Goal: Information Seeking & Learning: Compare options

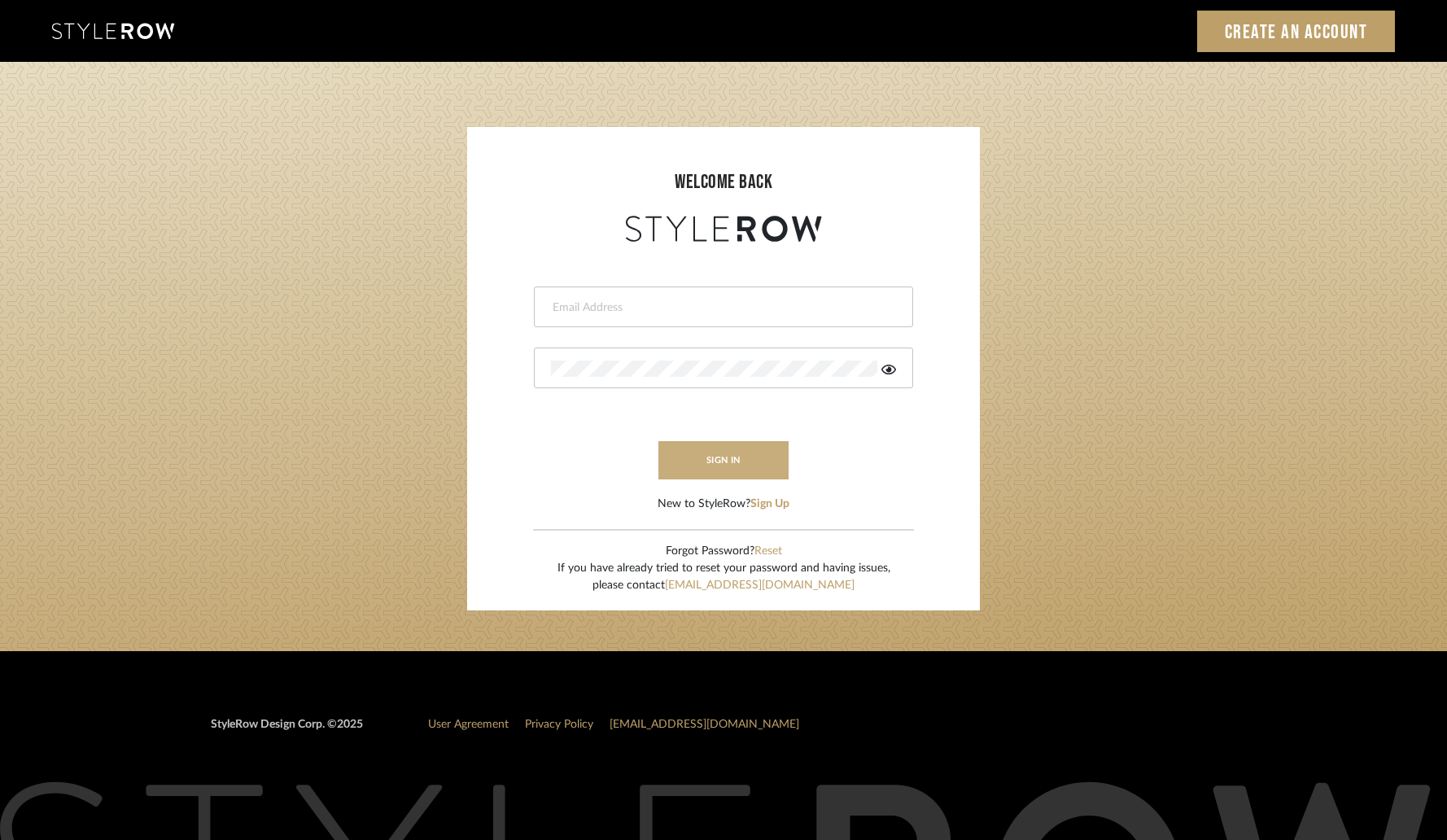
type input "[PERSON_NAME][EMAIL_ADDRESS][DOMAIN_NAME]"
click at [712, 448] on button "sign in" at bounding box center [724, 461] width 131 height 39
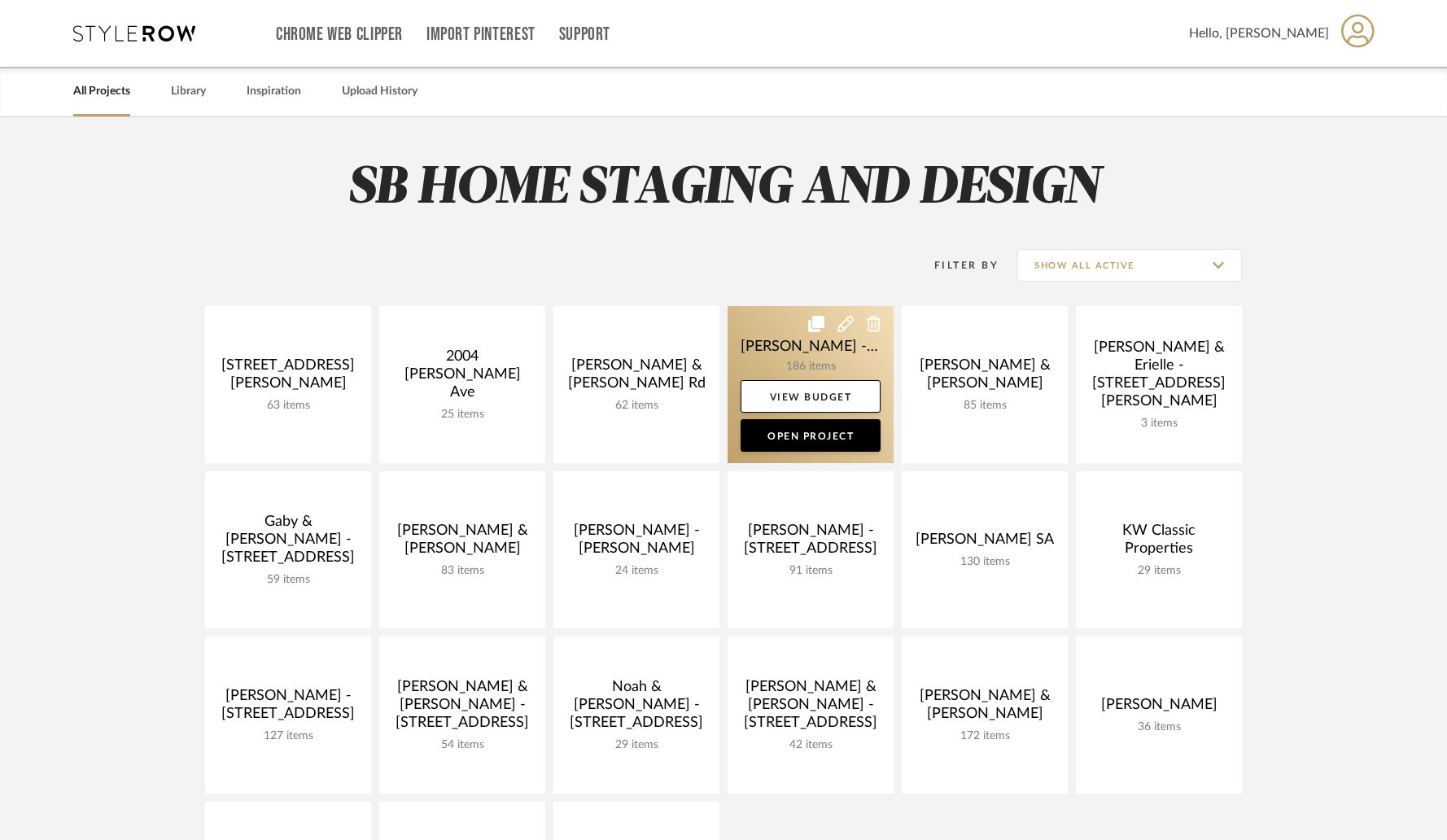
click at [774, 335] on link at bounding box center [811, 384] width 166 height 157
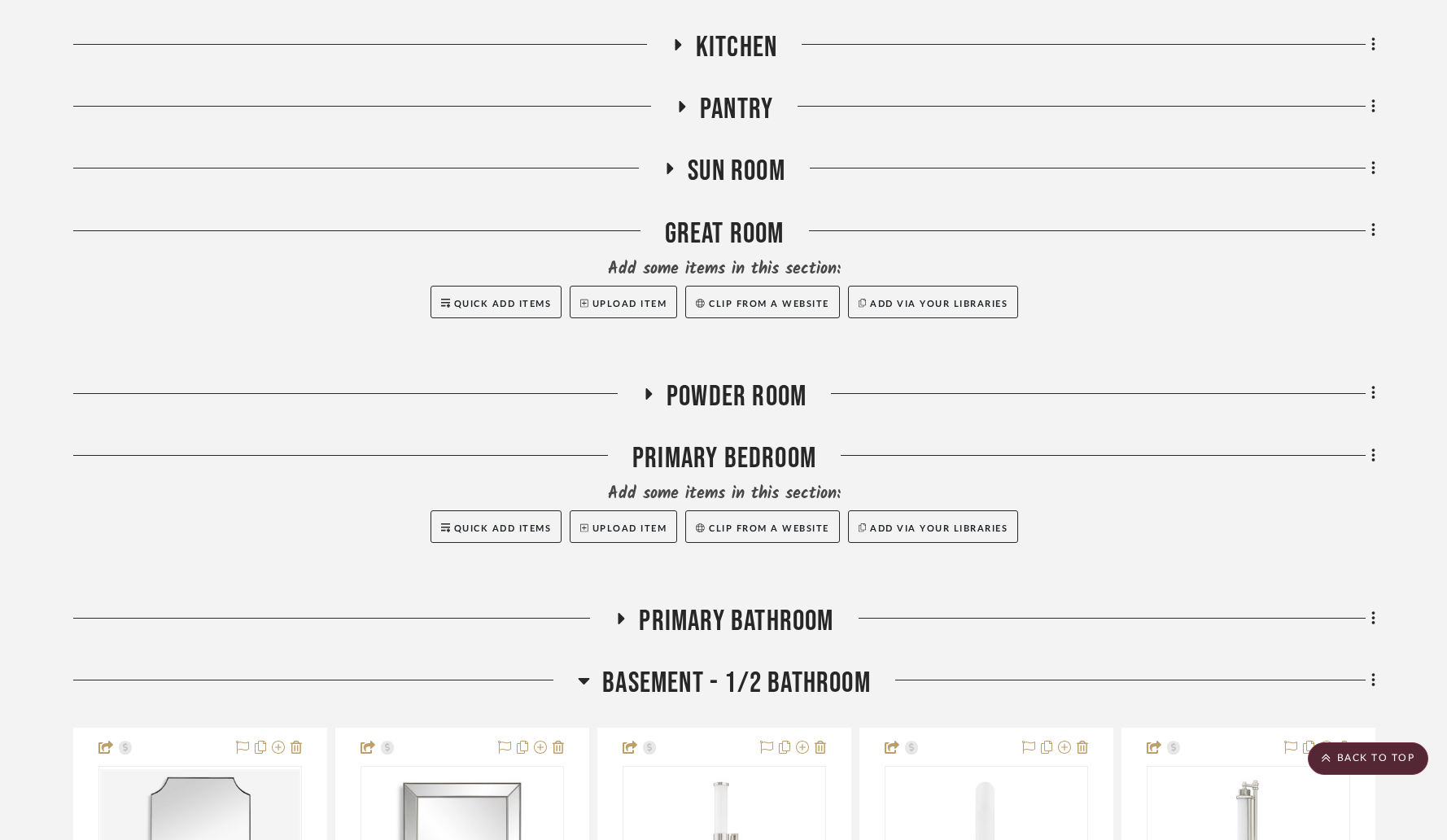
scroll to position [714, 0]
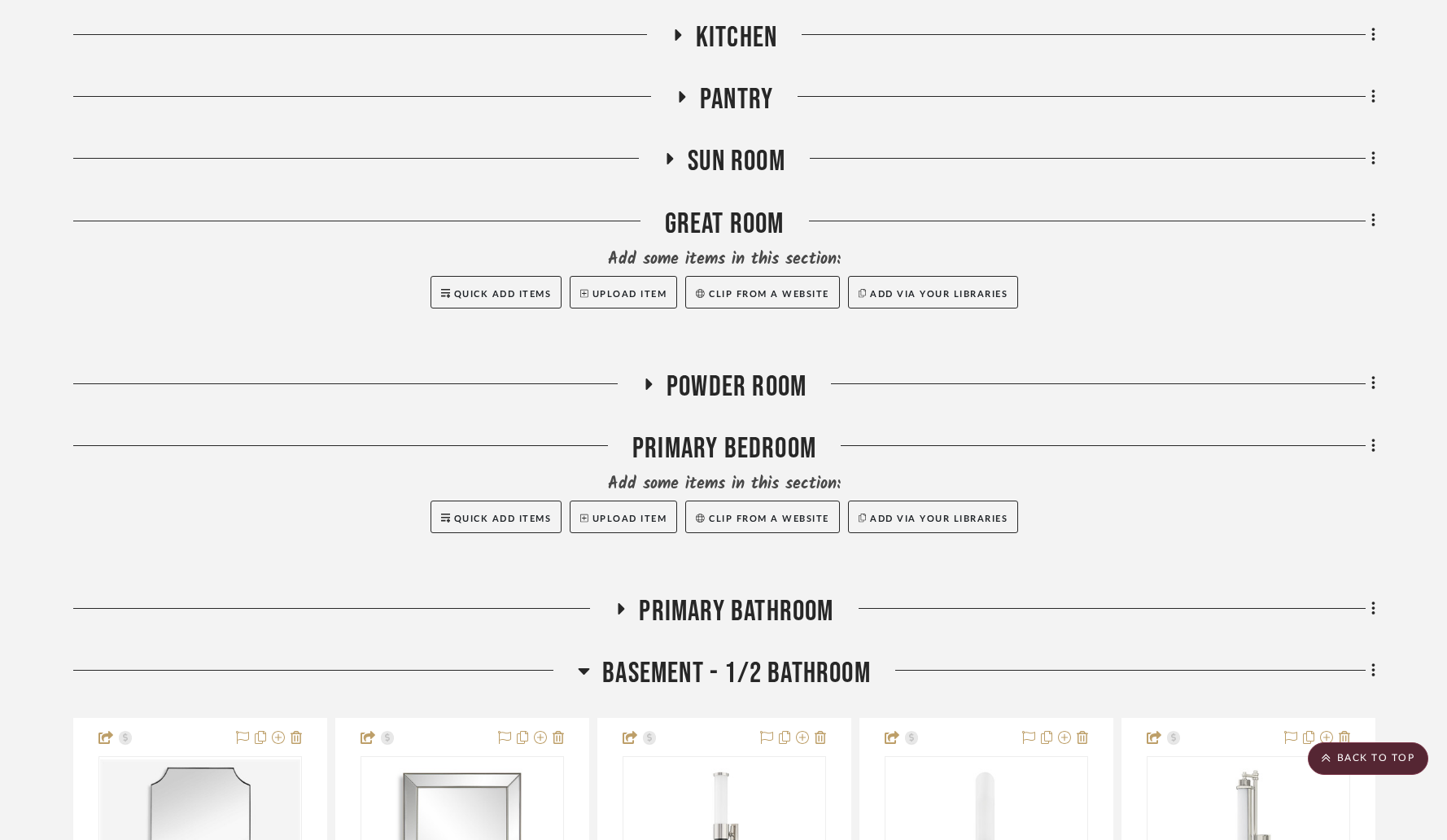
click at [618, 604] on icon at bounding box center [621, 609] width 6 height 11
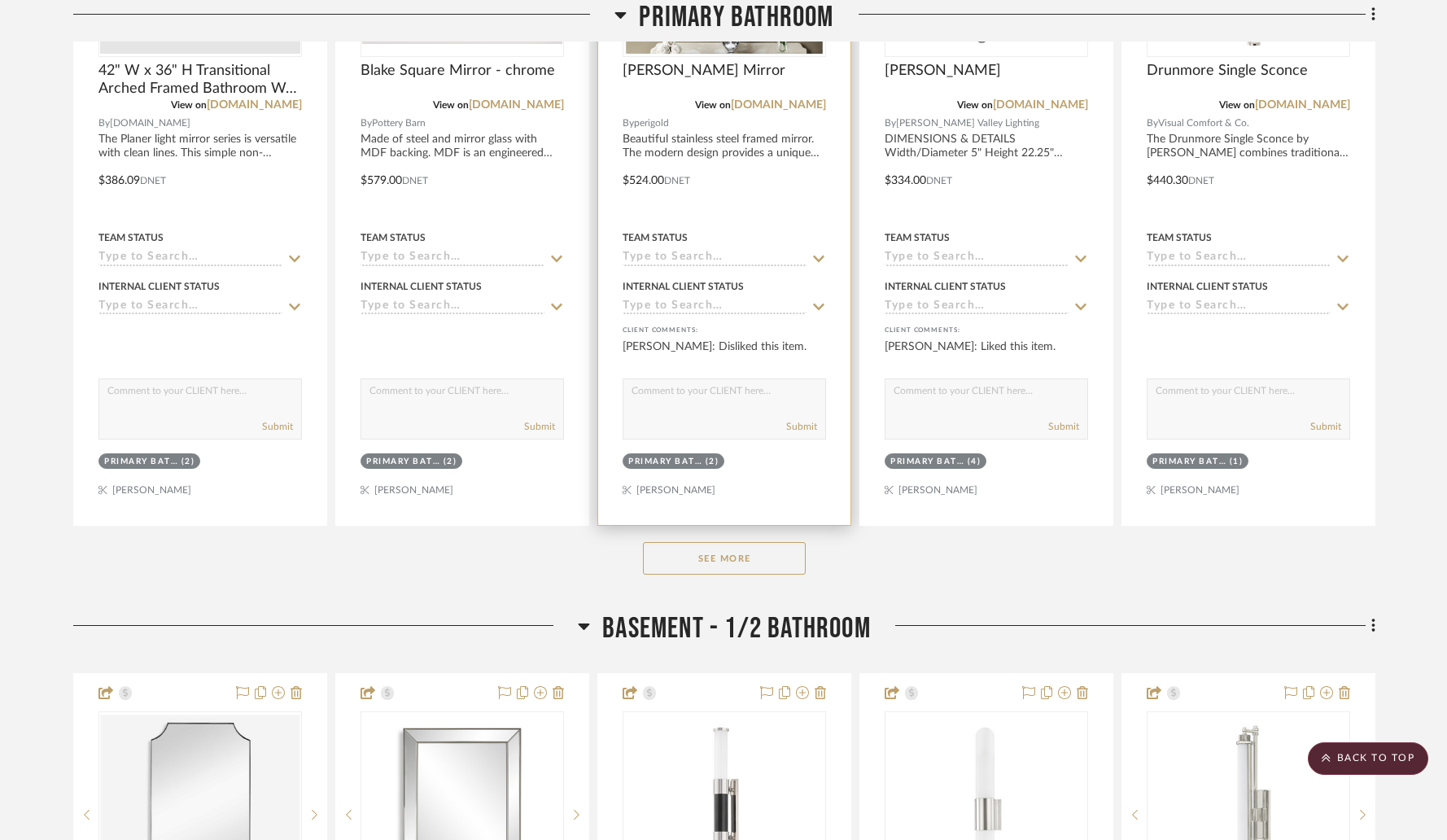
scroll to position [1649, 0]
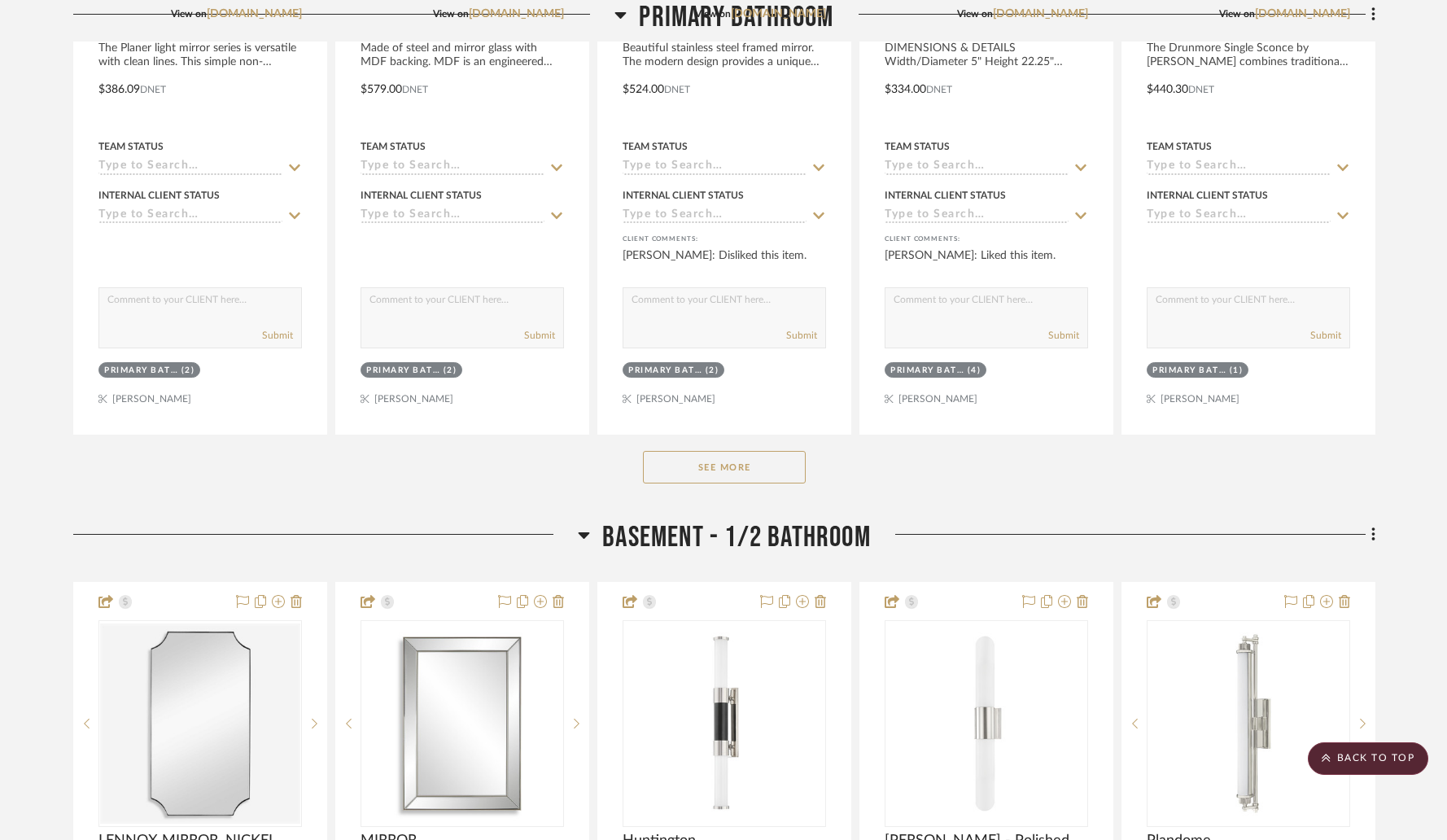
click at [741, 451] on button "See More" at bounding box center [724, 467] width 163 height 32
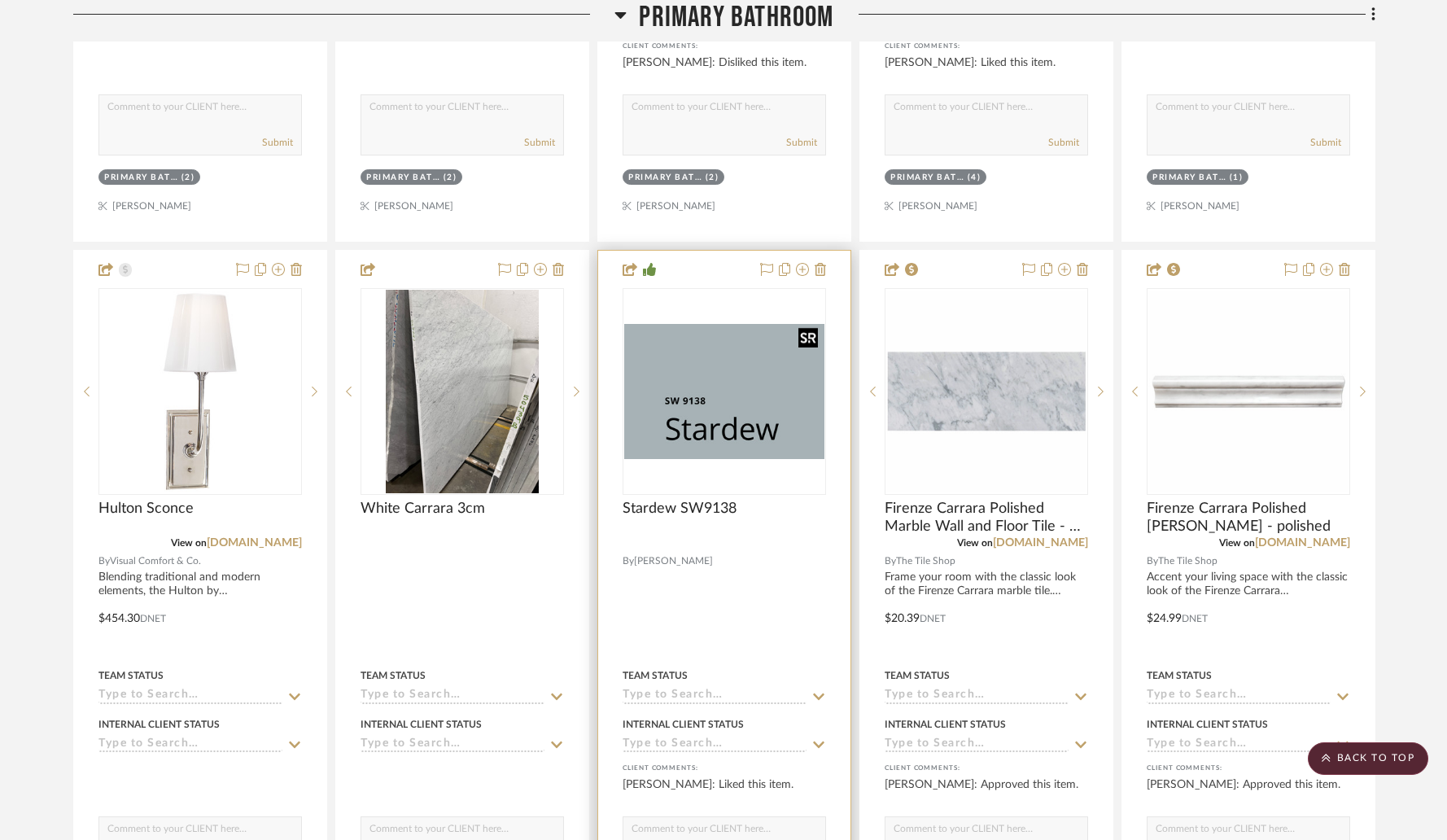
scroll to position [1846, 0]
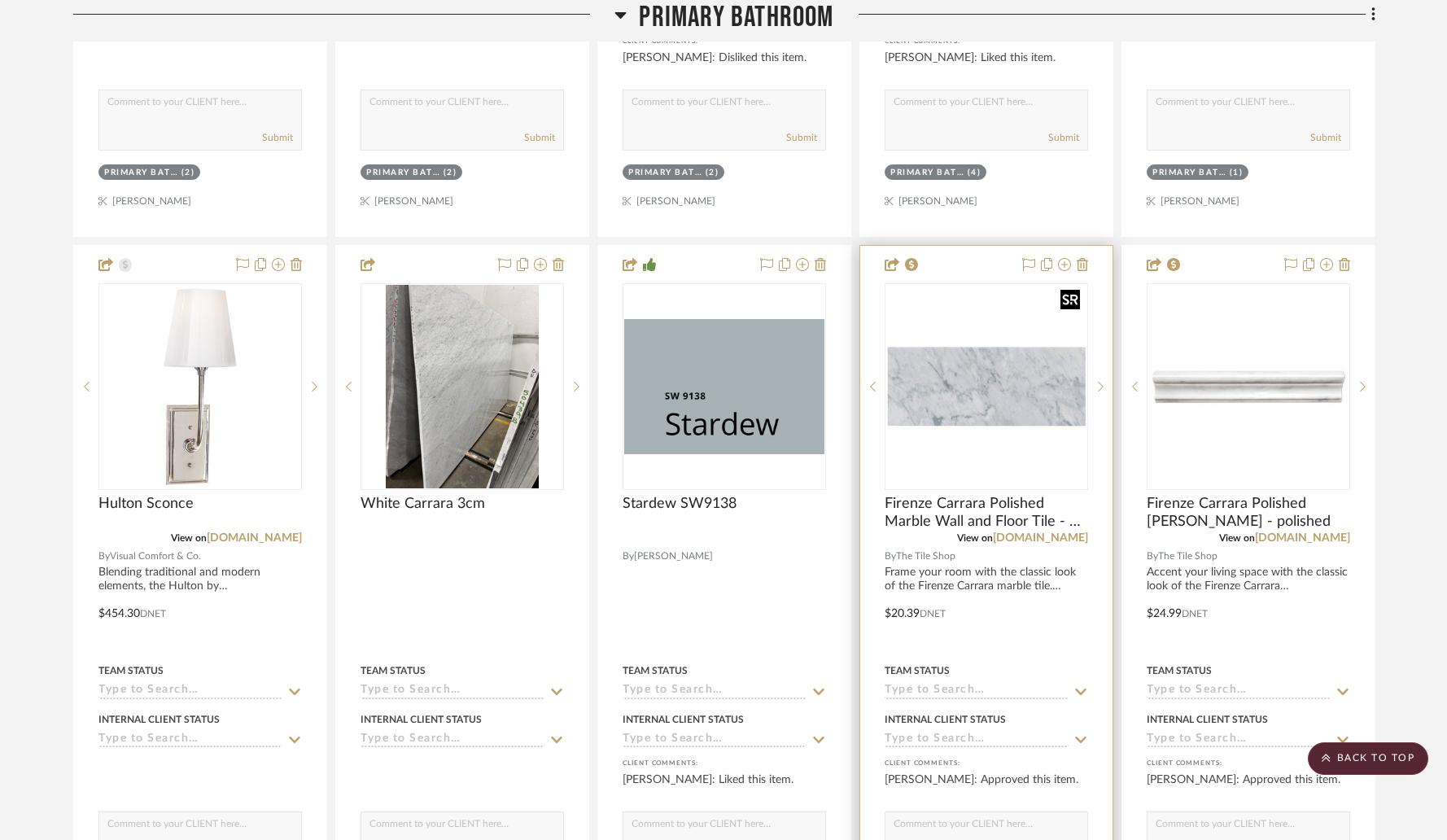
click at [970, 373] on img "0" at bounding box center [986, 386] width 201 height 201
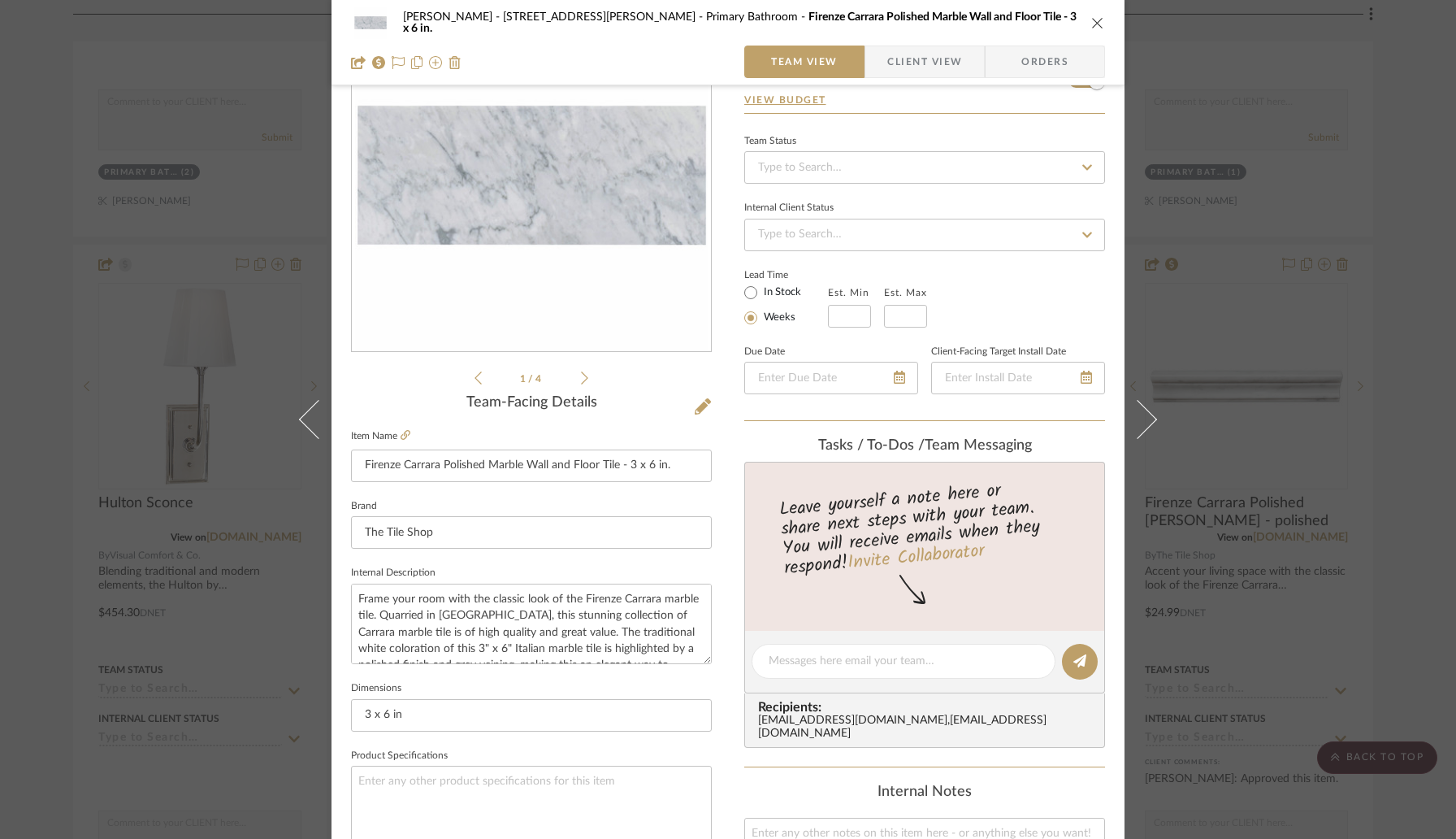
scroll to position [114, 0]
click at [687, 469] on input "Firenze Carrara Polished Marble Wall and Floor Tile - 3 x 6 in." at bounding box center [531, 465] width 361 height 32
click at [1097, 21] on icon "close" at bounding box center [1097, 23] width 13 height 13
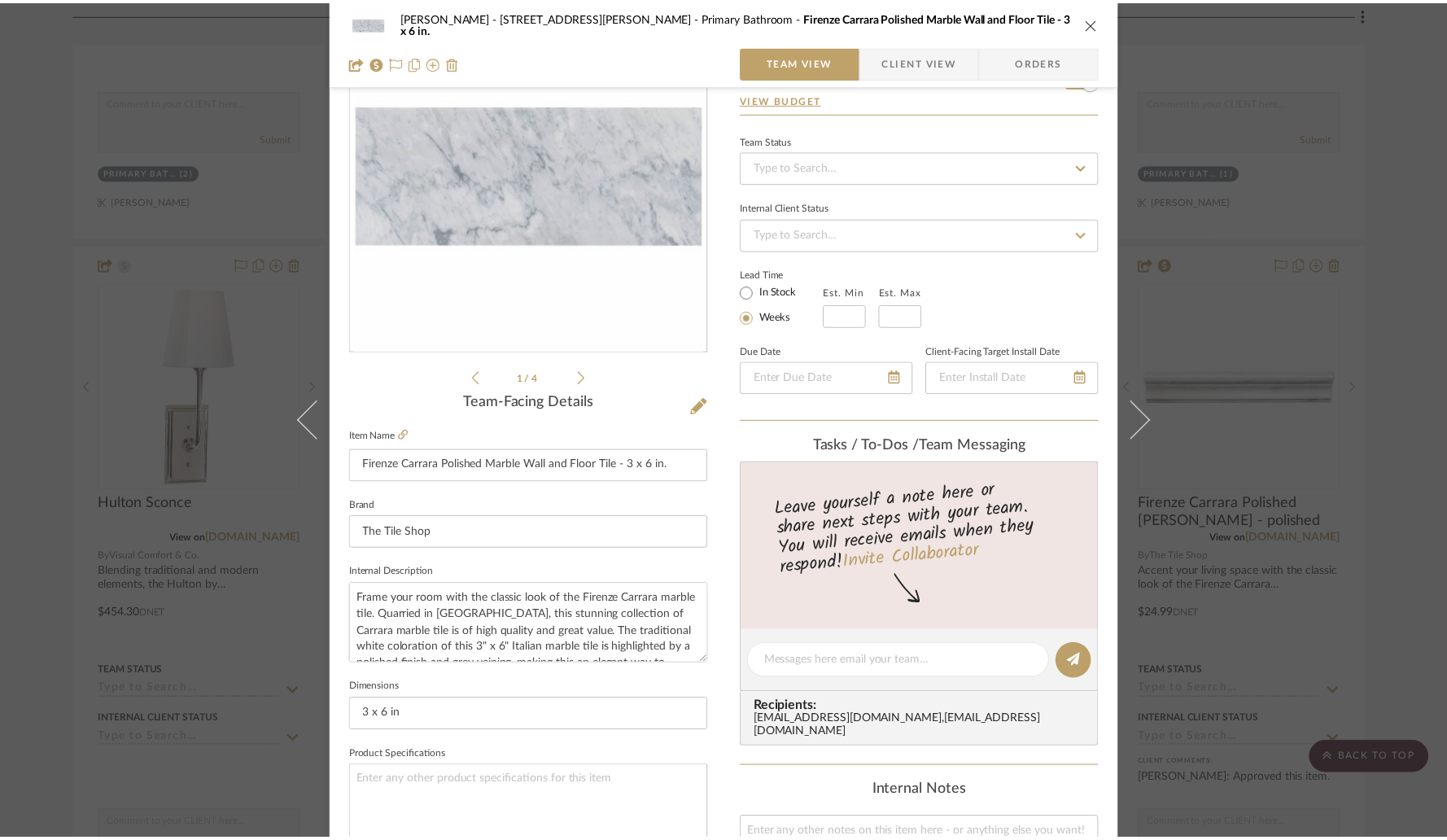
scroll to position [1846, 0]
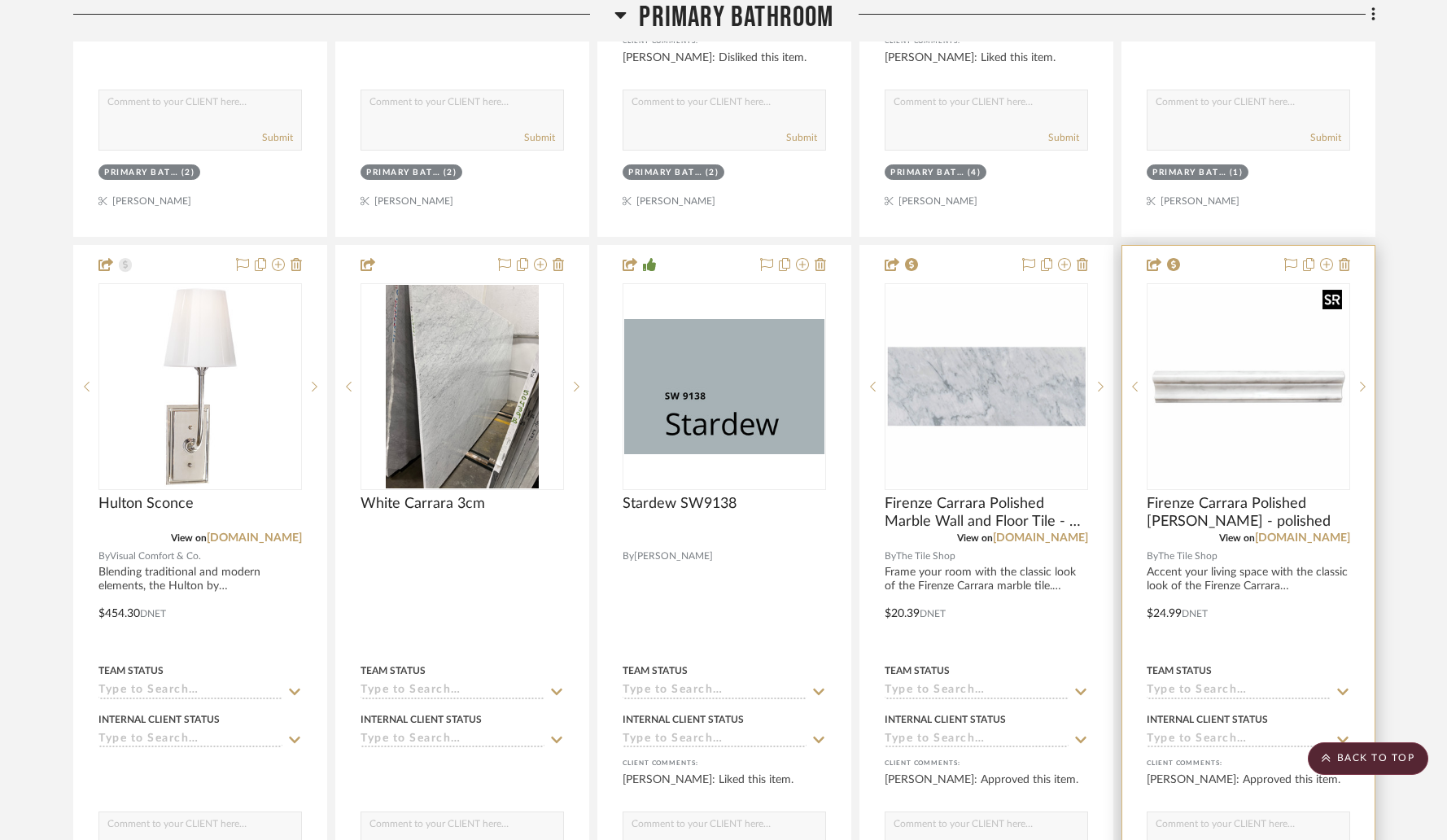
click at [1189, 364] on img "0" at bounding box center [1248, 386] width 201 height 201
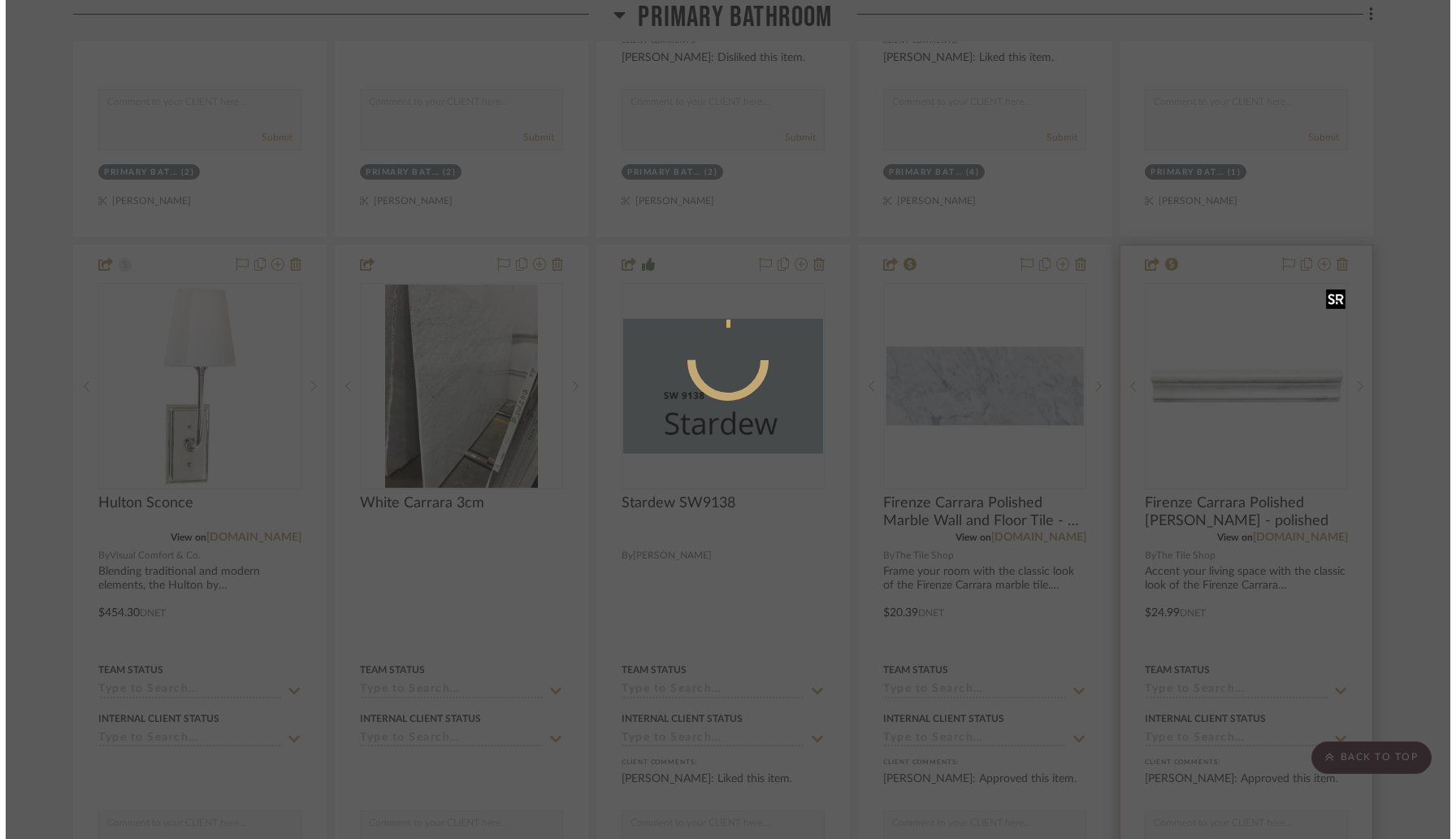
scroll to position [0, 0]
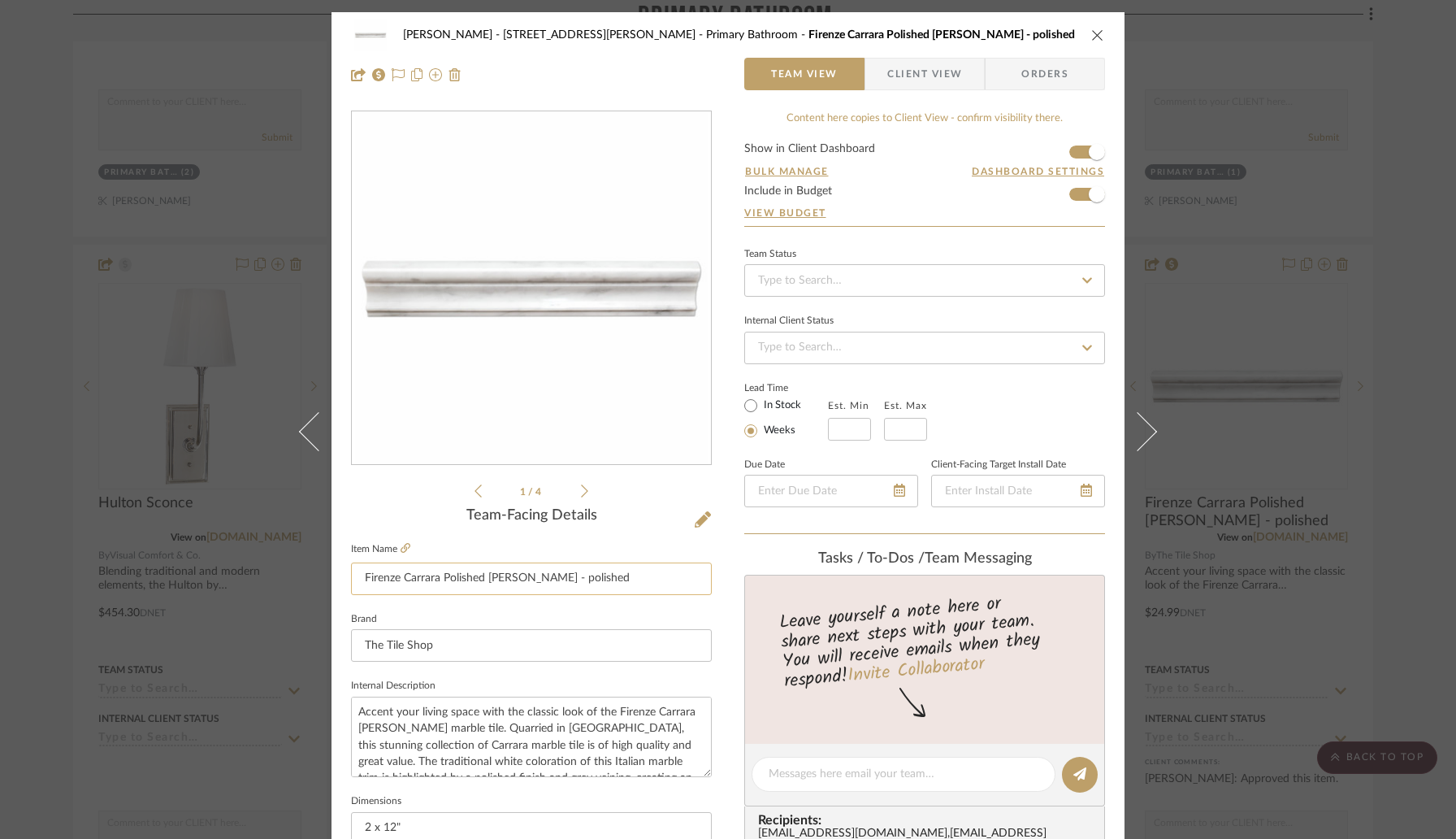
click at [619, 581] on input "Firenze Carrara Polished Marble Barnes - polished" at bounding box center [531, 578] width 361 height 32
click at [635, 581] on input "Firenze Carrara Polished Marble Barnes - polished" at bounding box center [531, 578] width 361 height 32
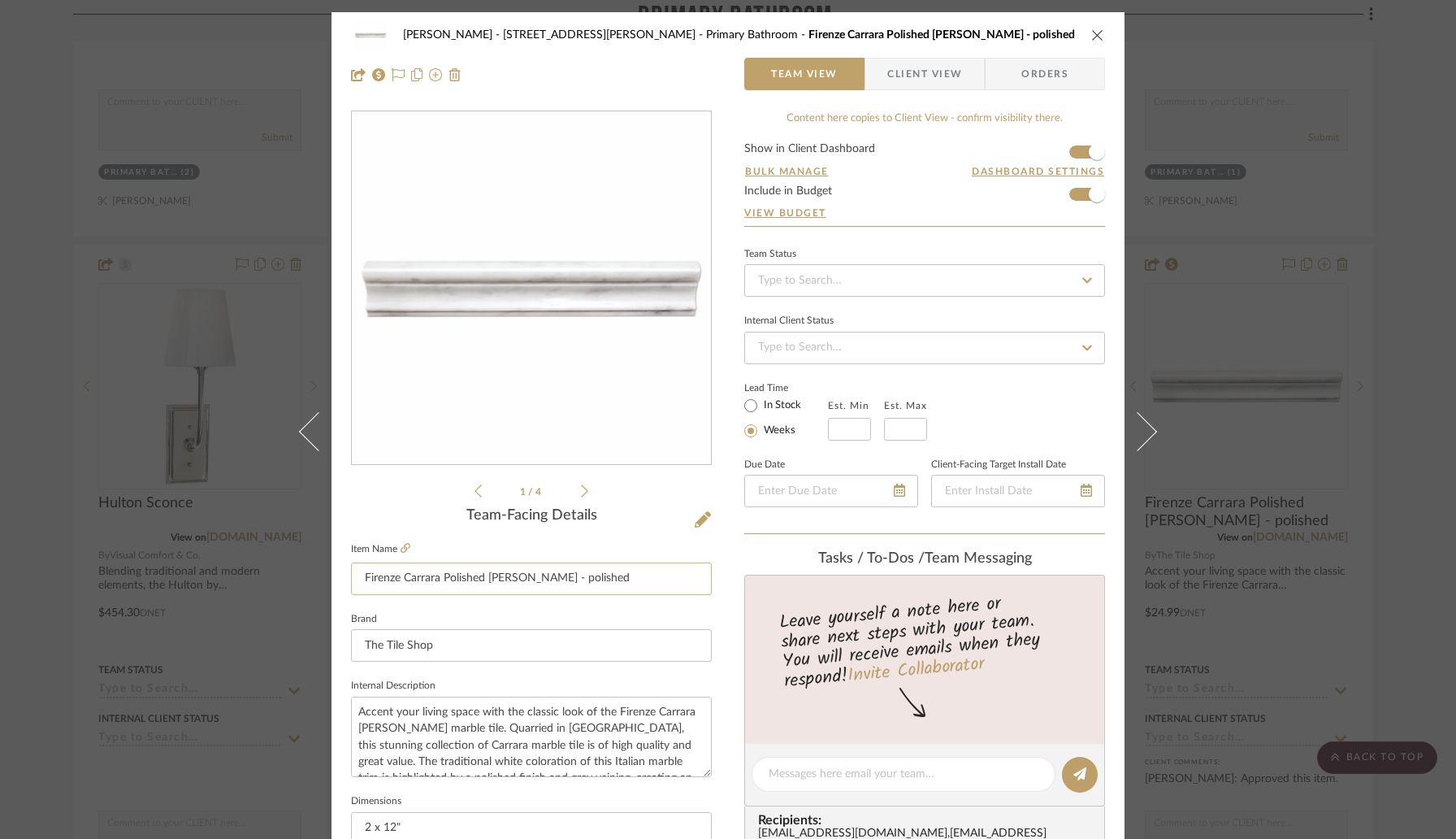
click at [635, 581] on input "Firenze Carrara Polished Marble Barnes - polished" at bounding box center [531, 578] width 361 height 32
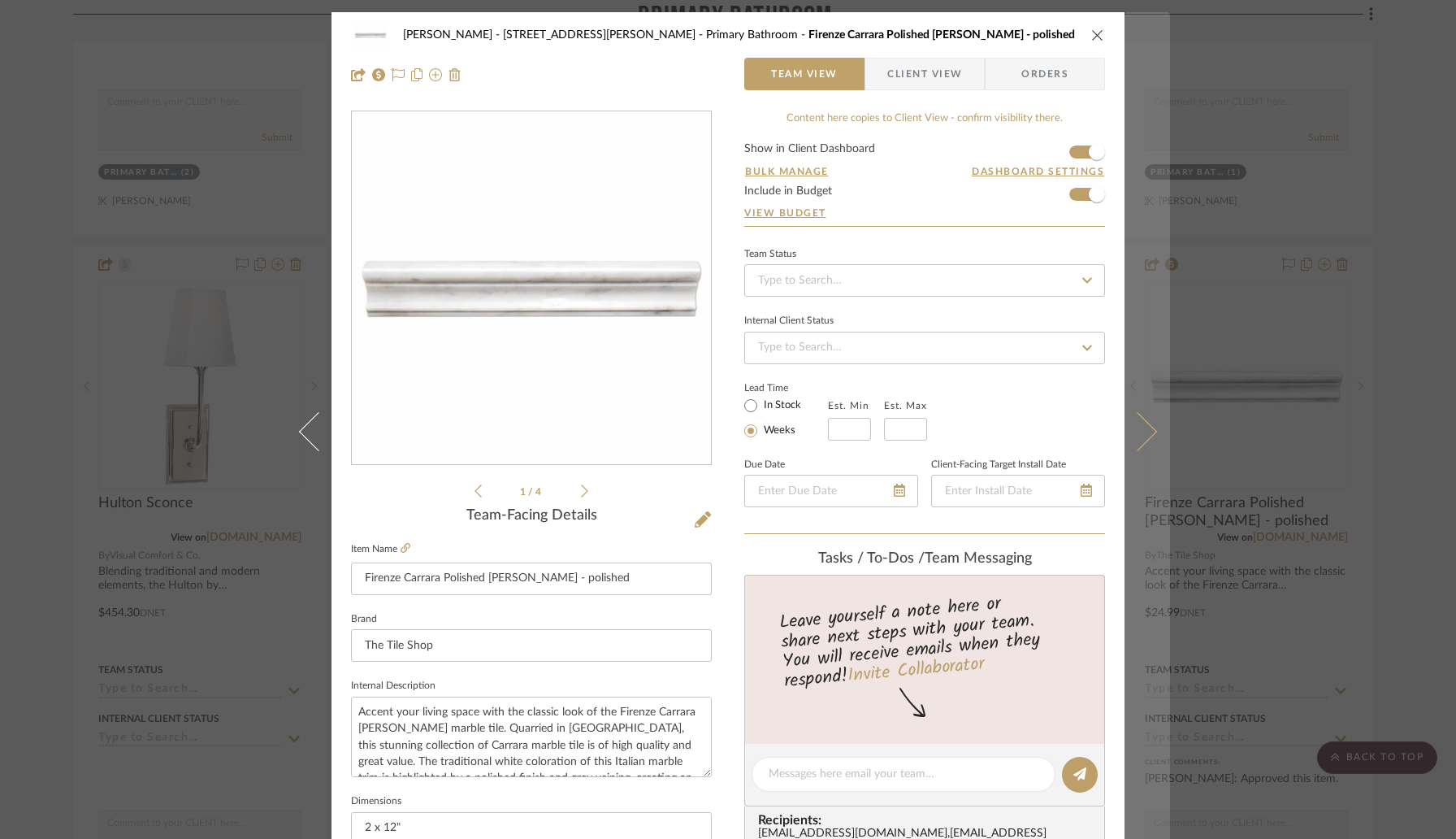
click at [1139, 426] on icon at bounding box center [1138, 431] width 39 height 39
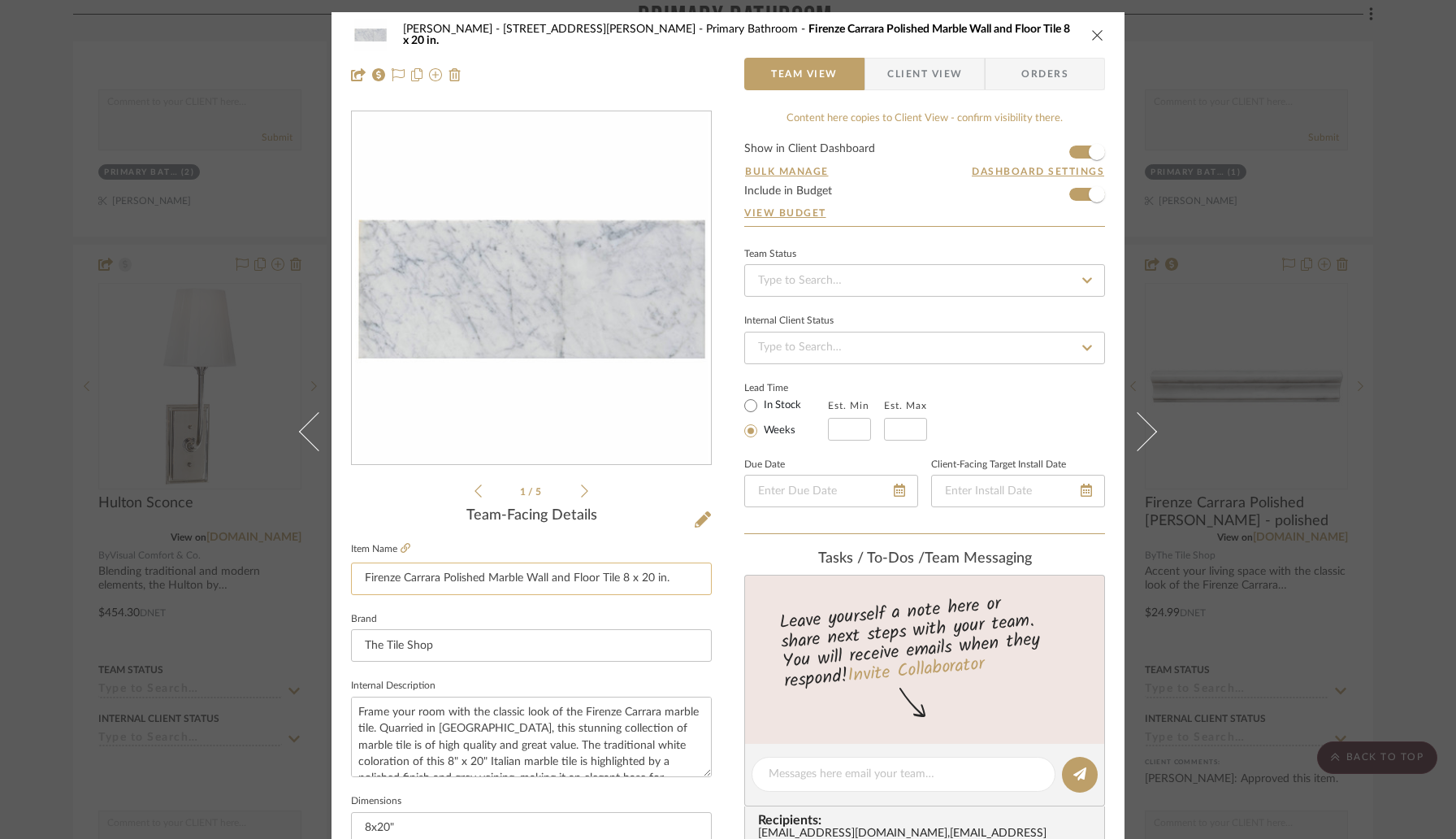
click at [688, 582] on input "Firenze Carrara Polished Marble Wall and Floor Tile 8 x 20 in." at bounding box center [531, 578] width 361 height 32
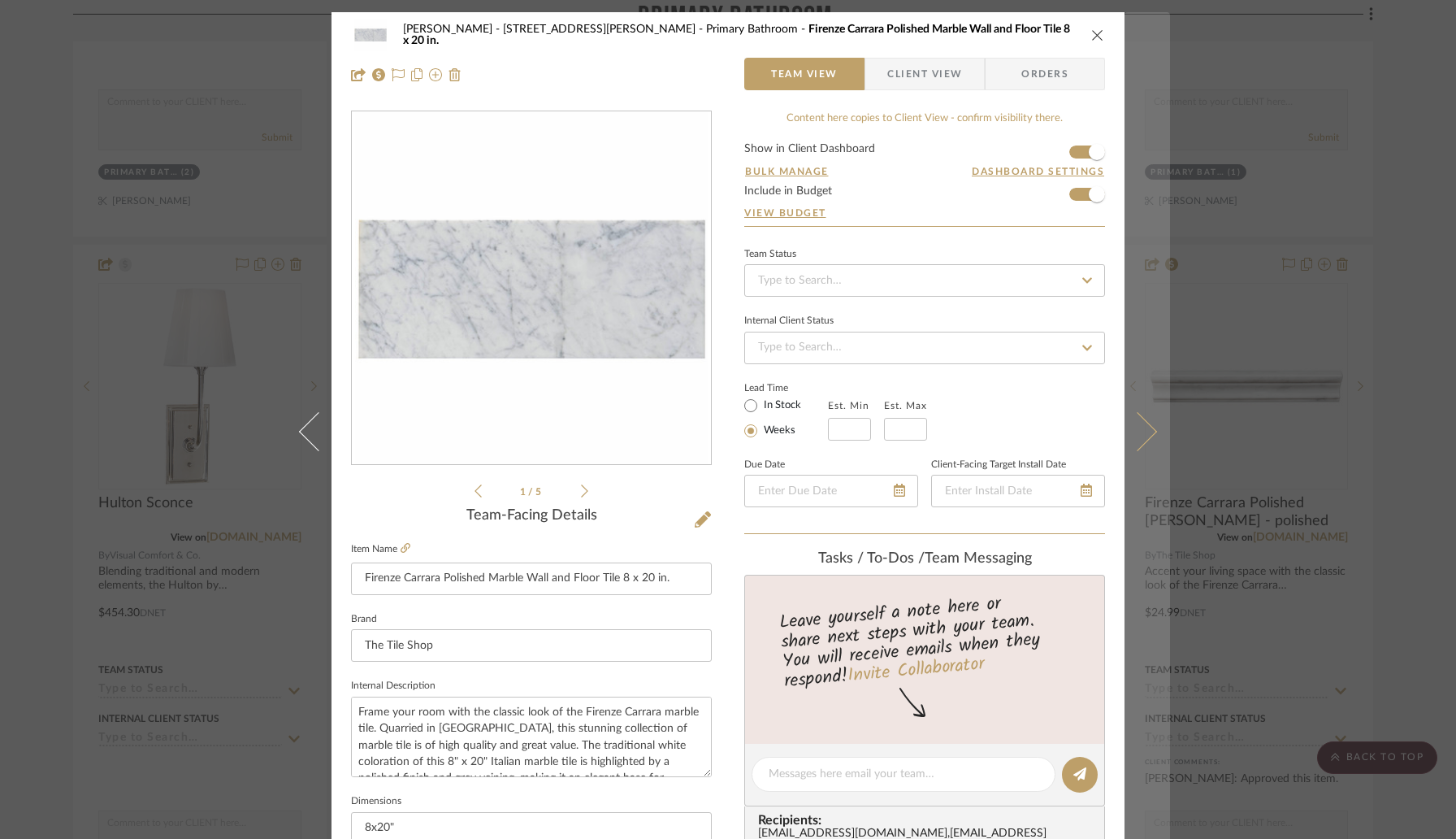
click at [1135, 441] on icon at bounding box center [1138, 431] width 39 height 39
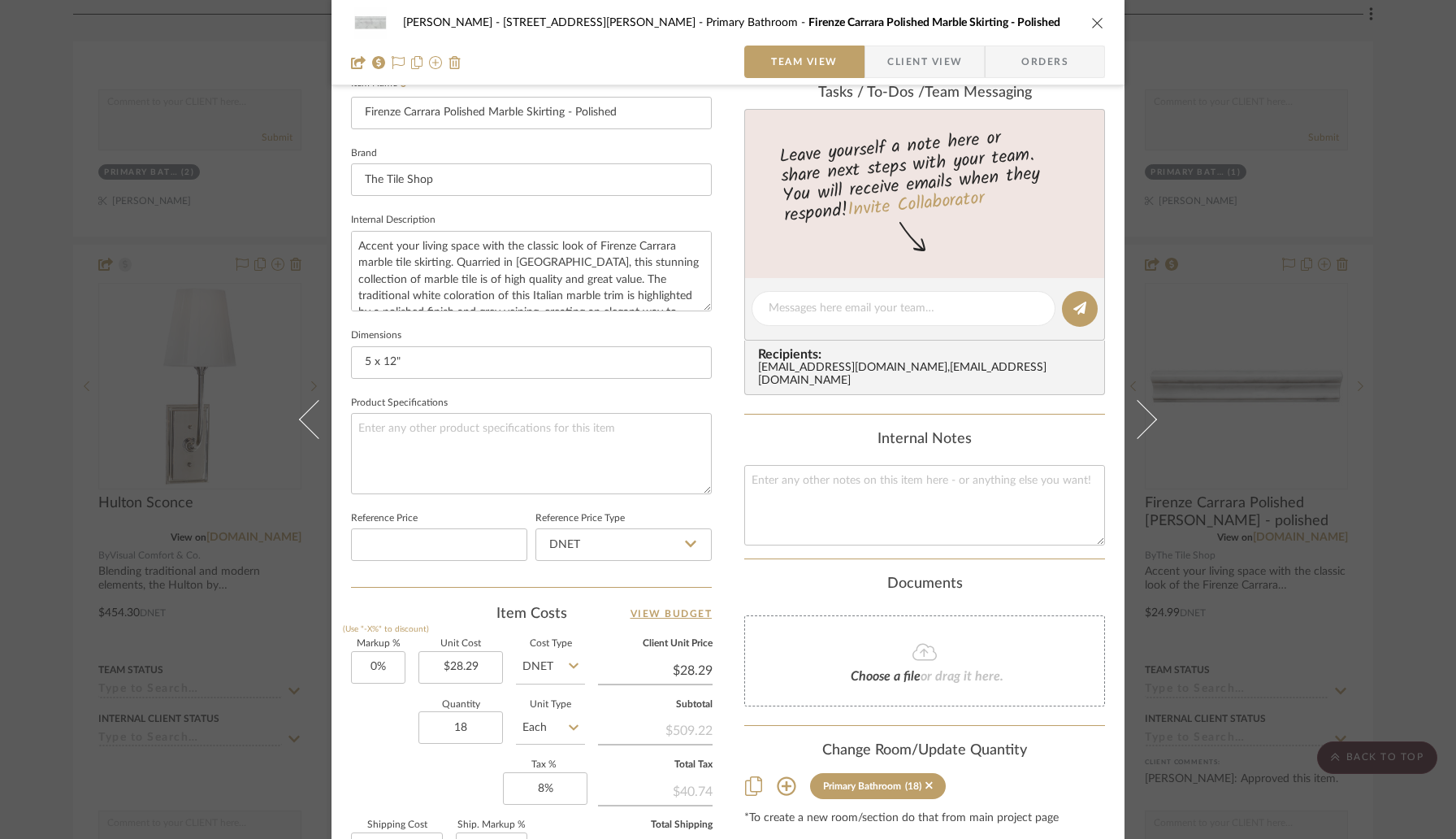
scroll to position [506, 0]
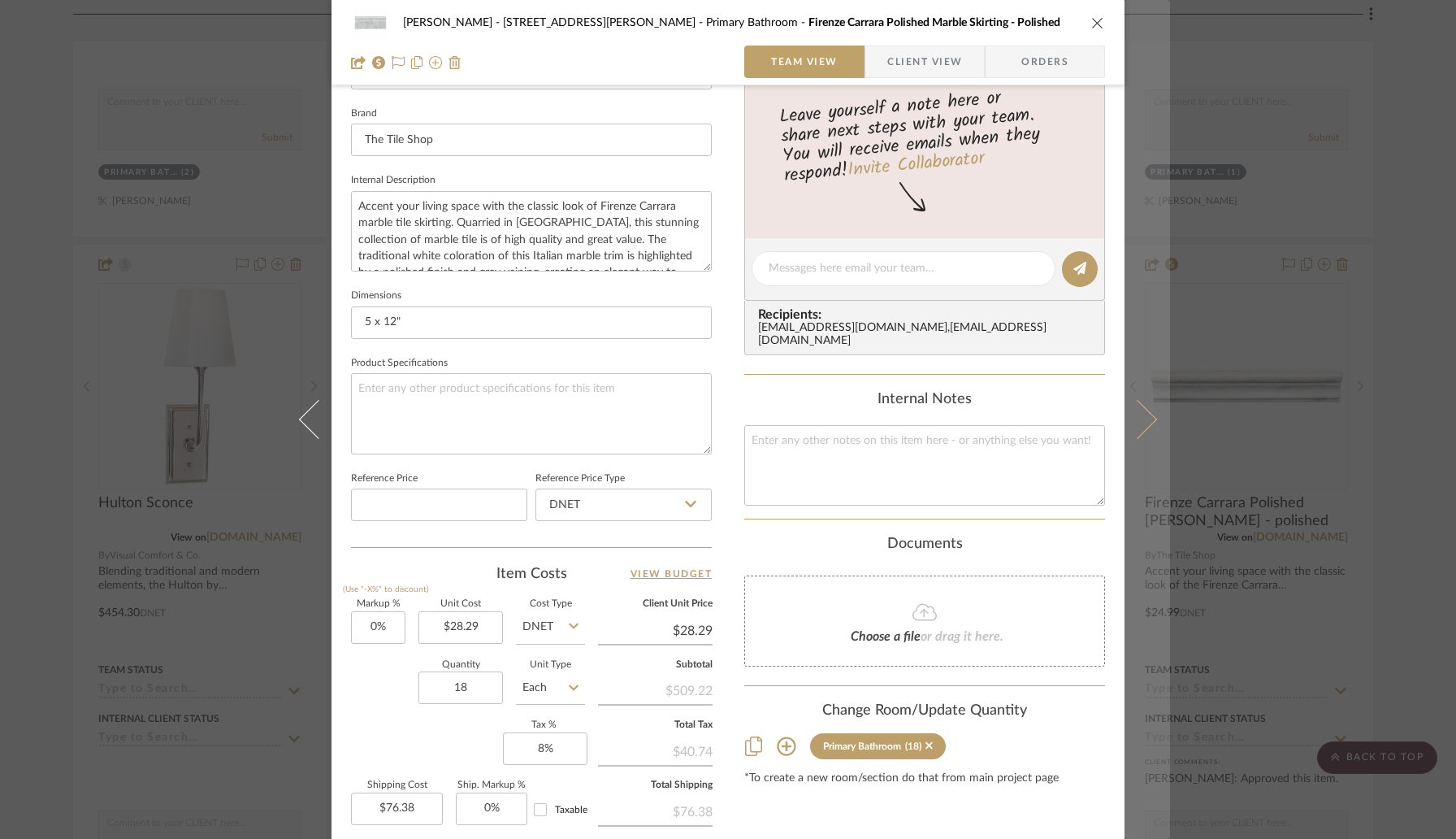
click at [1136, 425] on icon at bounding box center [1138, 419] width 39 height 39
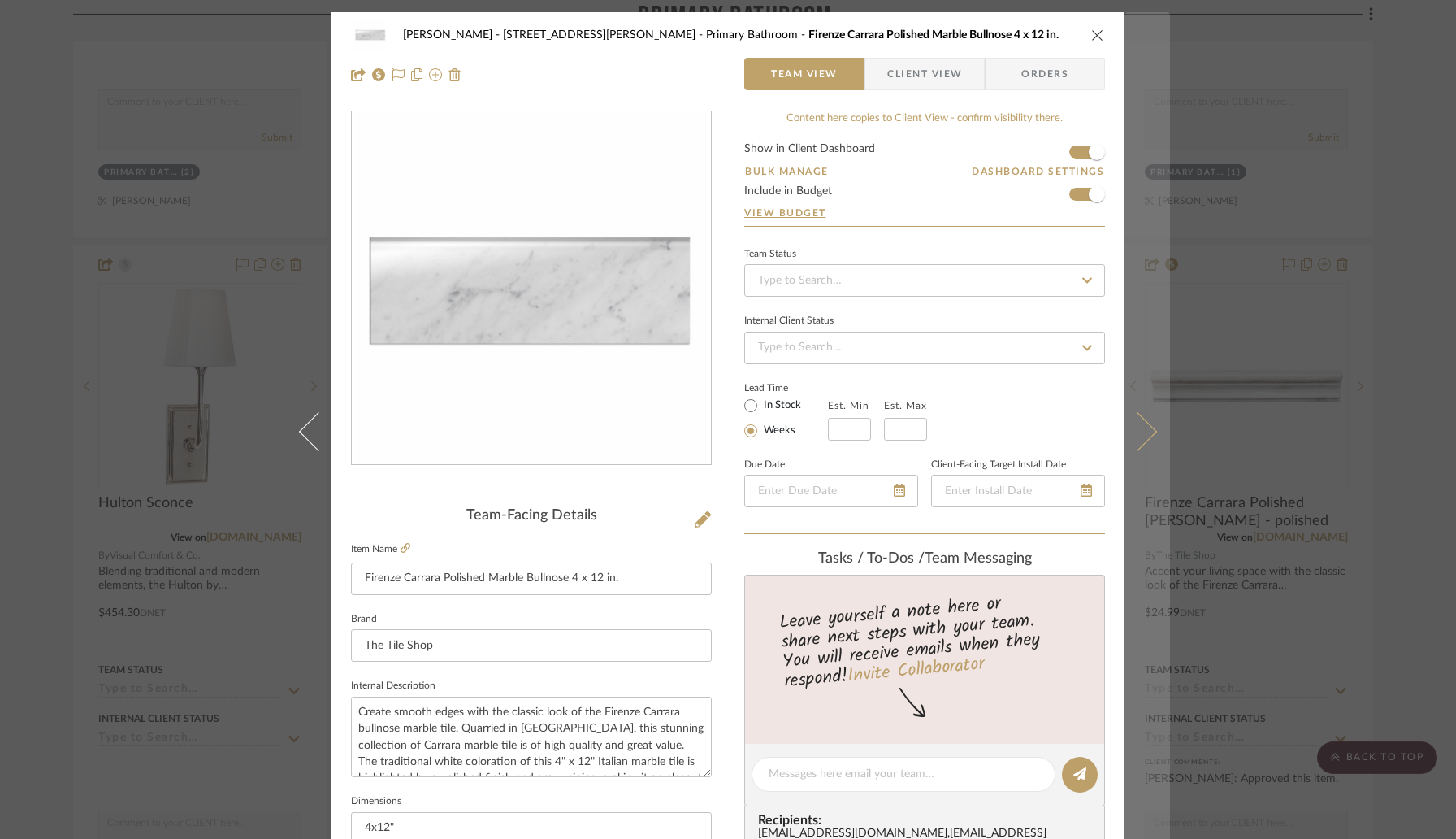
click at [1142, 434] on icon at bounding box center [1138, 431] width 39 height 39
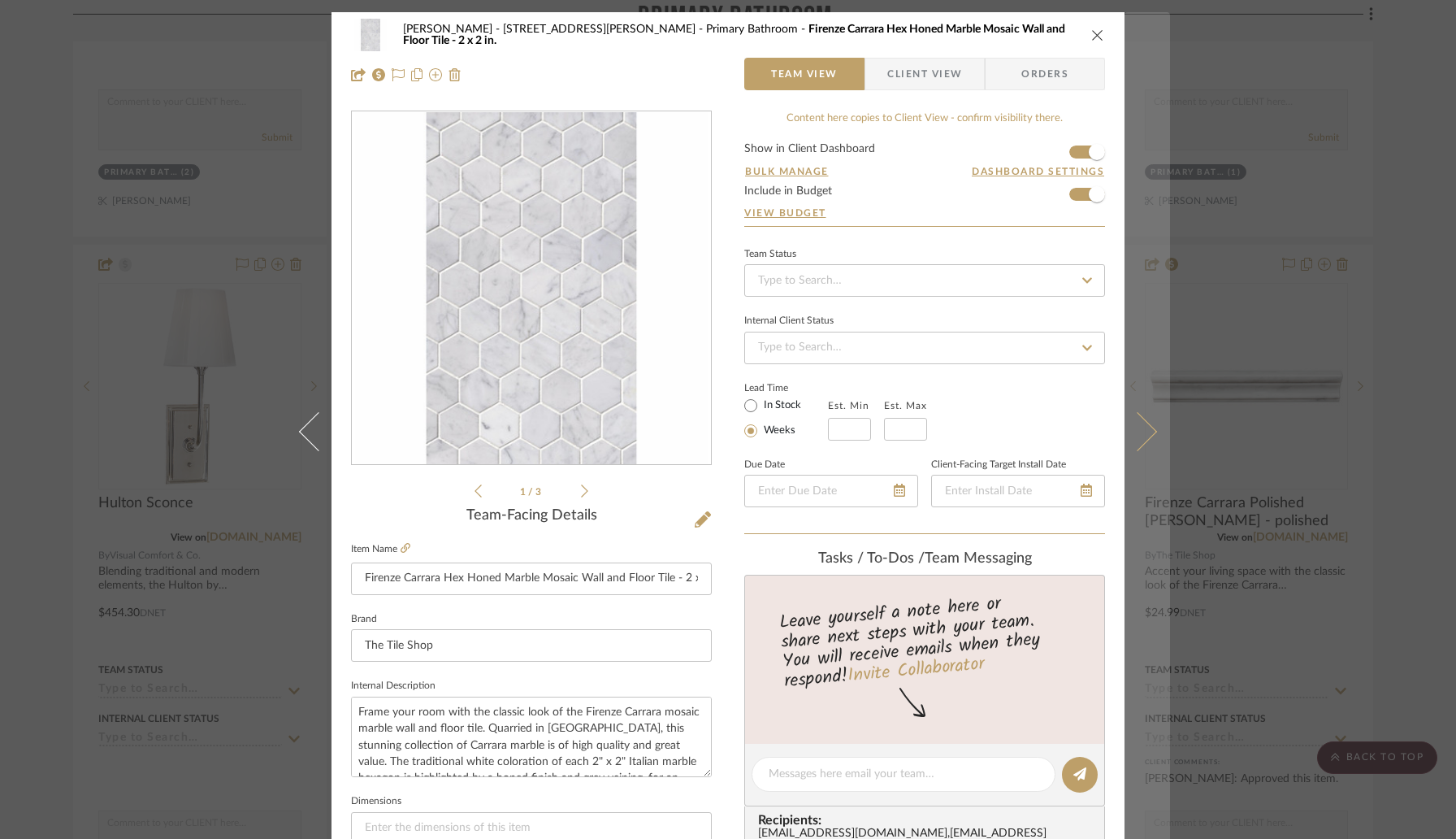
click at [1142, 436] on icon at bounding box center [1138, 431] width 39 height 39
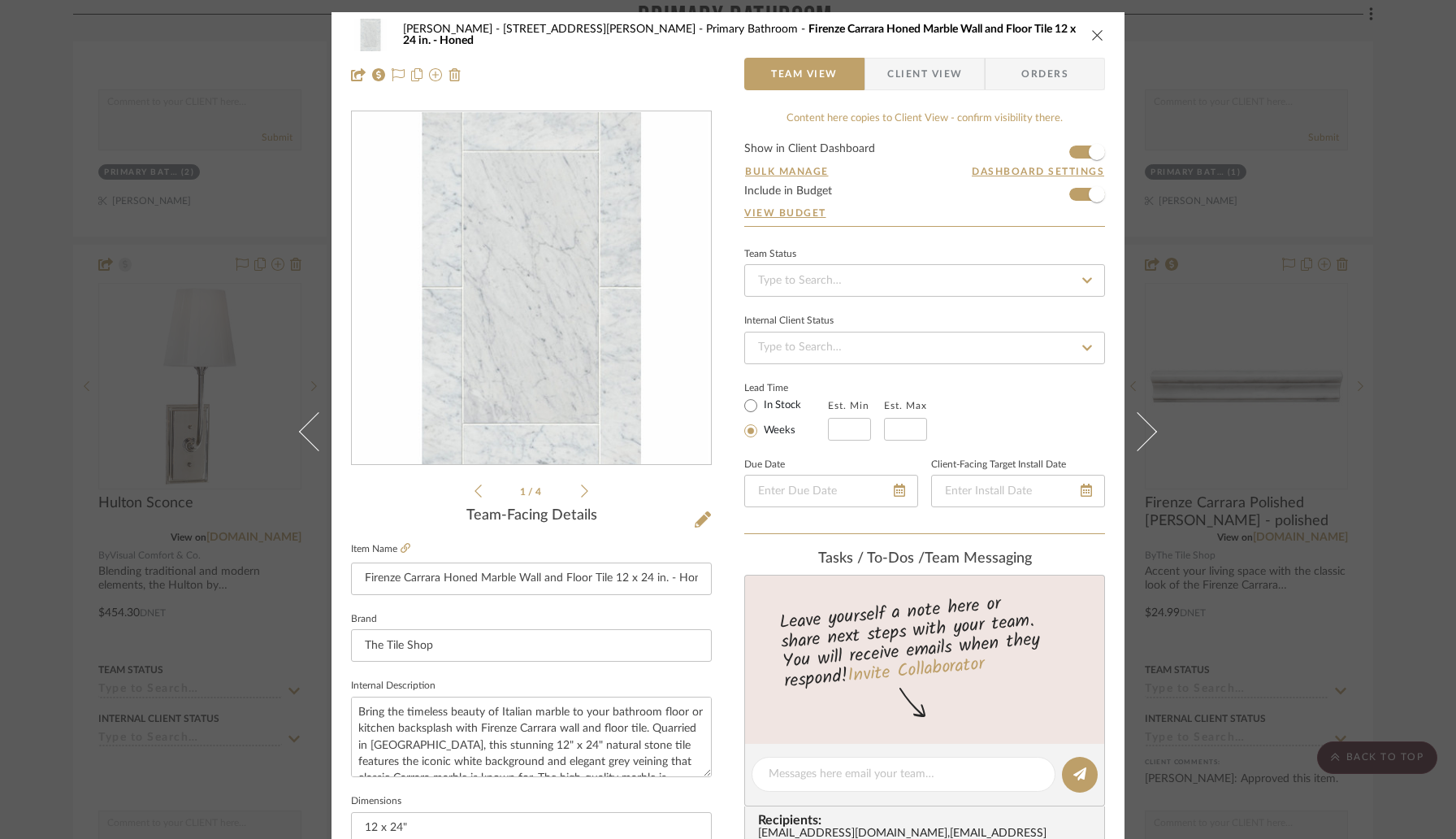
click at [1091, 40] on icon "close" at bounding box center [1097, 35] width 13 height 13
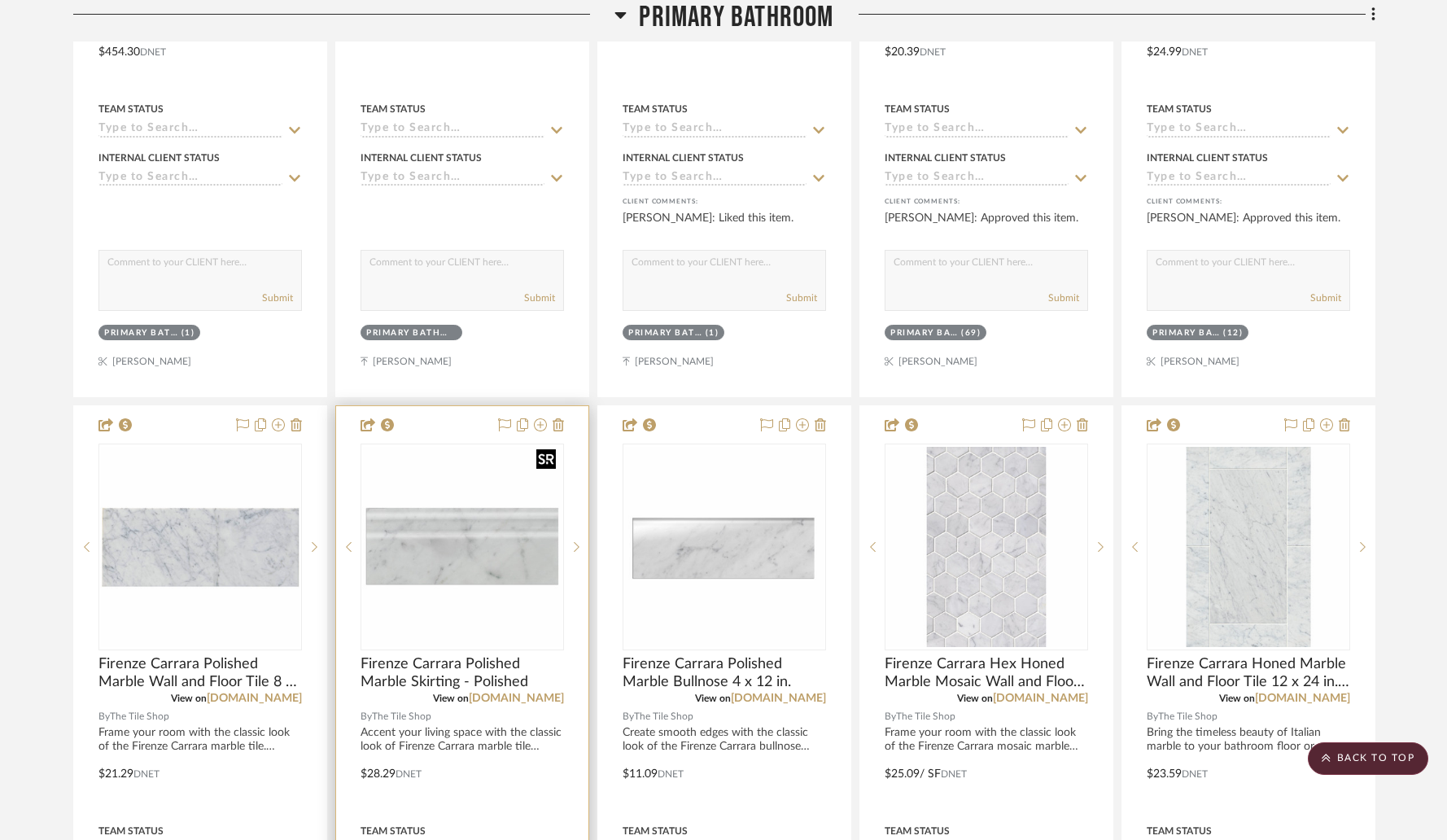
scroll to position [2429, 0]
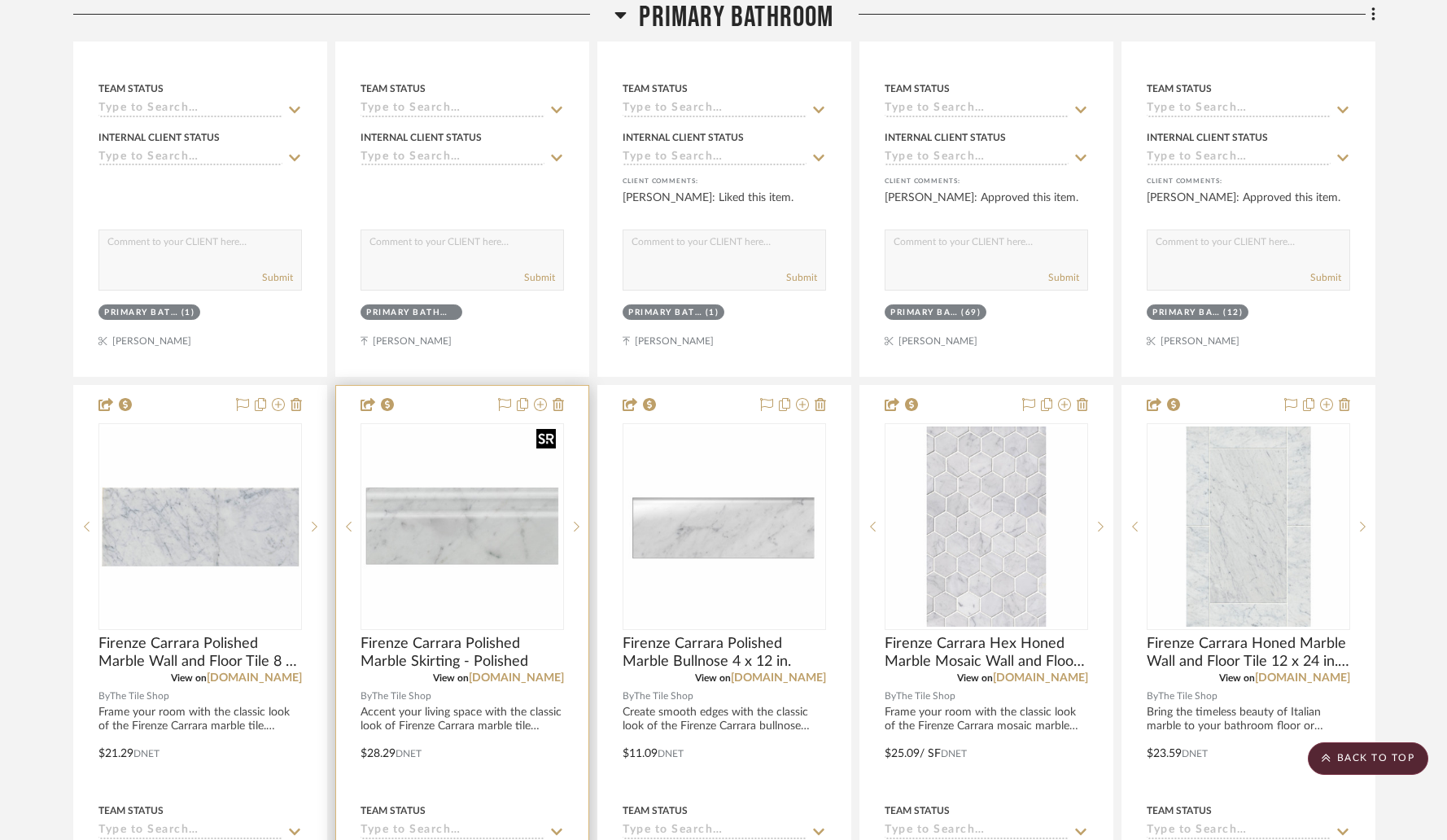
click at [477, 482] on img "0" at bounding box center [462, 526] width 201 height 201
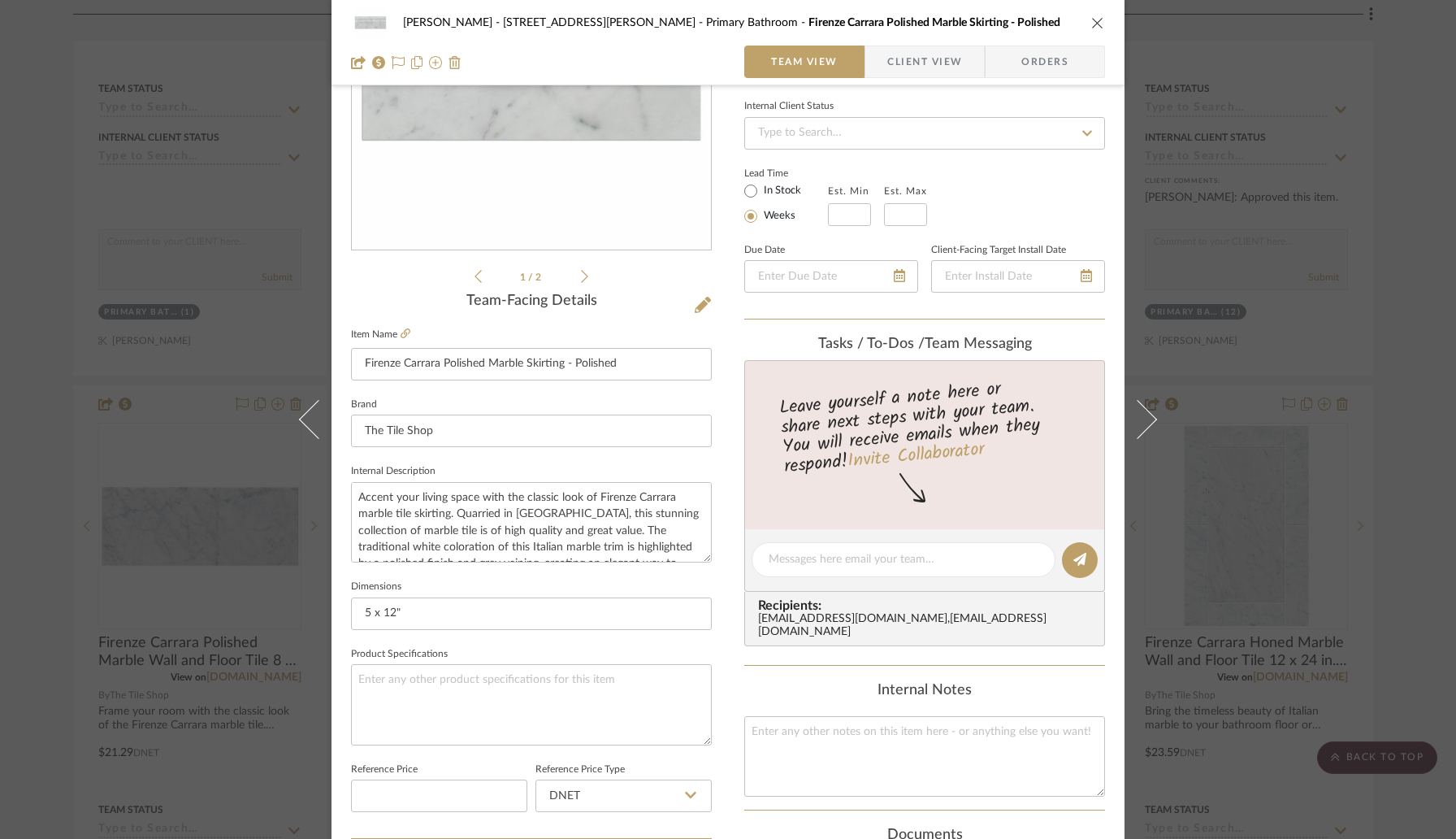
scroll to position [394, 0]
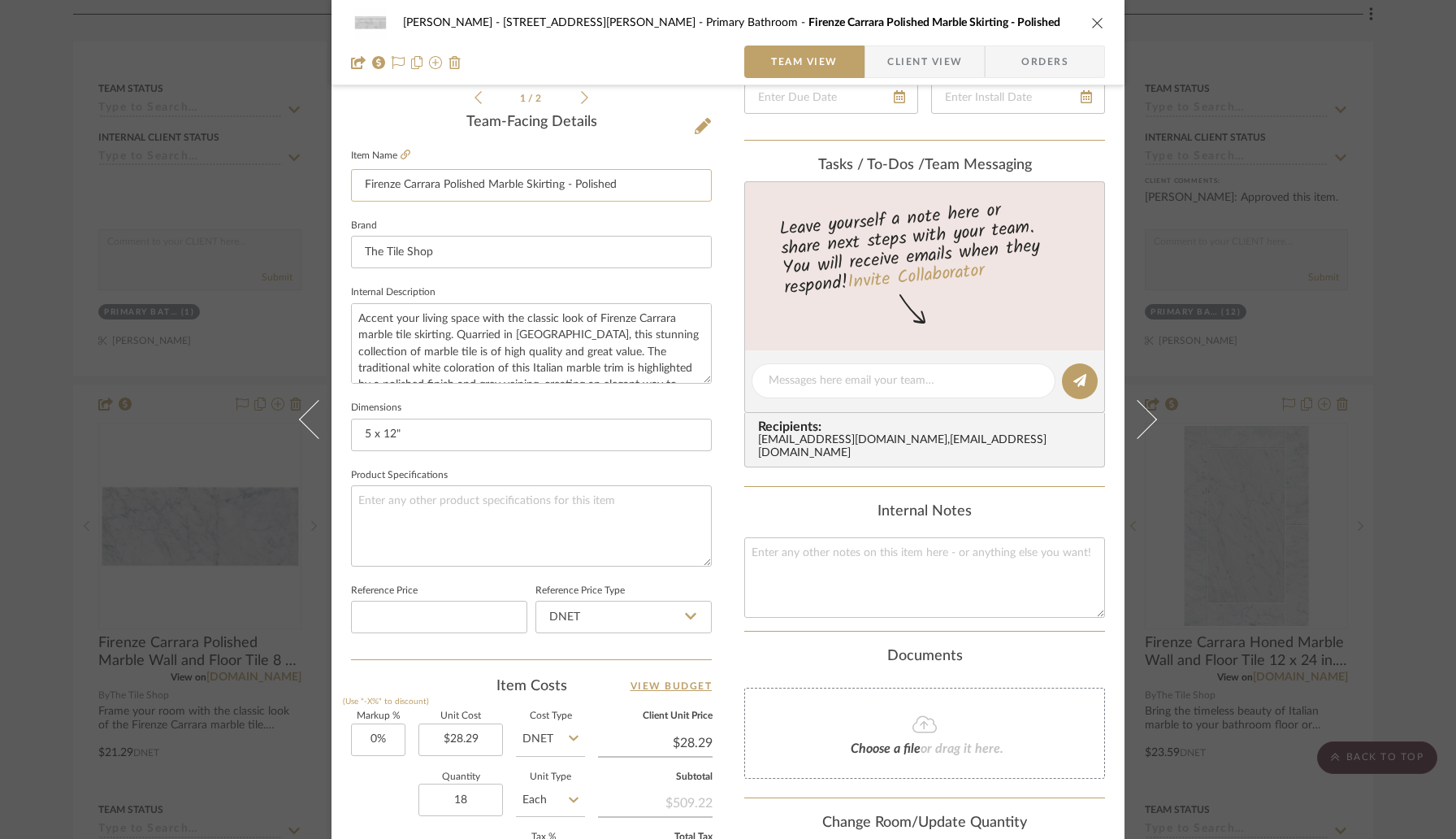
click at [651, 187] on input "Firenze Carrara Polished Marble Skirting - Polished" at bounding box center [531, 185] width 361 height 32
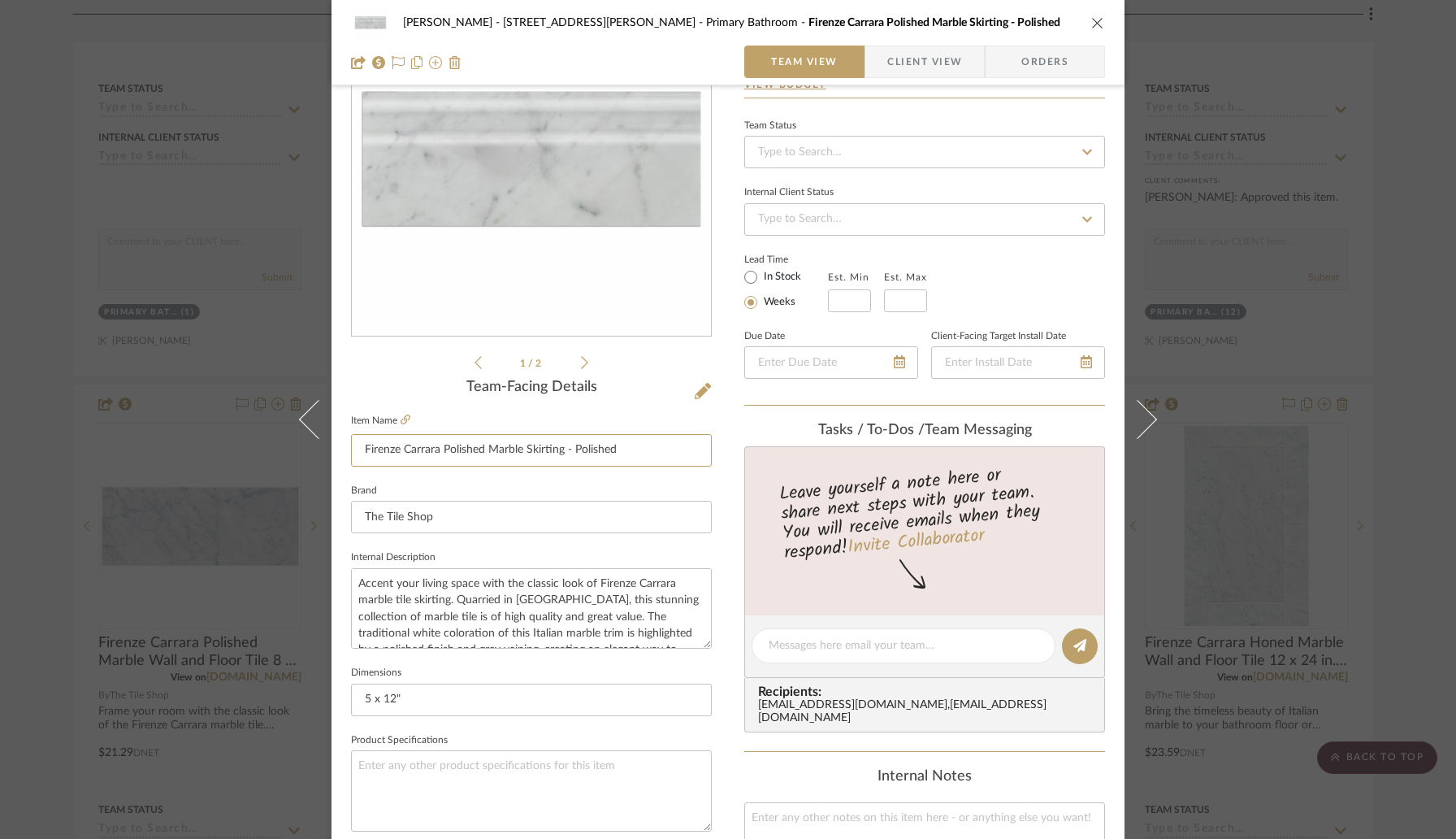
scroll to position [0, 0]
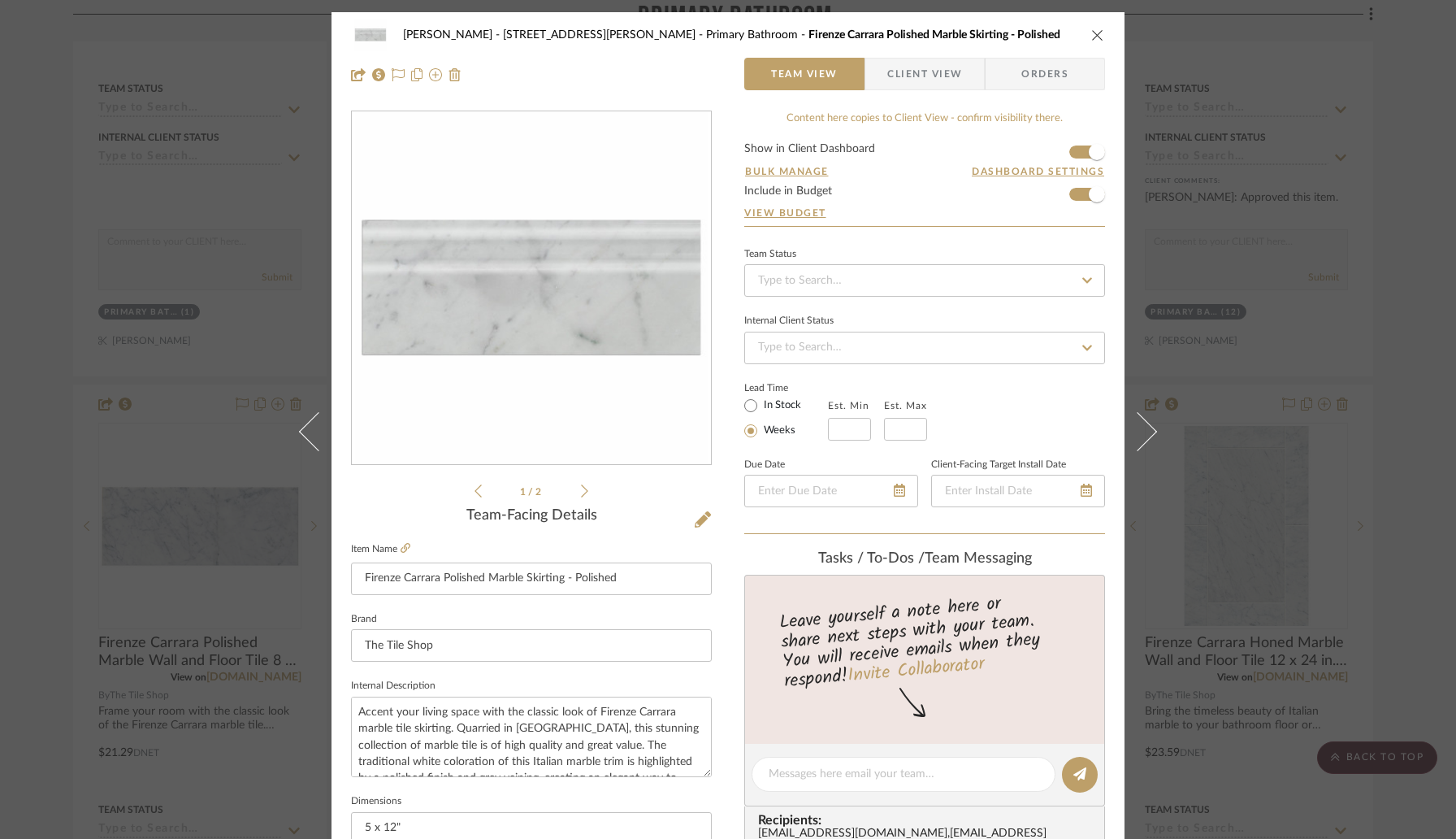
click at [1091, 33] on icon "close" at bounding box center [1097, 35] width 13 height 13
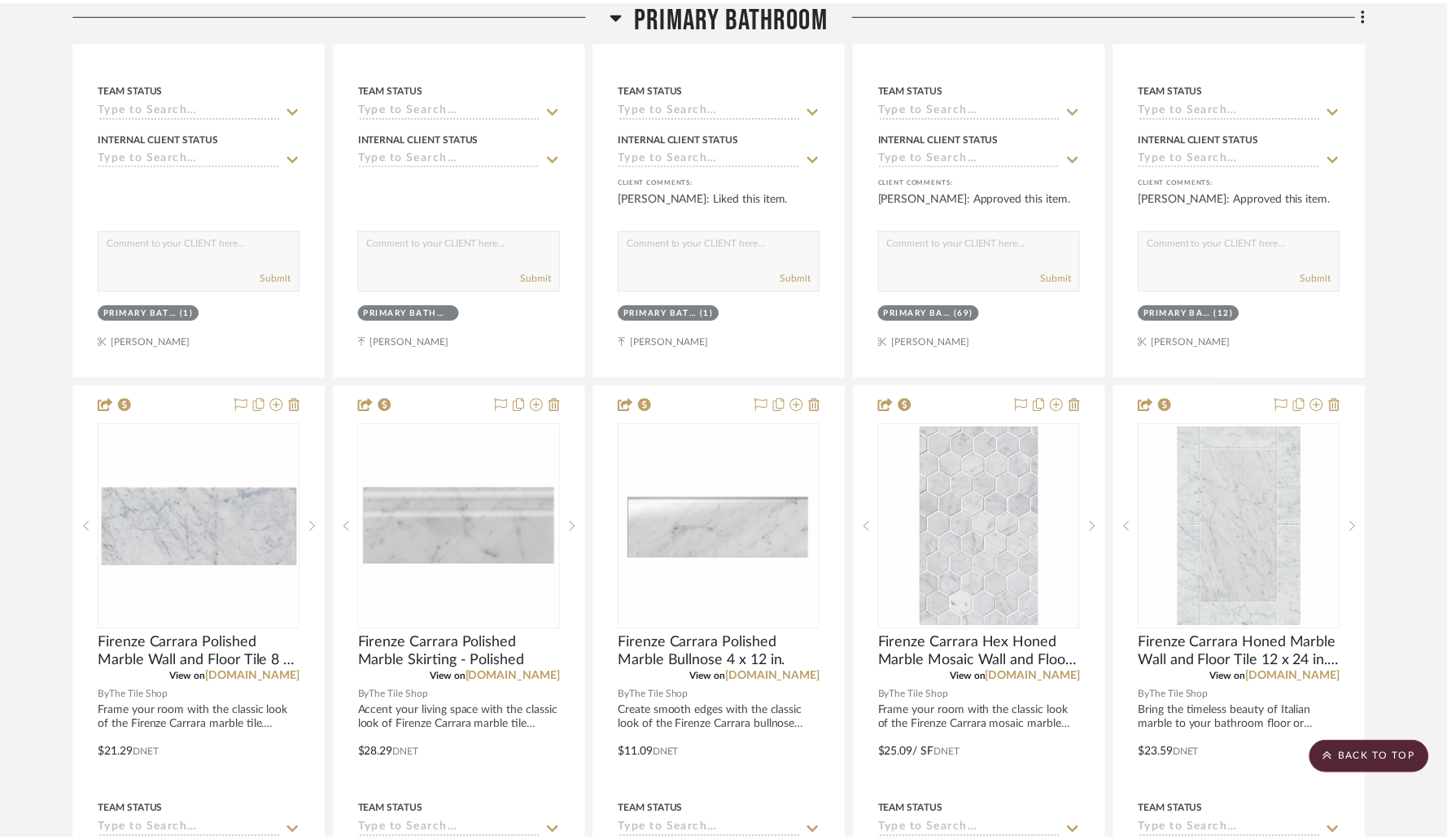
scroll to position [2429, 0]
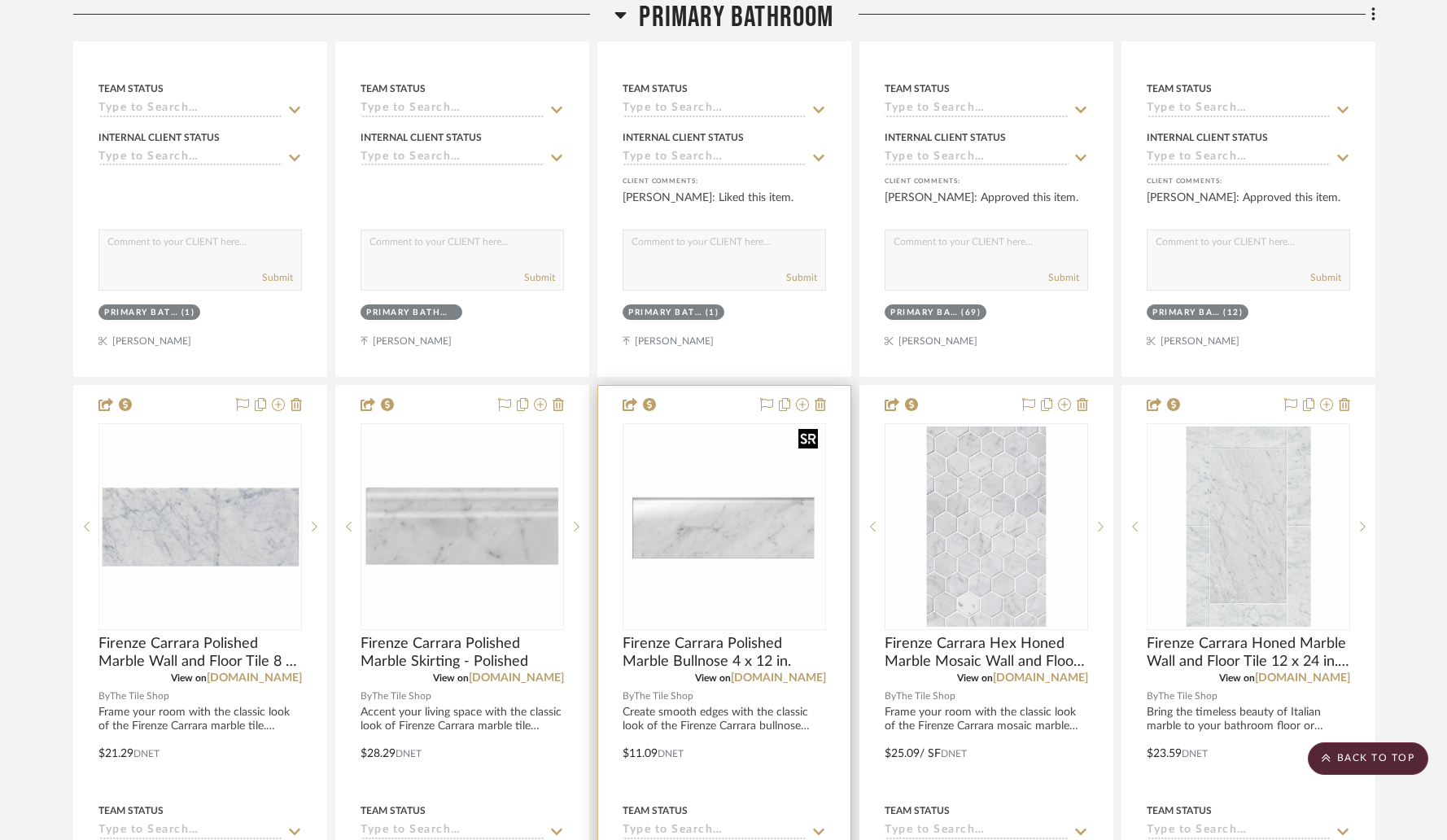
click at [731, 488] on img "0" at bounding box center [724, 526] width 201 height 201
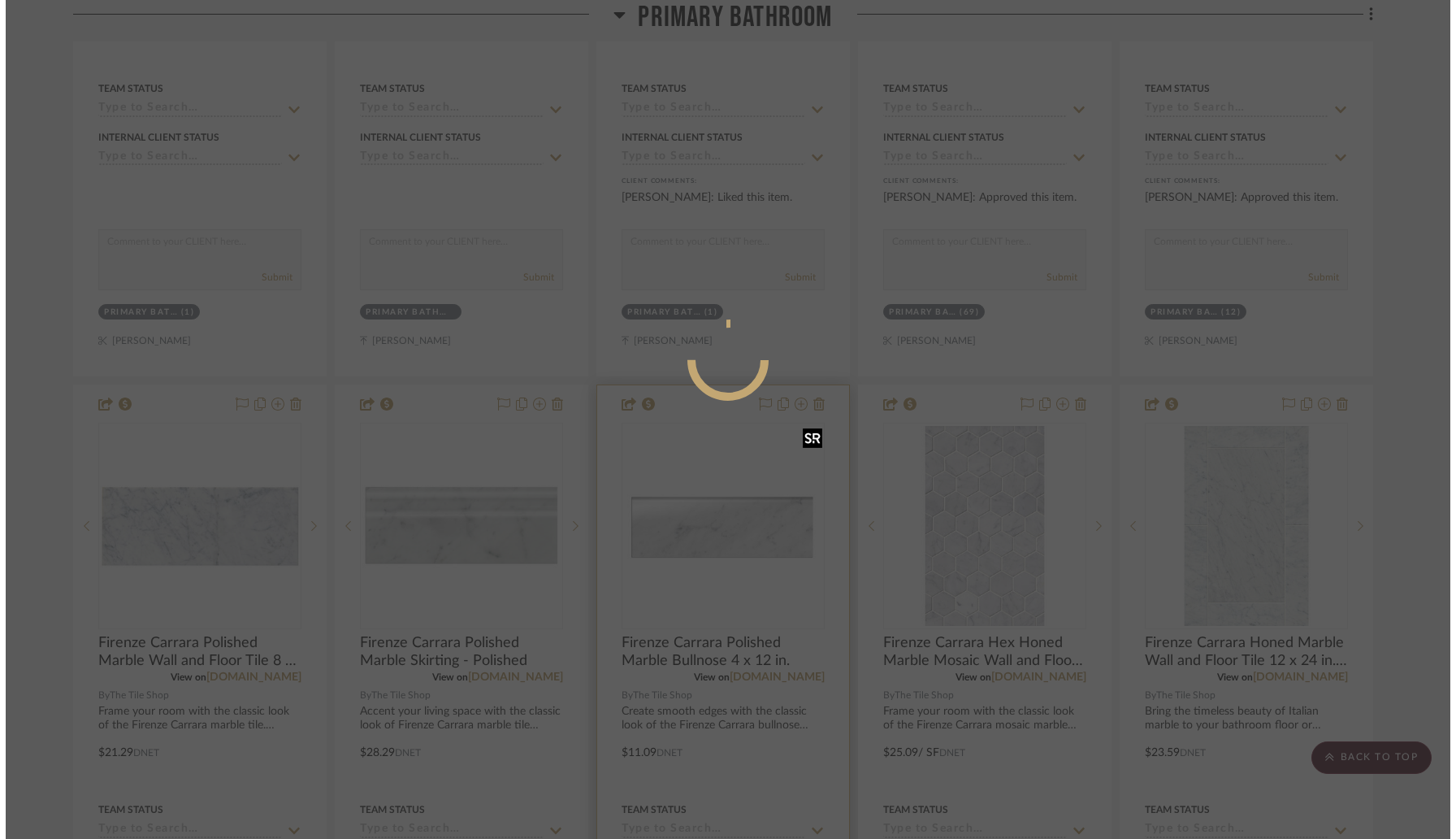
scroll to position [0, 0]
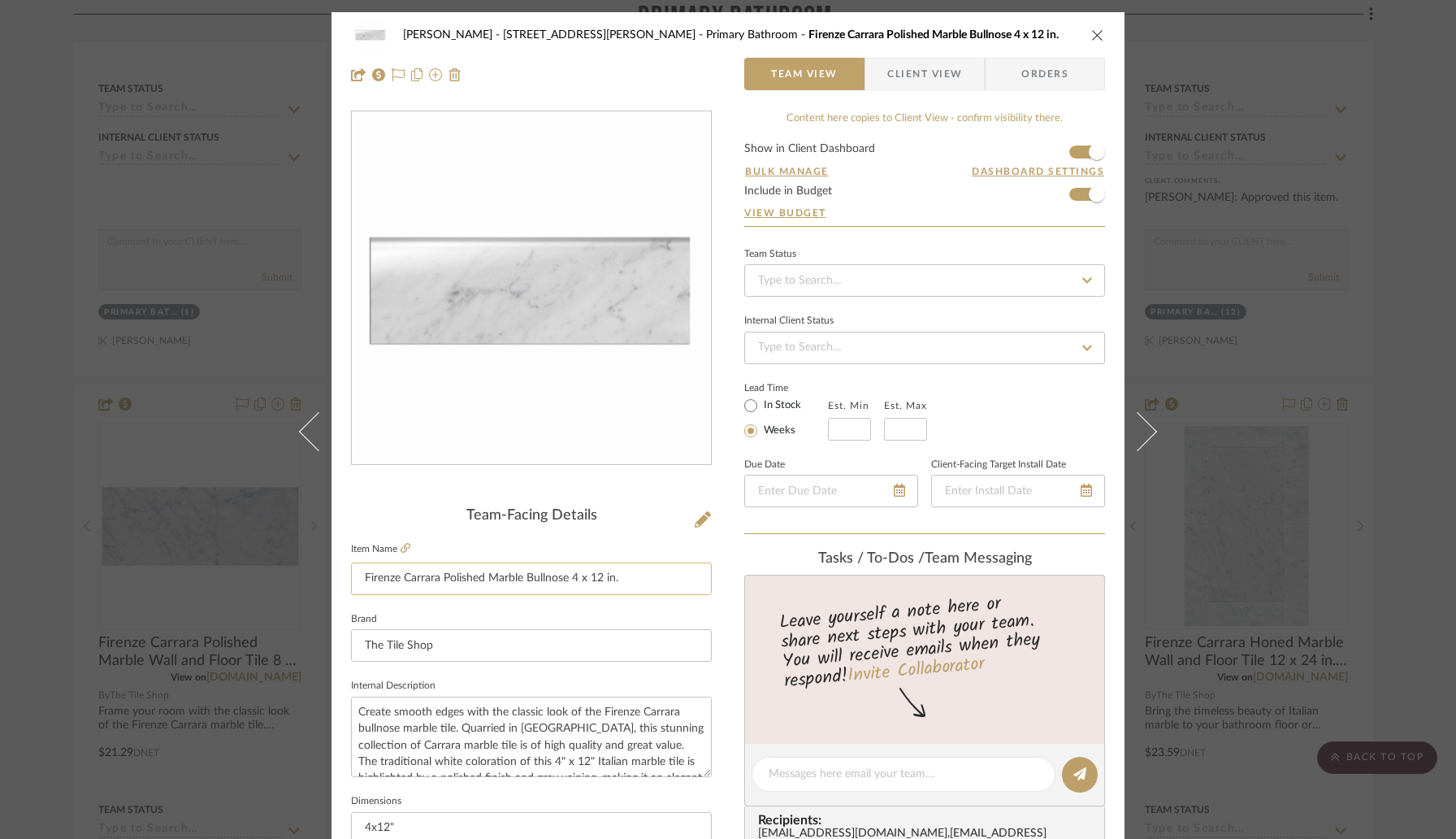
click at [637, 579] on input "Firenze Carrara Polished Marble Bullnose 4 x 12 in." at bounding box center [531, 578] width 361 height 32
click at [1093, 36] on icon "close" at bounding box center [1097, 35] width 13 height 13
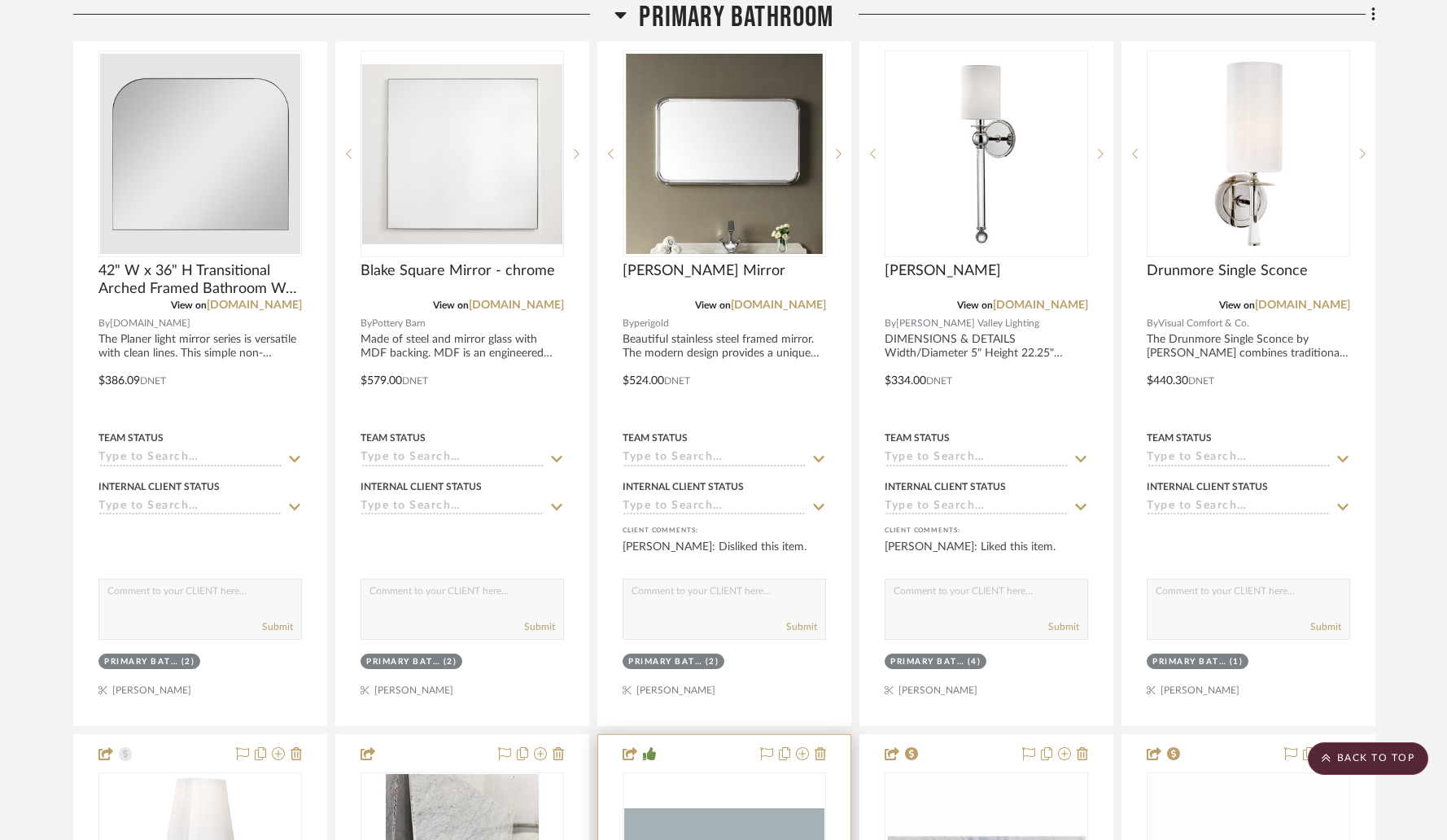
scroll to position [1201, 0]
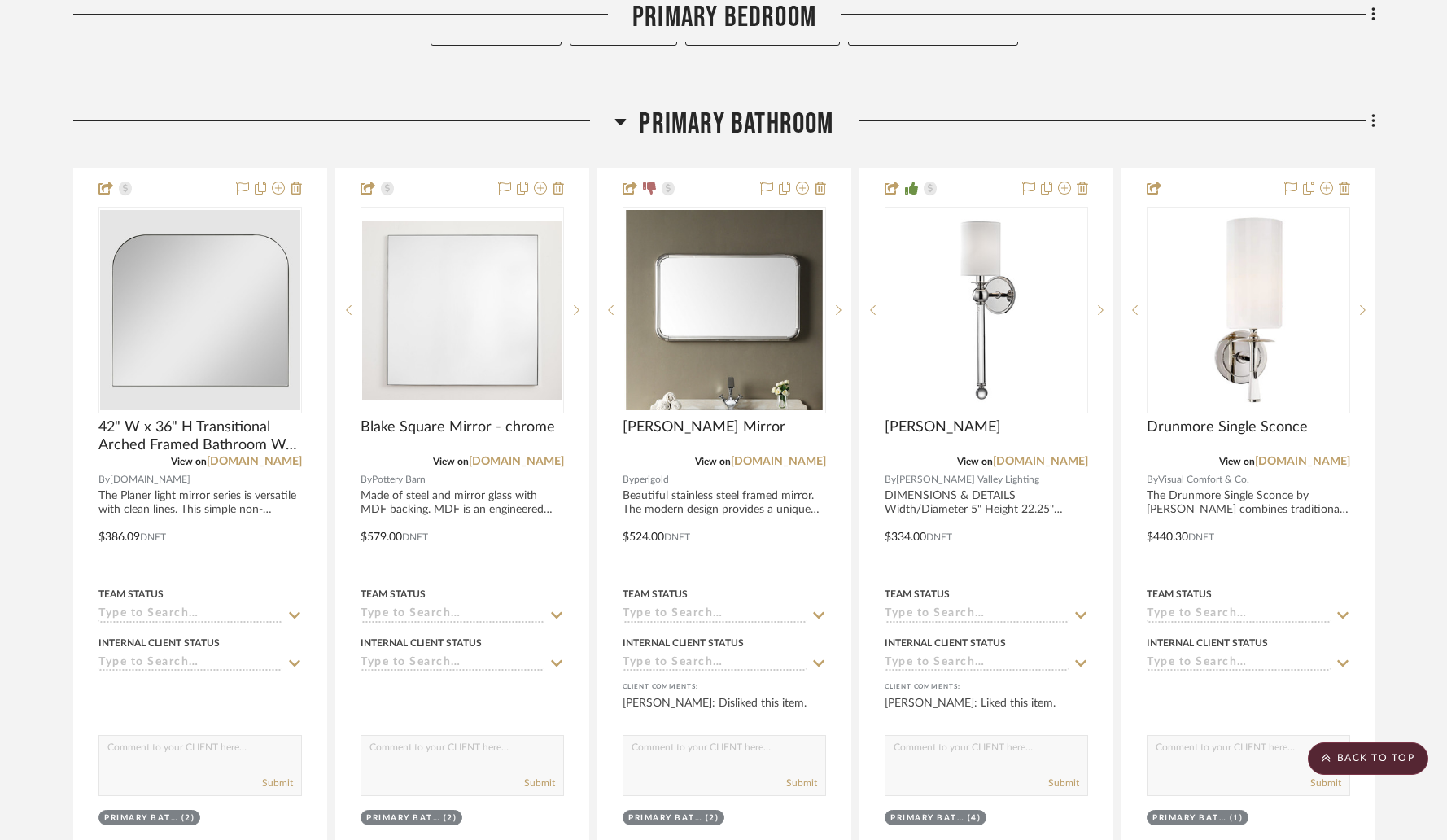
click at [616, 111] on icon at bounding box center [621, 121] width 12 height 19
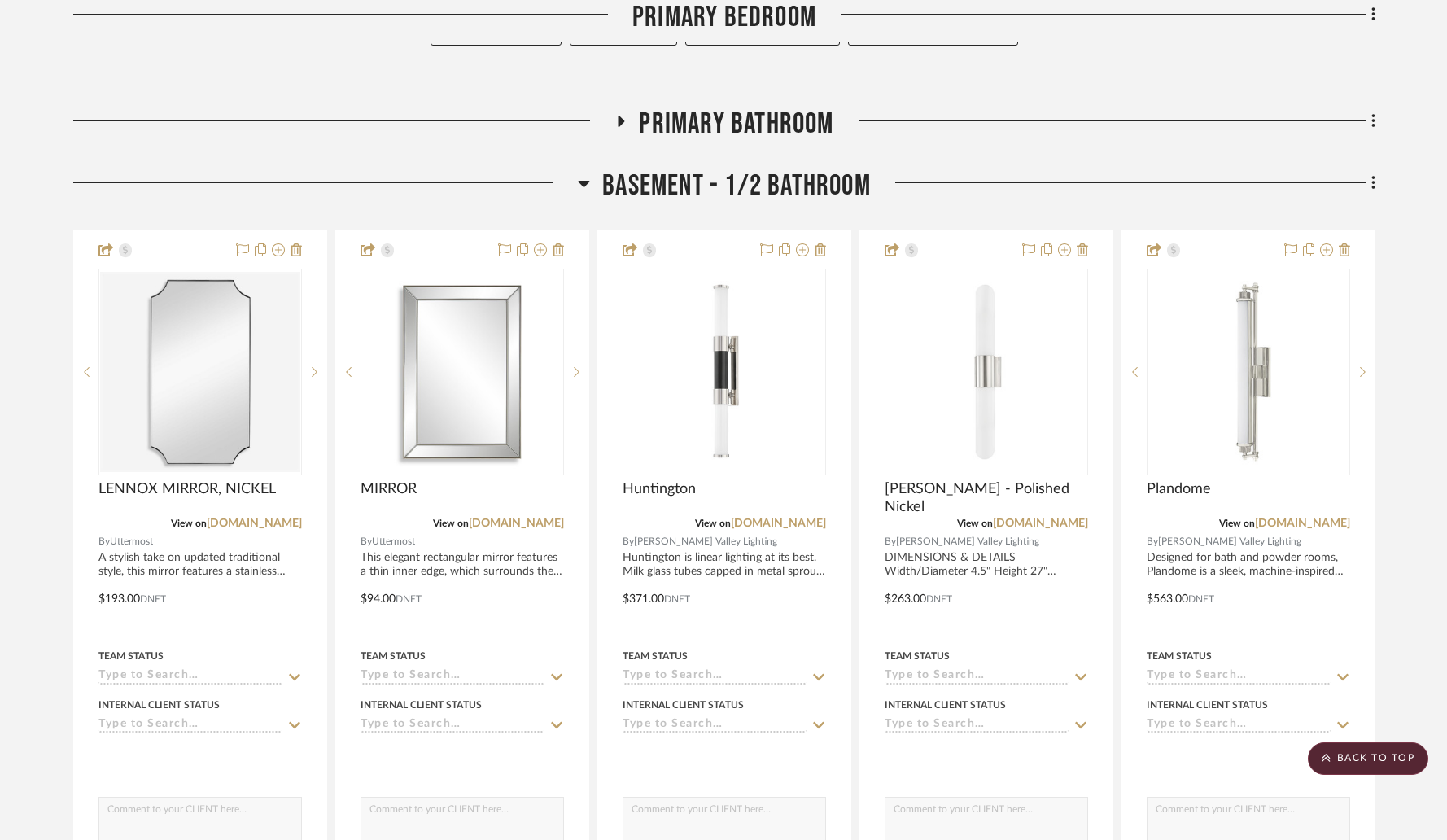
click at [580, 180] on icon at bounding box center [584, 183] width 11 height 6
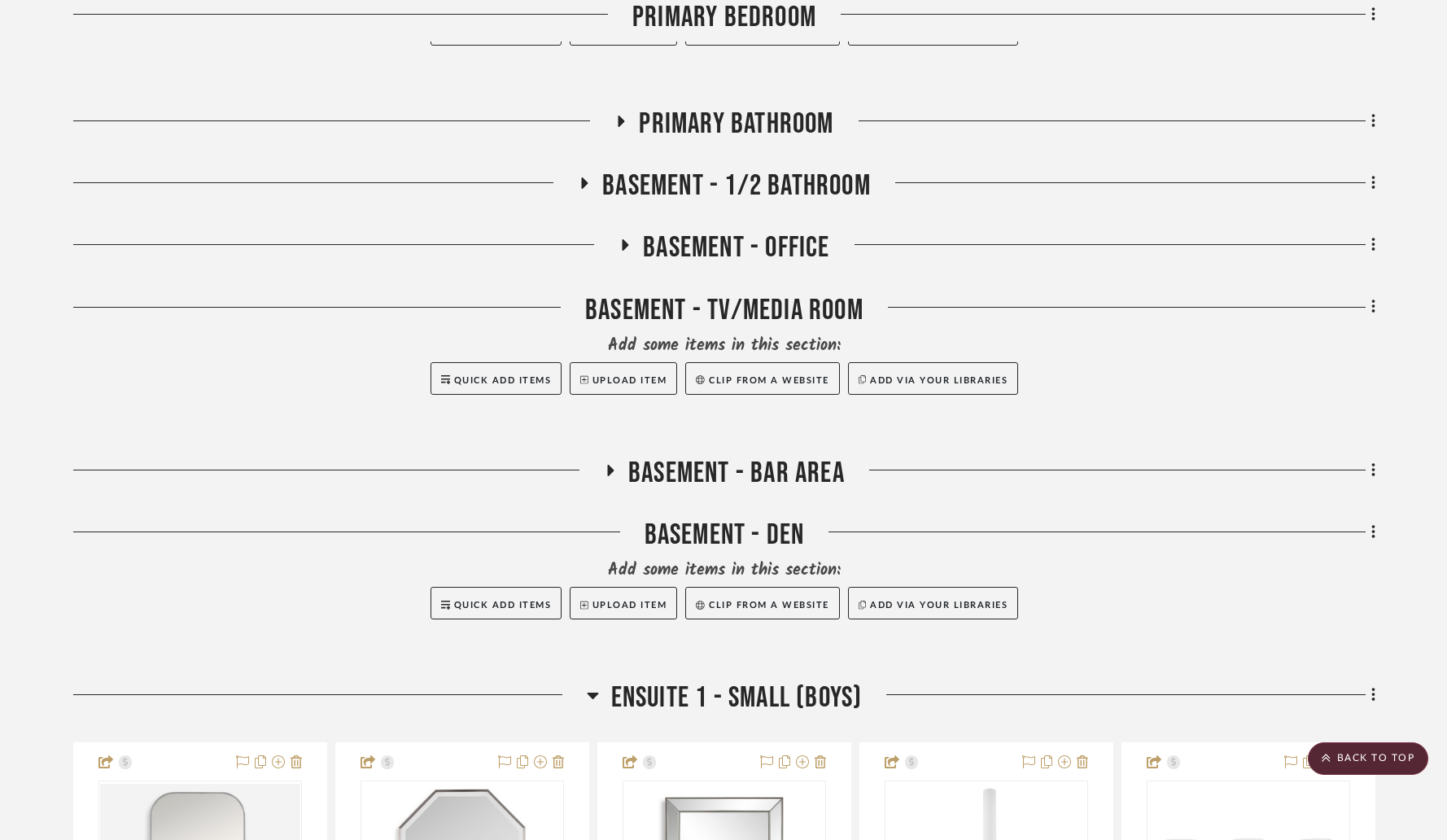
click at [588, 693] on icon at bounding box center [592, 695] width 11 height 6
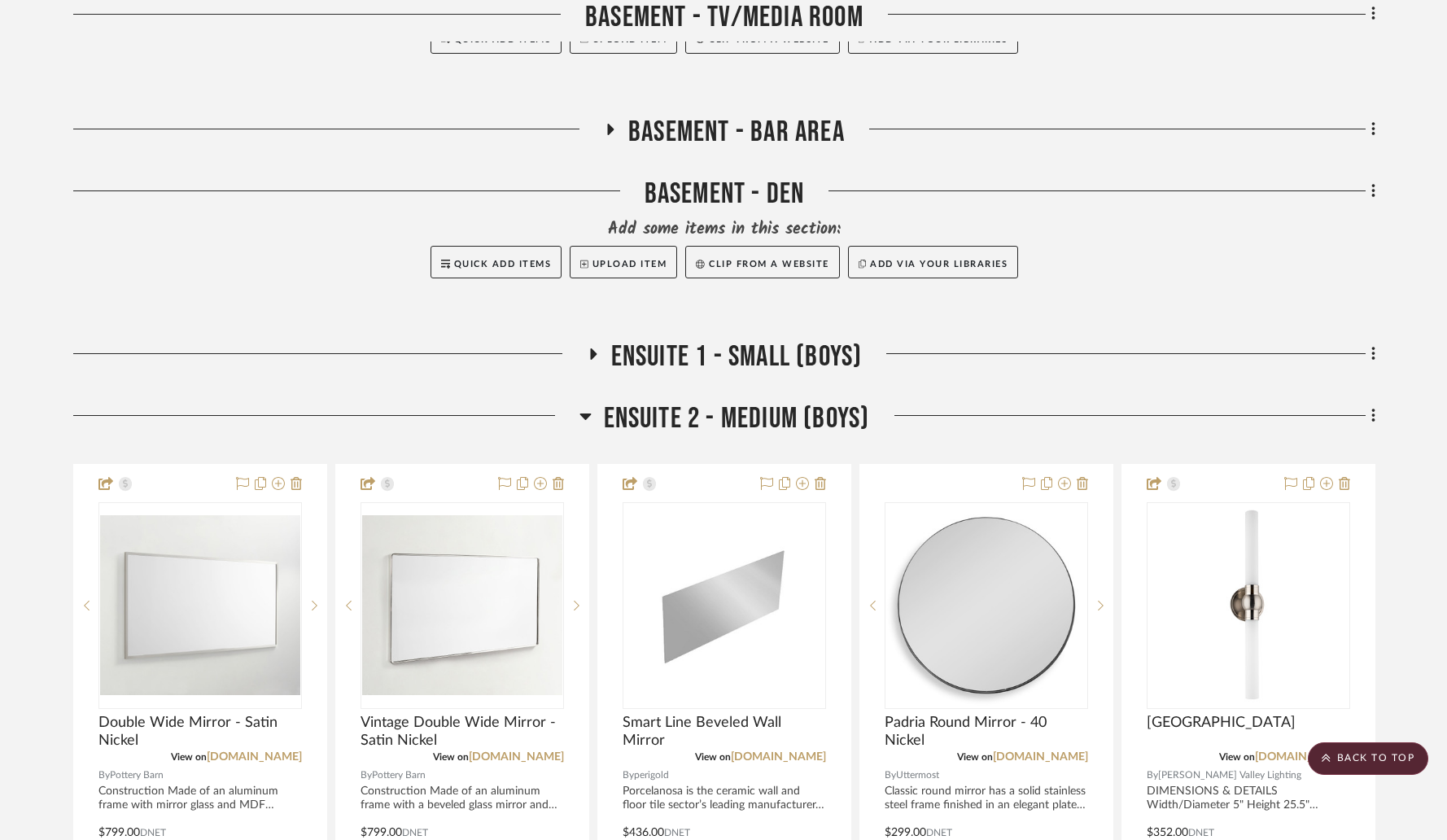
scroll to position [1619, 0]
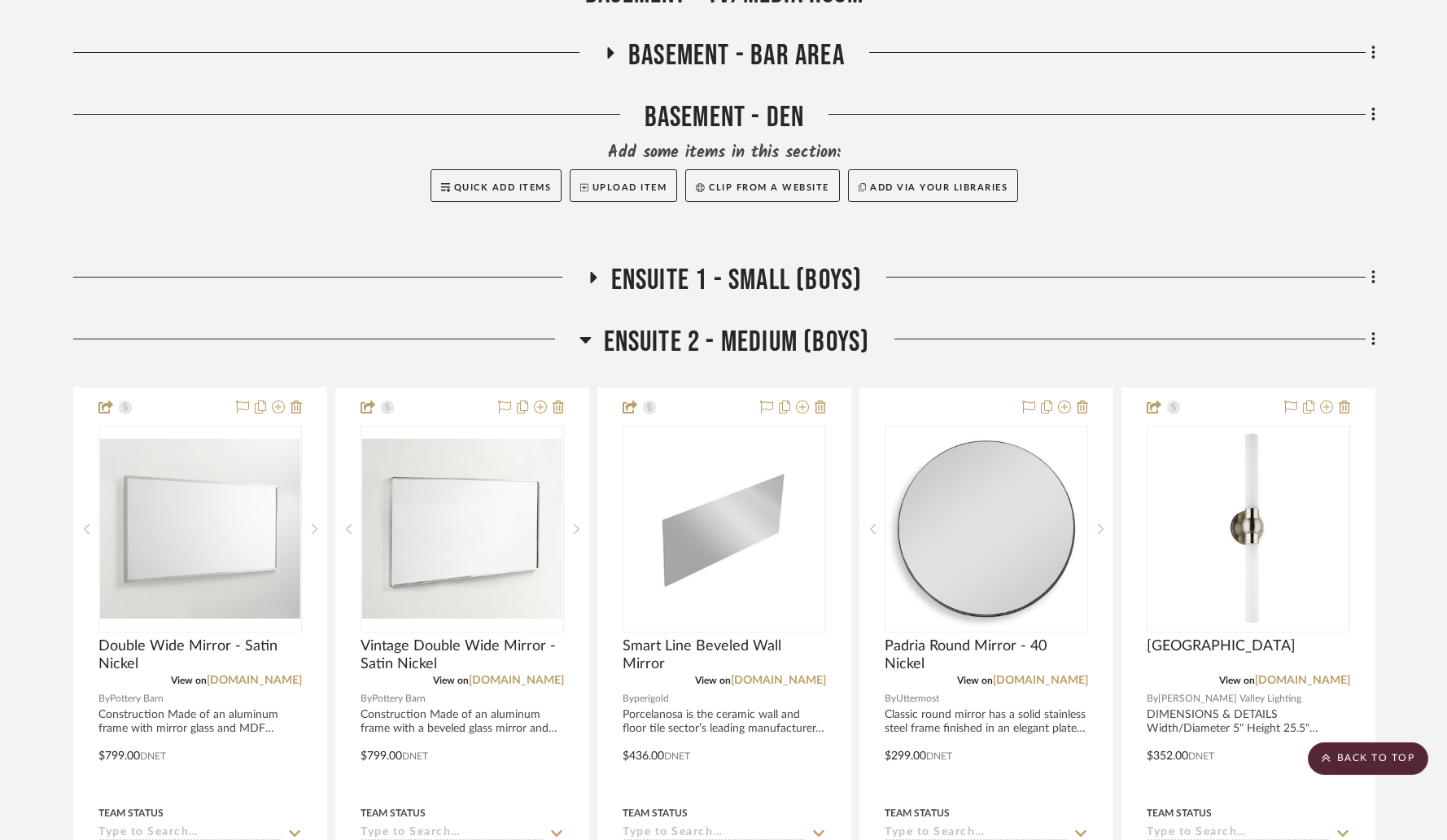
click at [588, 329] on icon at bounding box center [586, 339] width 12 height 19
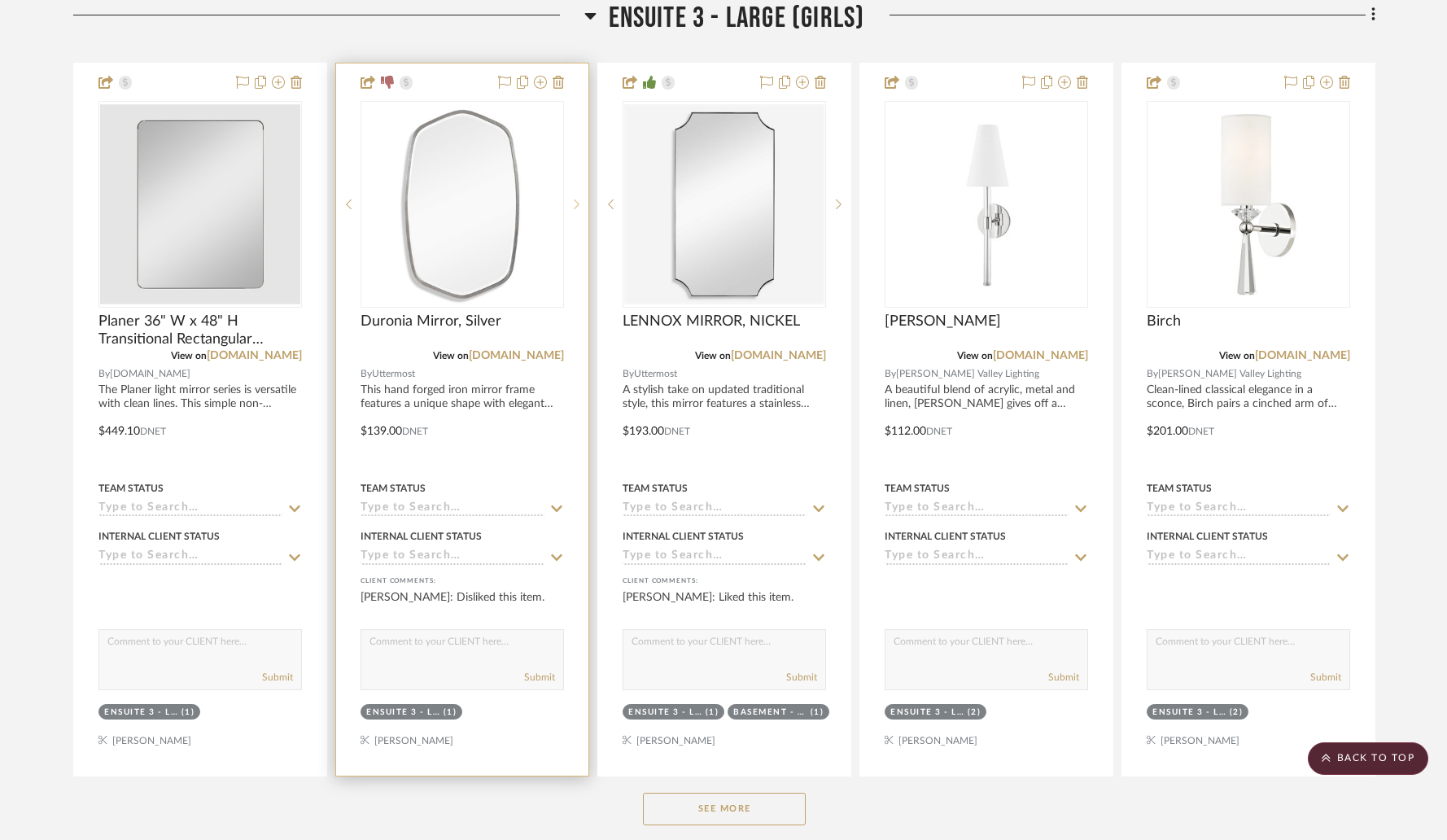
scroll to position [2073, 0]
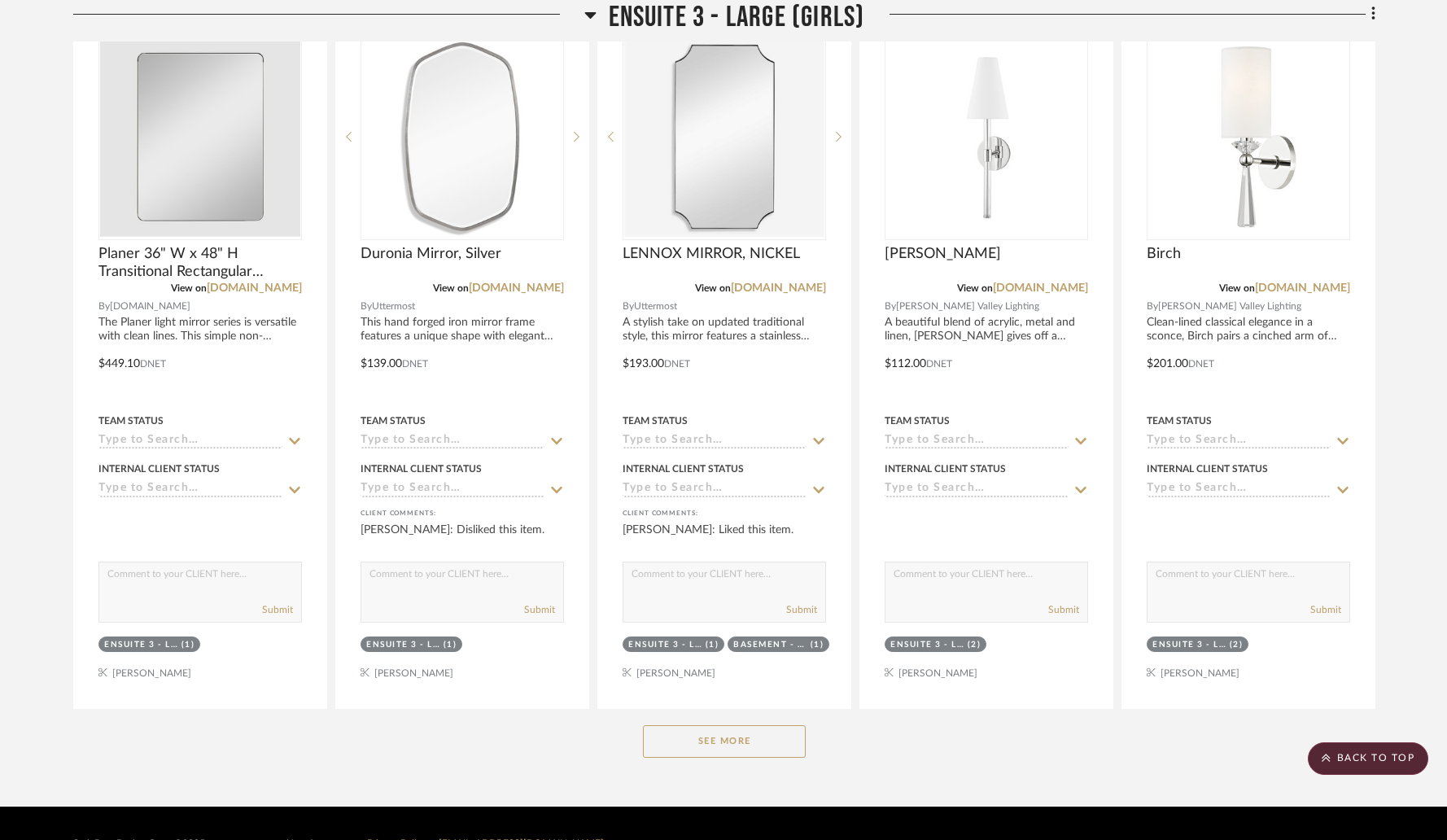
click at [705, 725] on button "See More" at bounding box center [724, 741] width 163 height 32
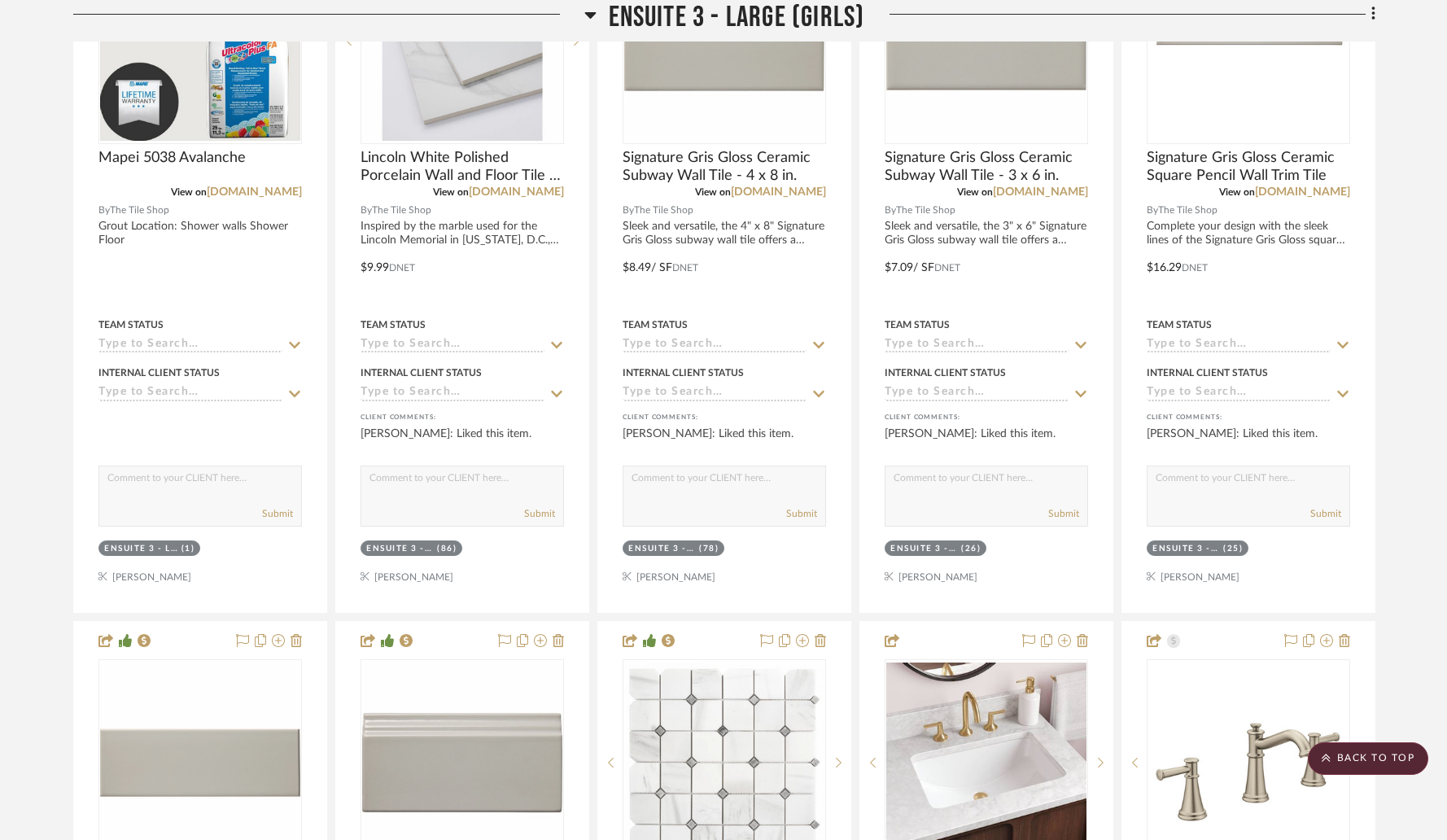
scroll to position [3261, 0]
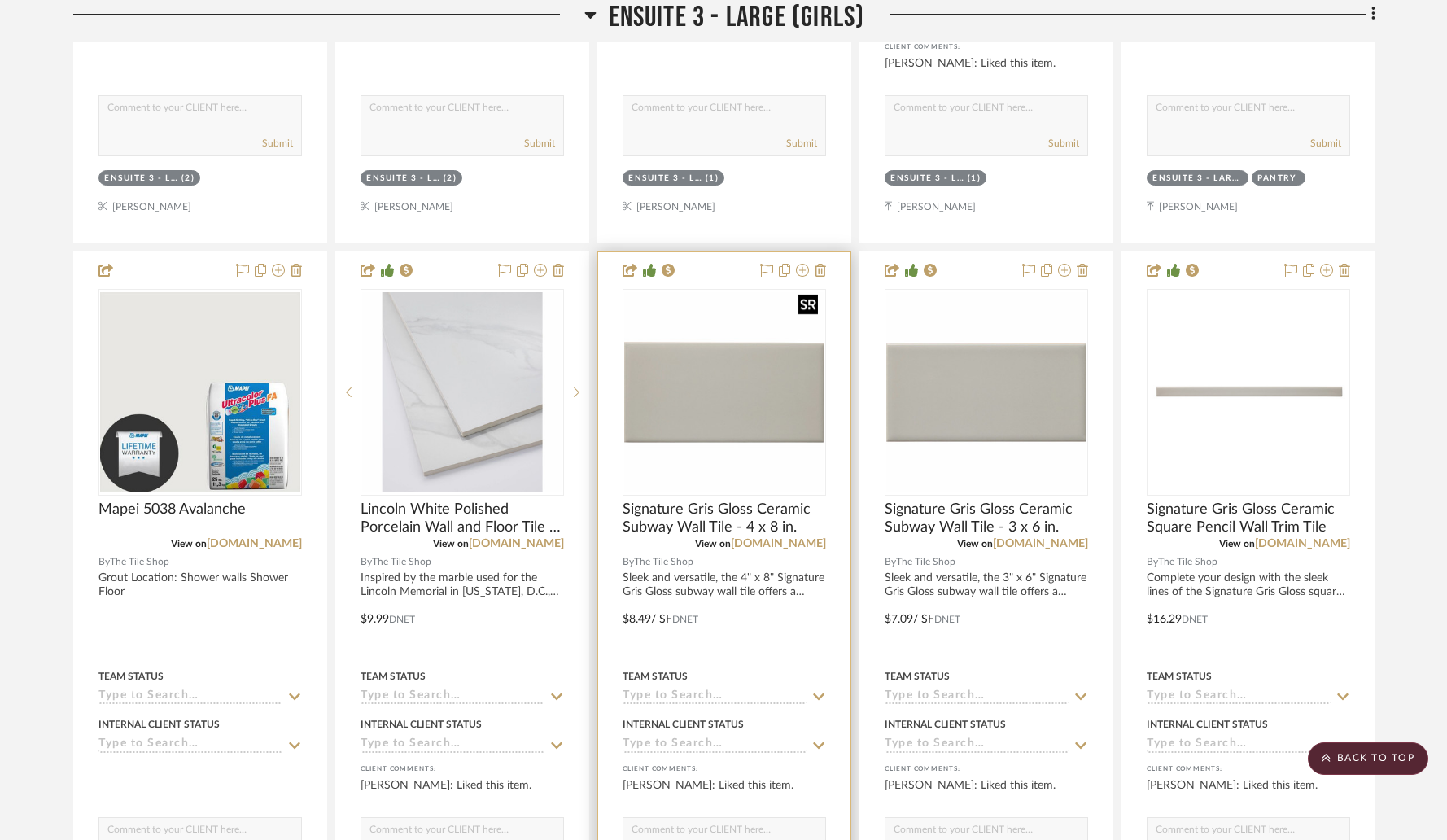
click at [710, 371] on img "0" at bounding box center [724, 392] width 201 height 201
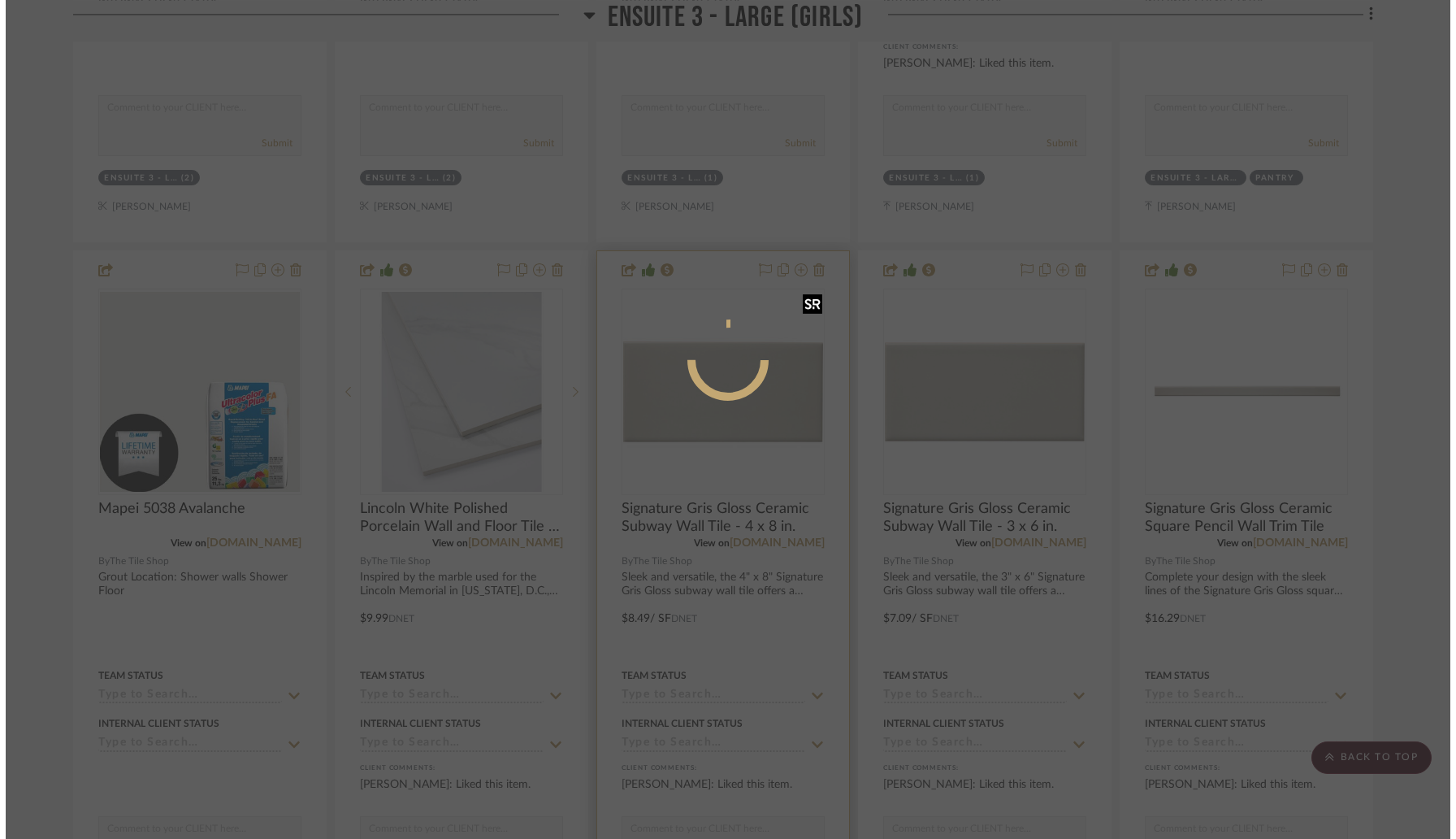
scroll to position [0, 0]
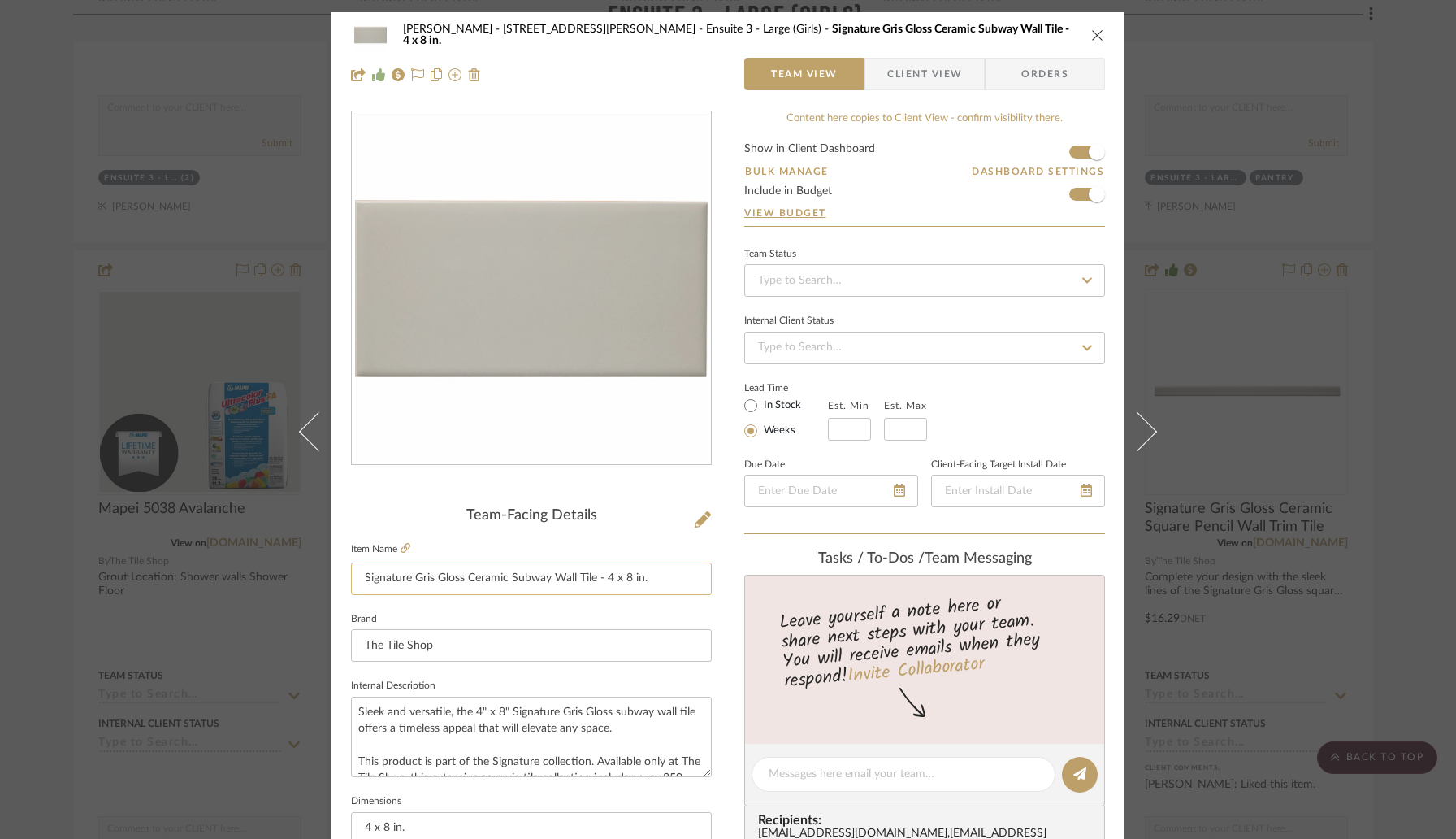
click at [650, 582] on input "Signature Gris Gloss Ceramic Subway Wall Tile - 4 x 8 in." at bounding box center [531, 578] width 361 height 32
click at [1095, 29] on icon "close" at bounding box center [1097, 35] width 13 height 13
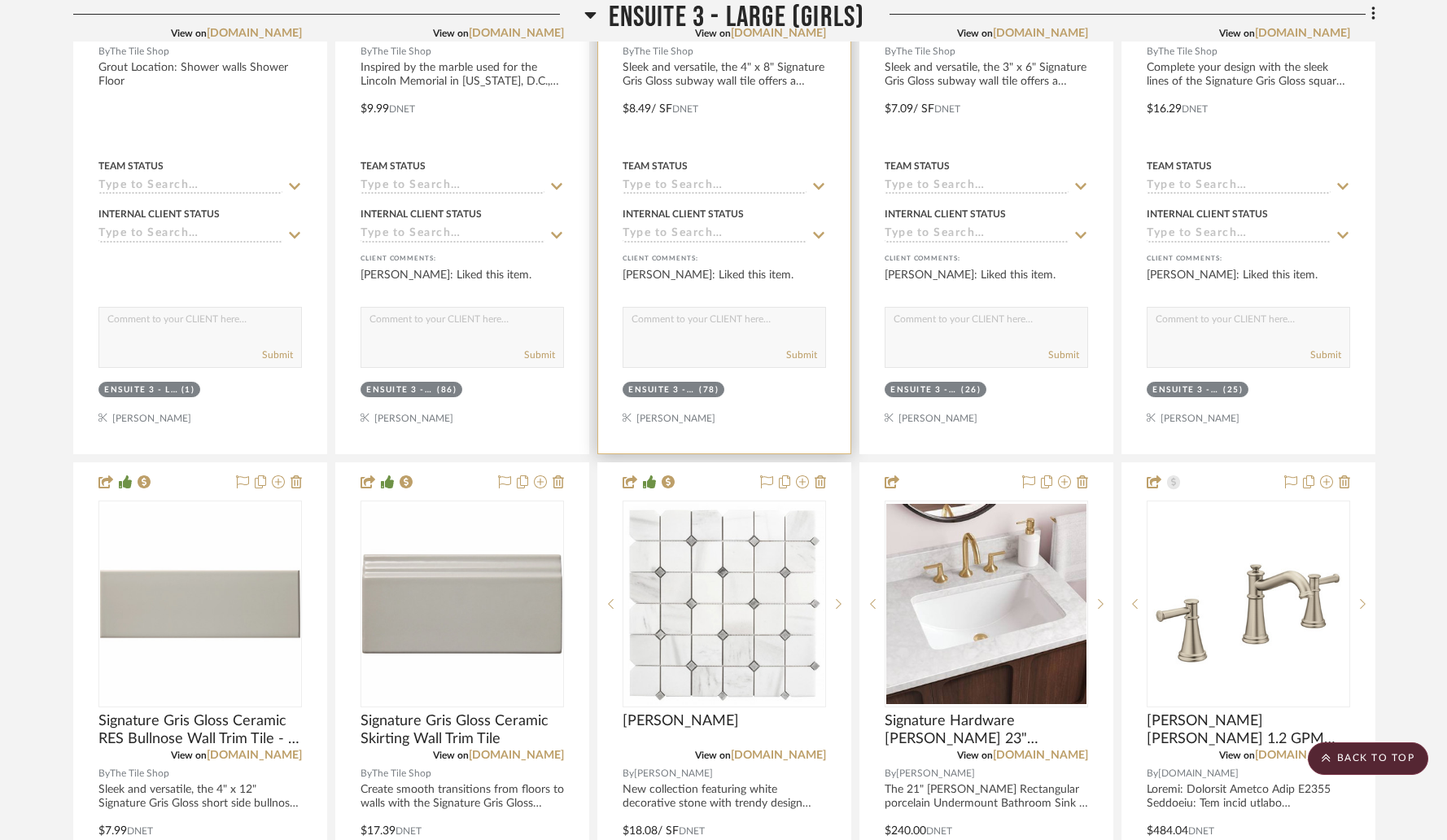
scroll to position [3823, 0]
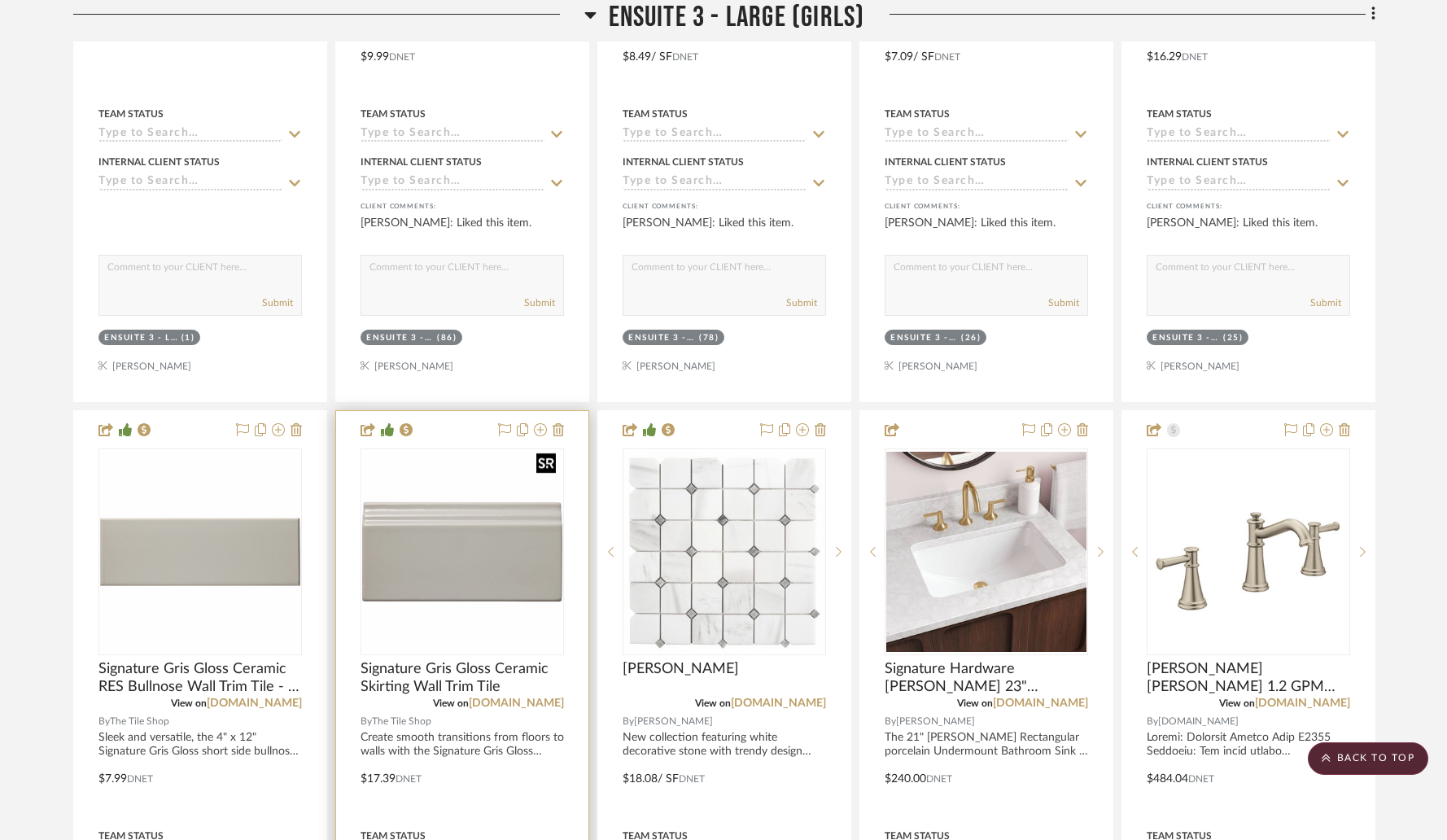
click at [0, 0] on img at bounding box center [0, 0] width 0 height 0
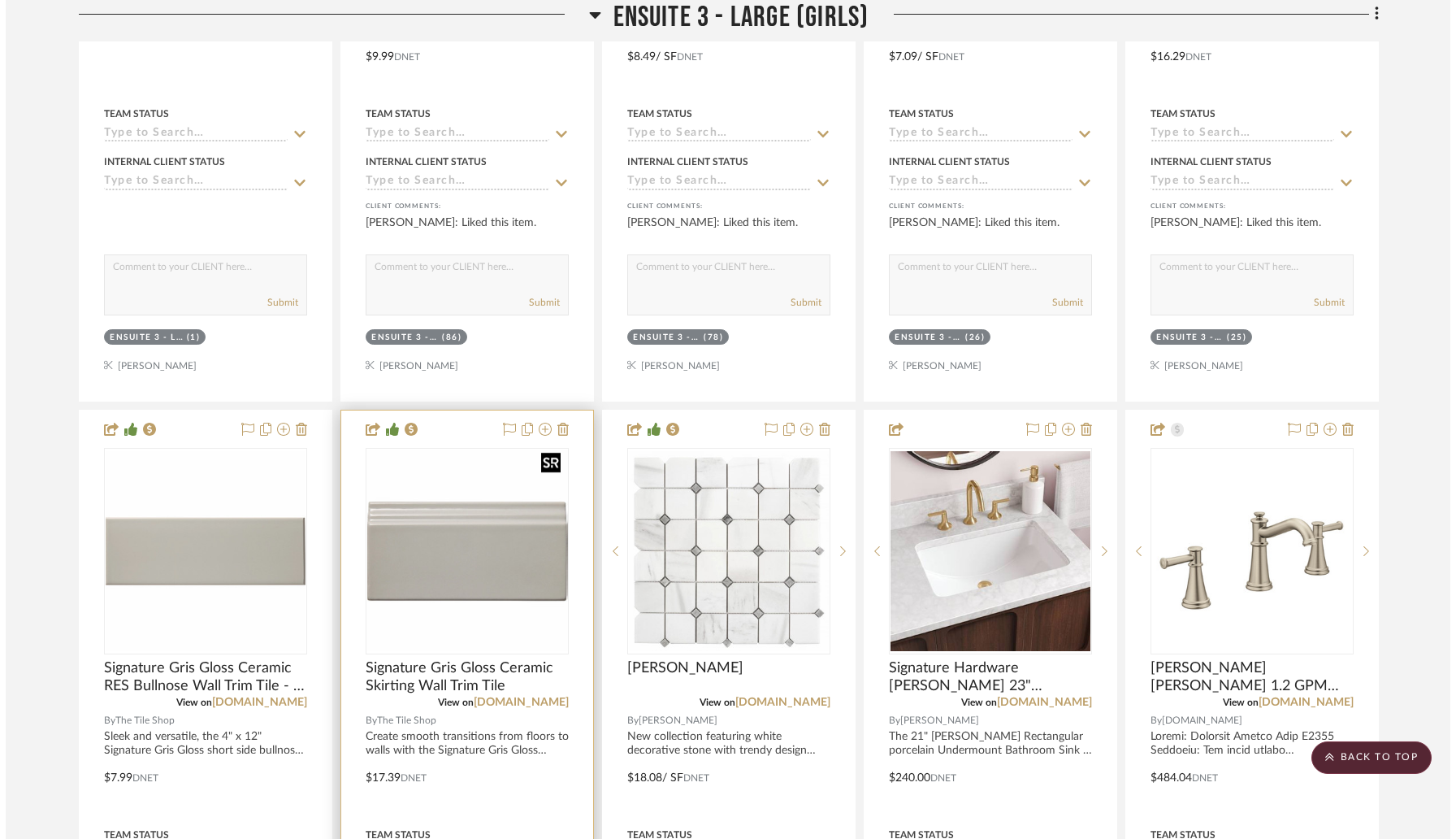
scroll to position [0, 0]
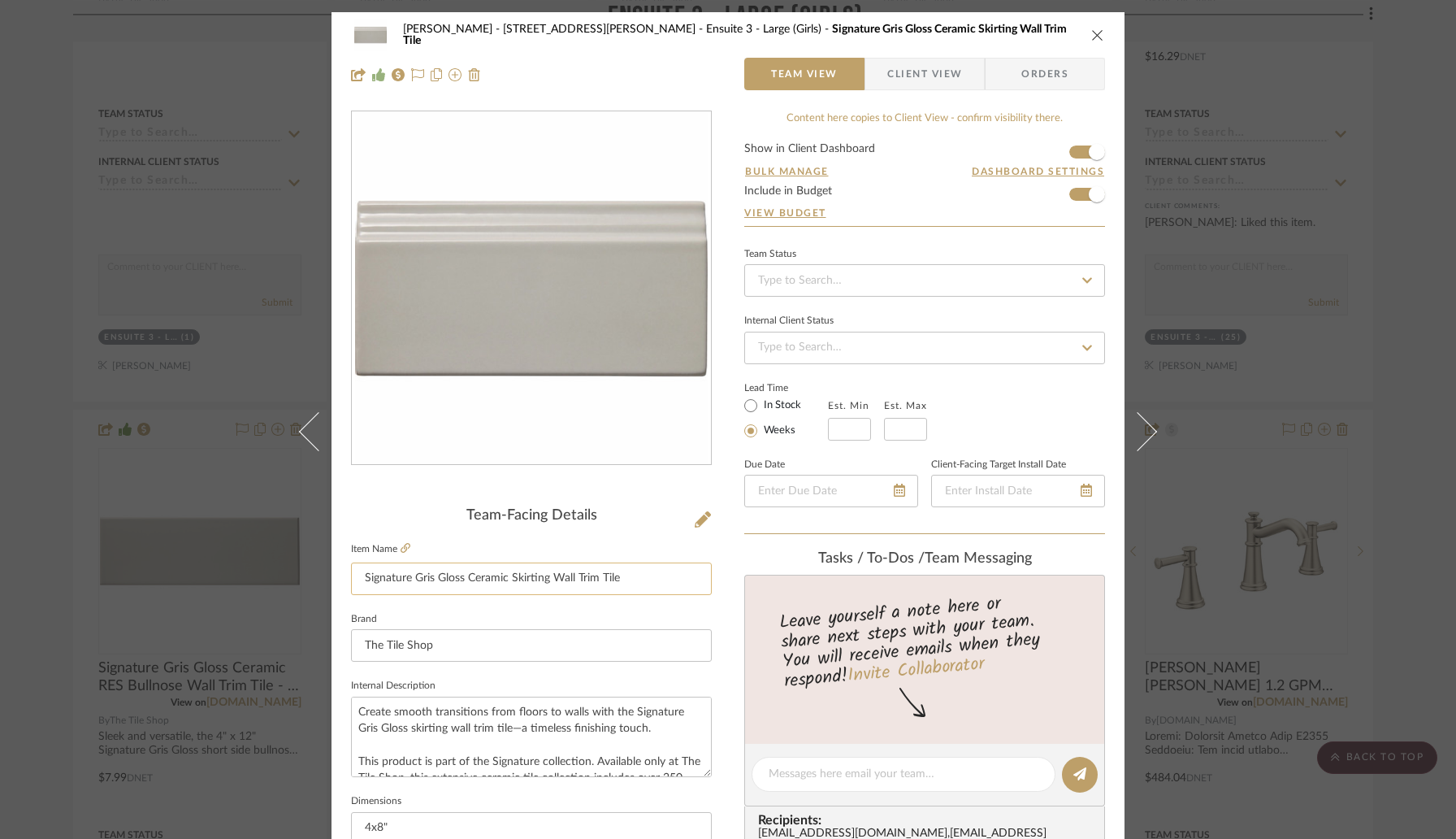
click at [641, 580] on input "Signature Gris Gloss Ceramic Skirting Wall Trim Tile" at bounding box center [531, 578] width 361 height 32
click at [1091, 34] on icon "close" at bounding box center [1097, 35] width 13 height 13
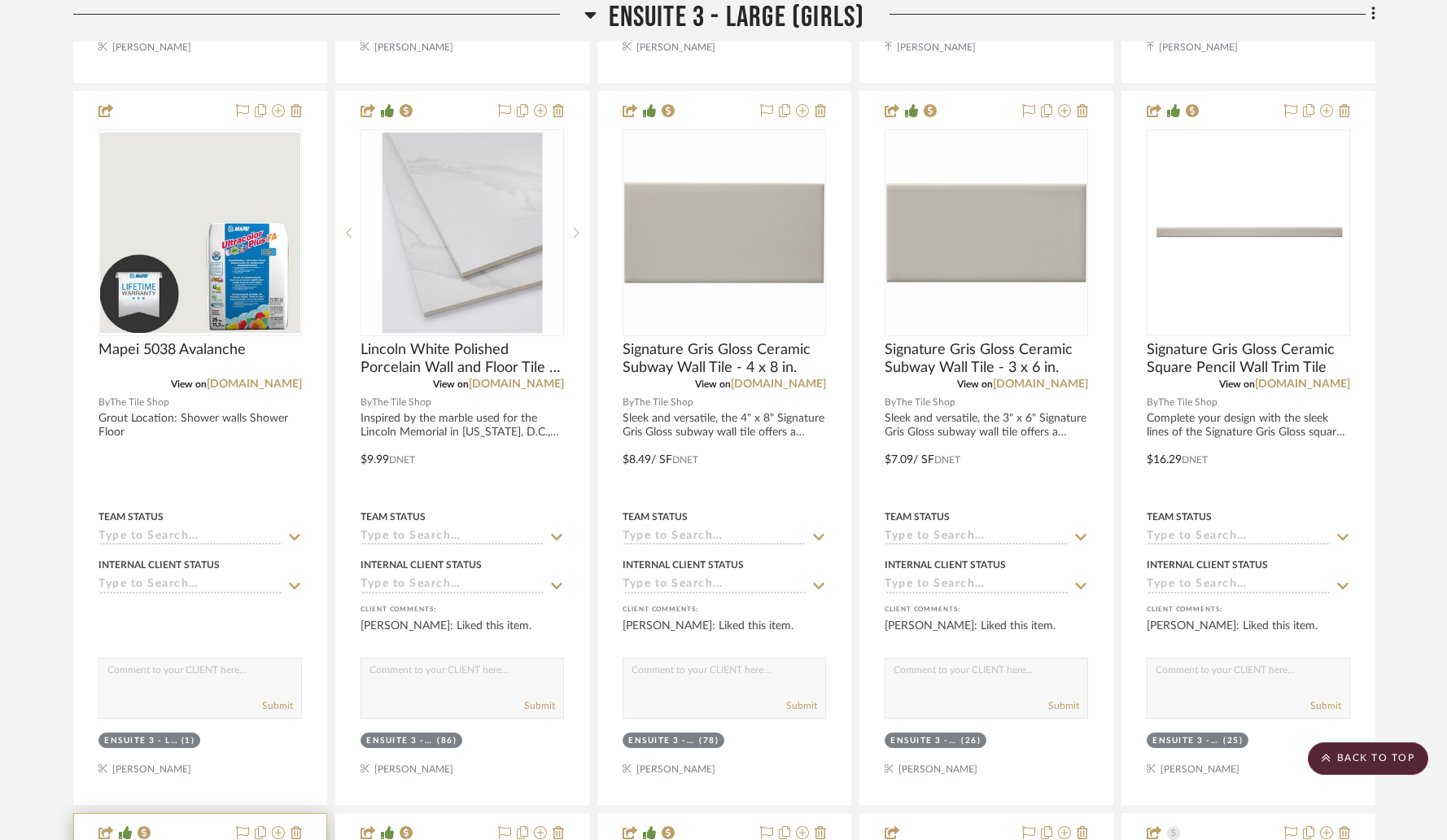
scroll to position [3385, 0]
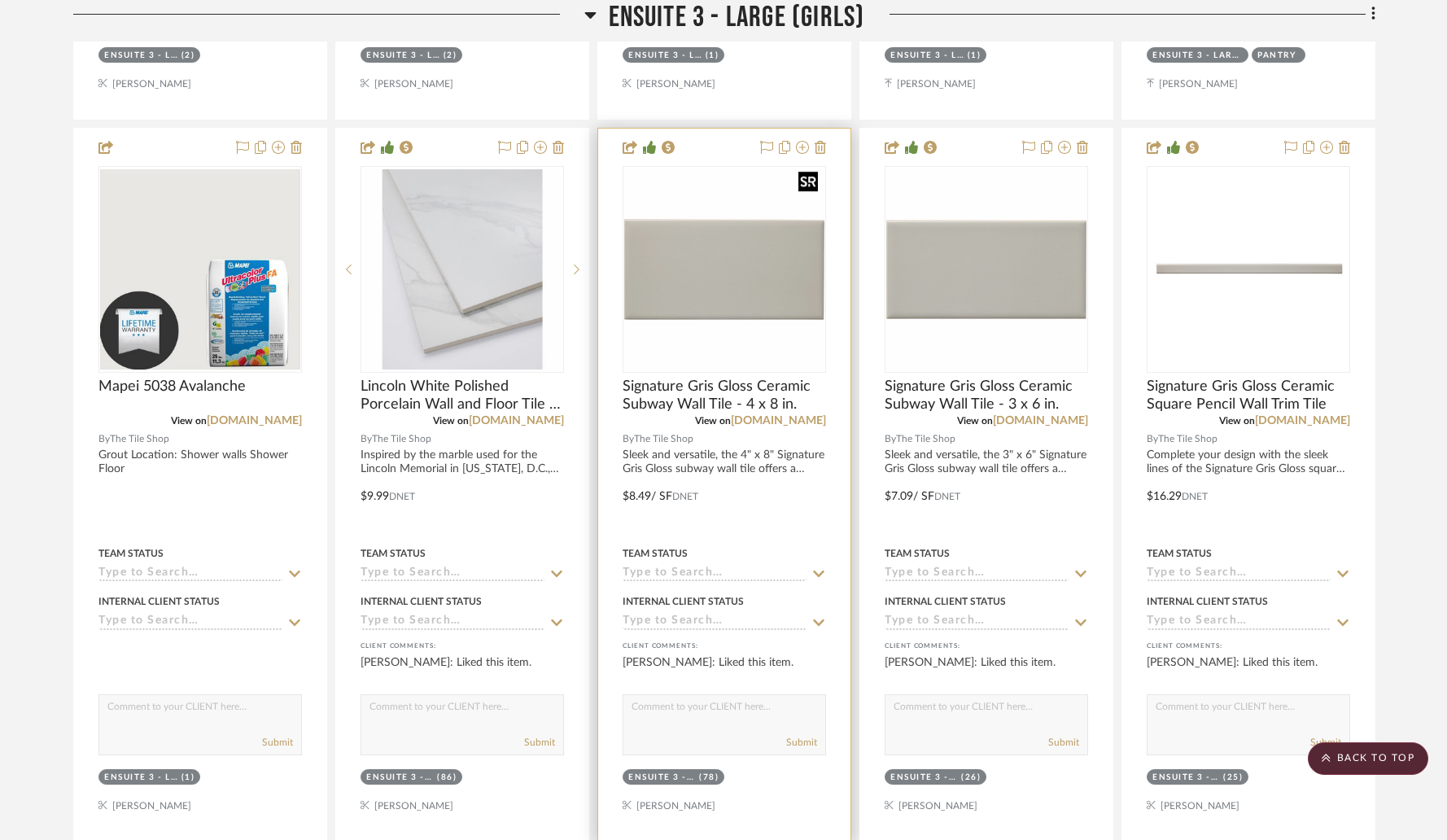
click at [739, 251] on img "0" at bounding box center [724, 269] width 201 height 201
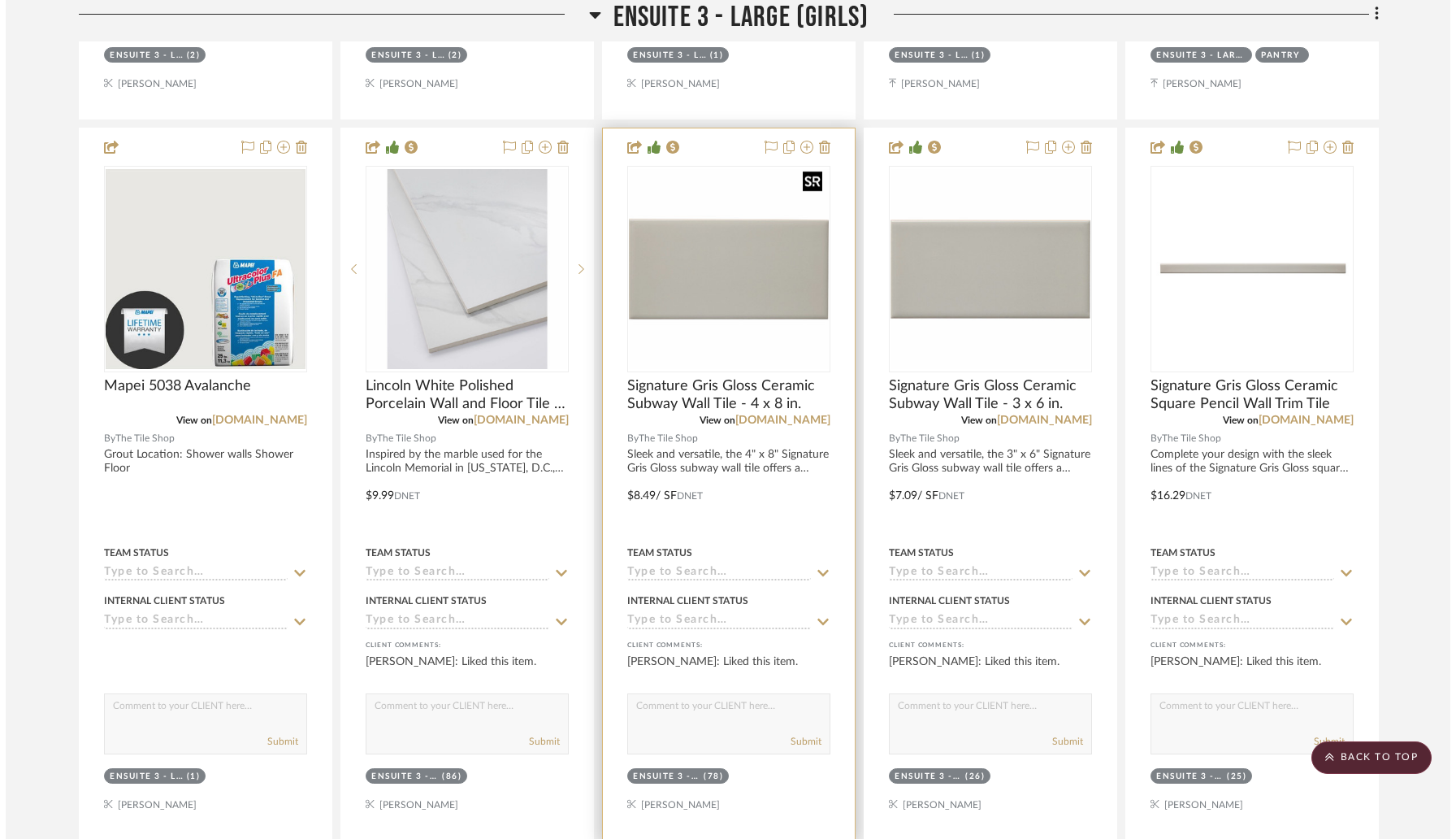
scroll to position [0, 0]
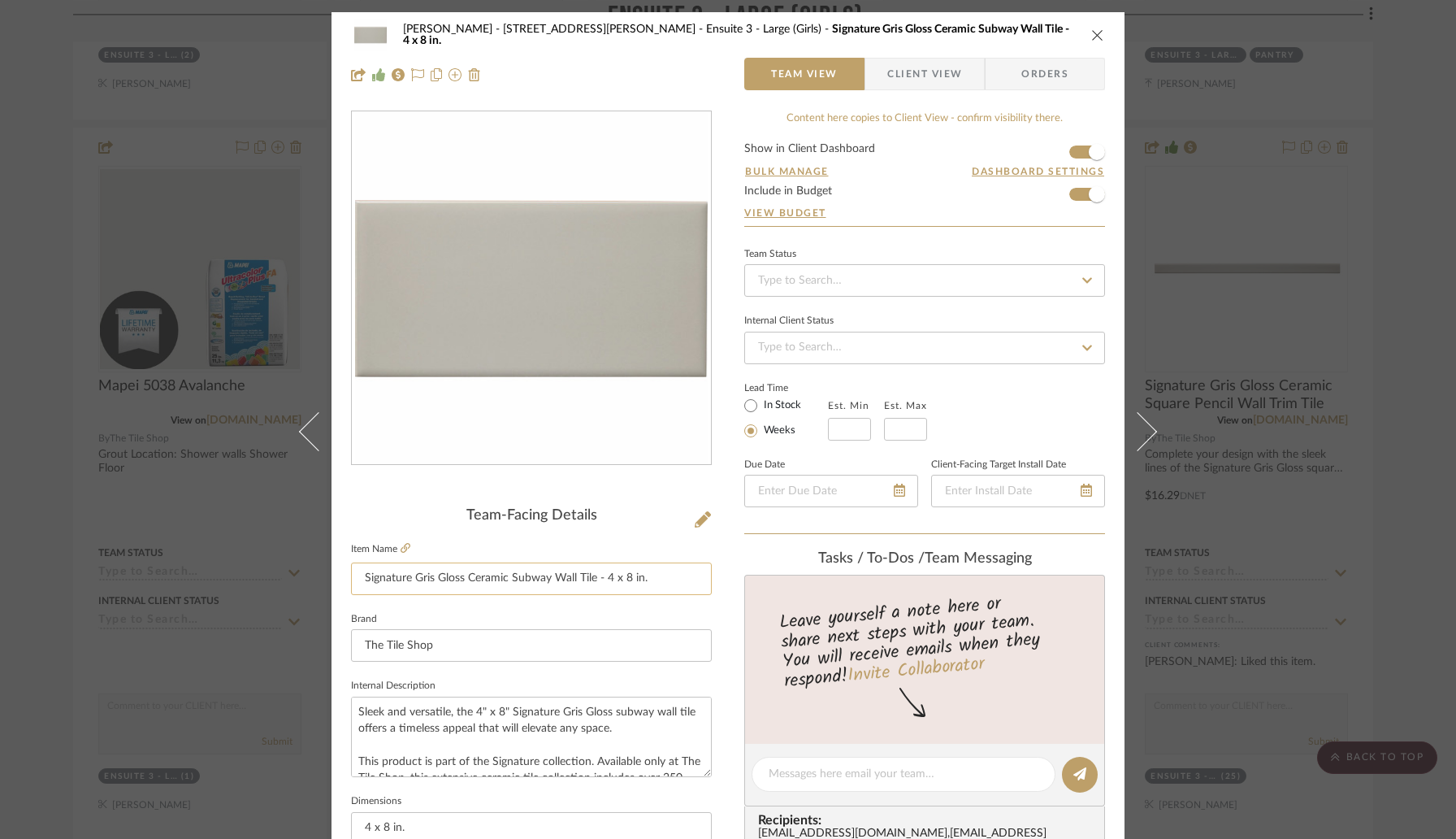
click at [678, 579] on input "Signature Gris Gloss Ceramic Subway Wall Tile - 4 x 8 in." at bounding box center [531, 578] width 361 height 32
click at [1091, 34] on icon "close" at bounding box center [1097, 35] width 13 height 13
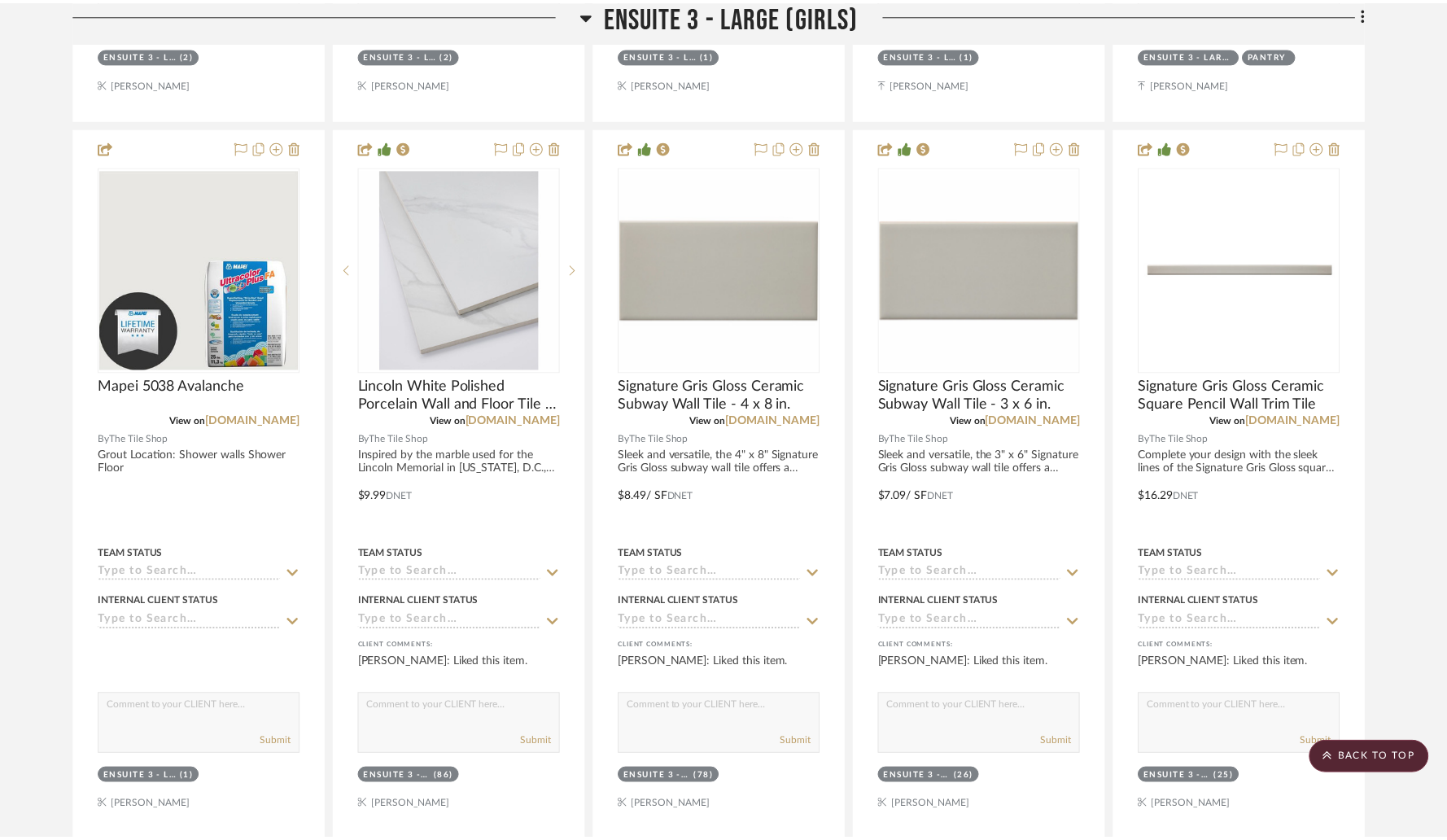
scroll to position [3385, 0]
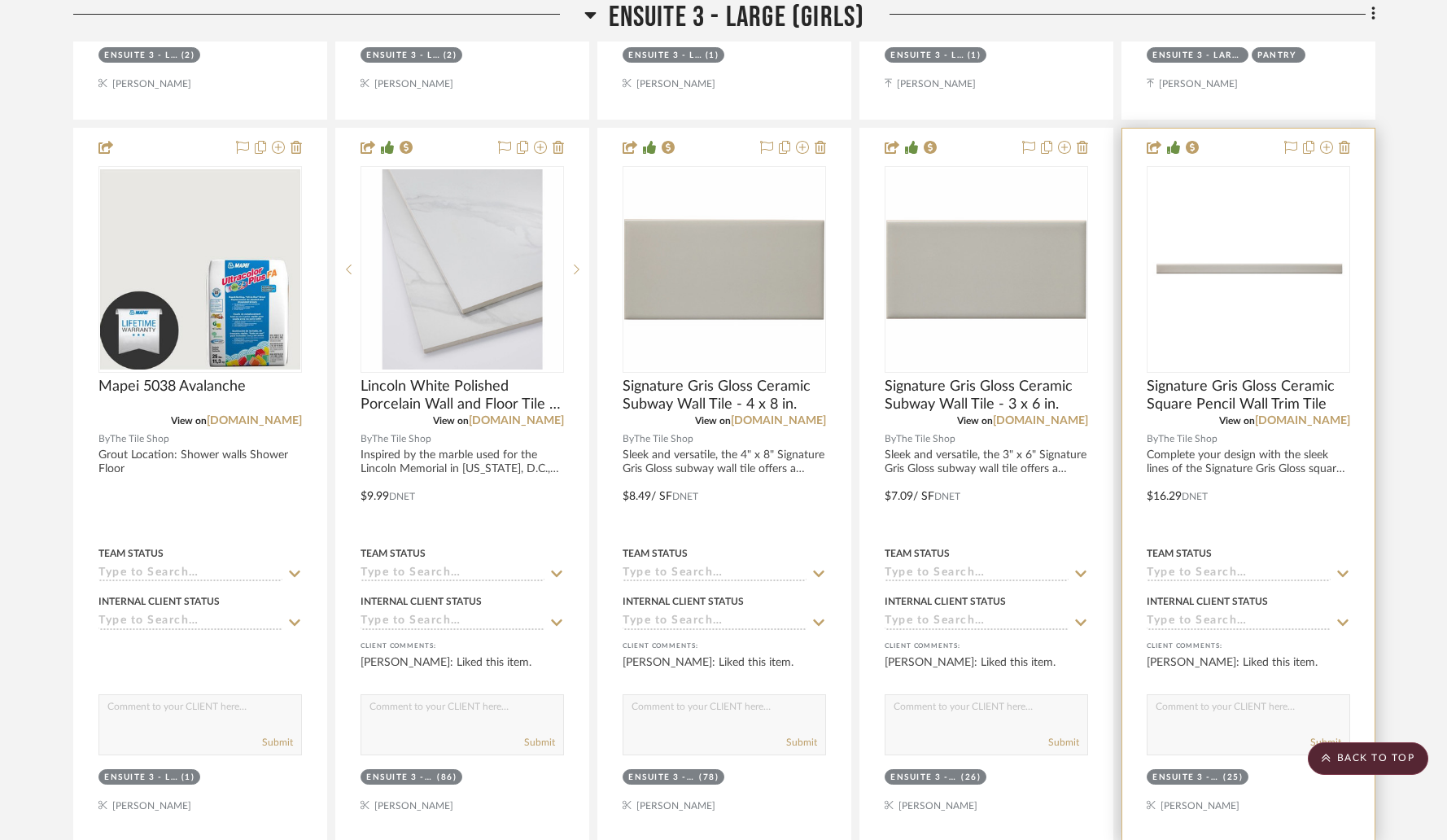
click at [1208, 326] on div at bounding box center [1248, 270] width 203 height 207
click at [1232, 378] on span "Signature Gris Gloss Ceramic Square Pencil Wall Trim Tile" at bounding box center [1248, 395] width 203 height 36
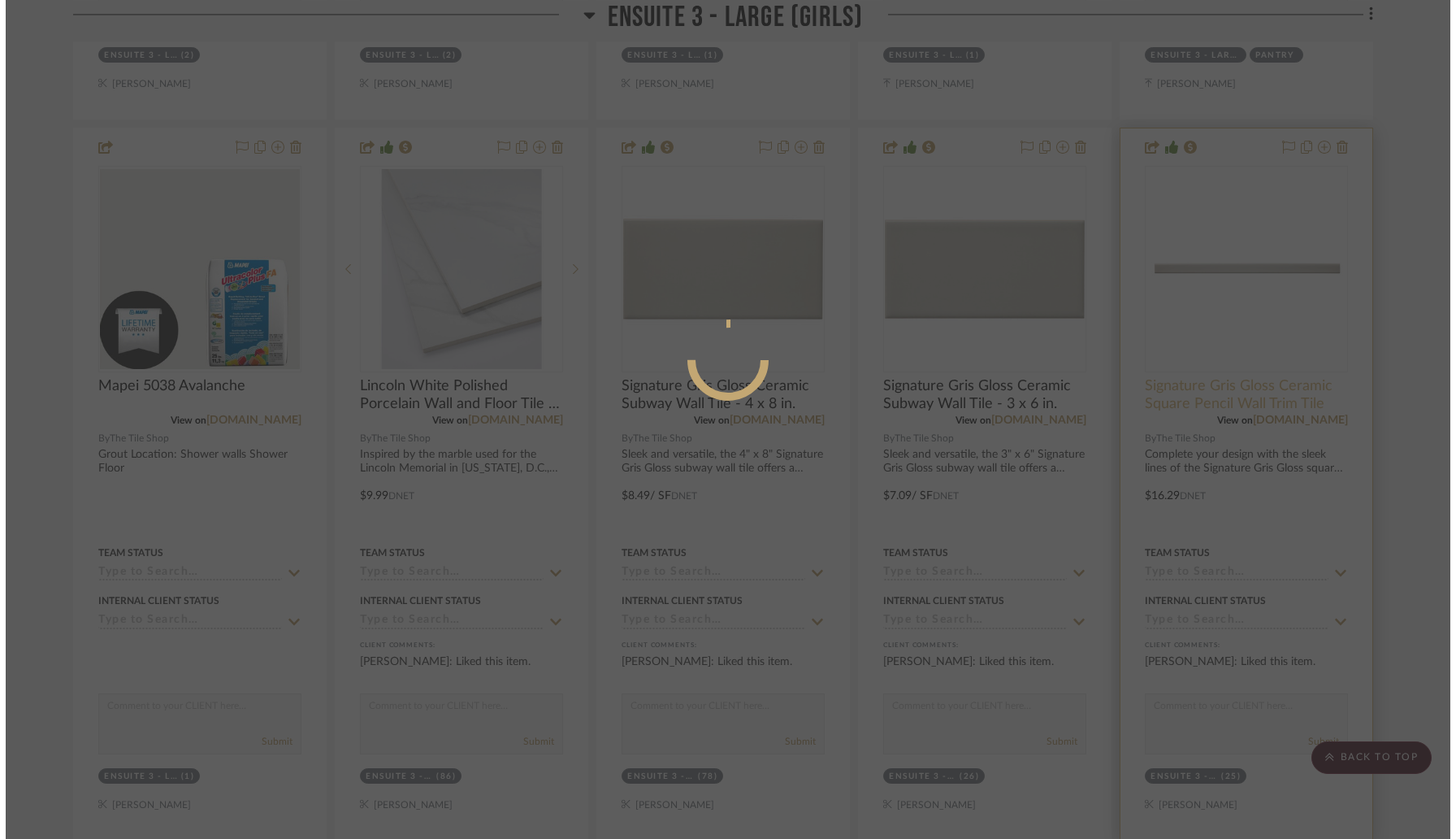
scroll to position [0, 0]
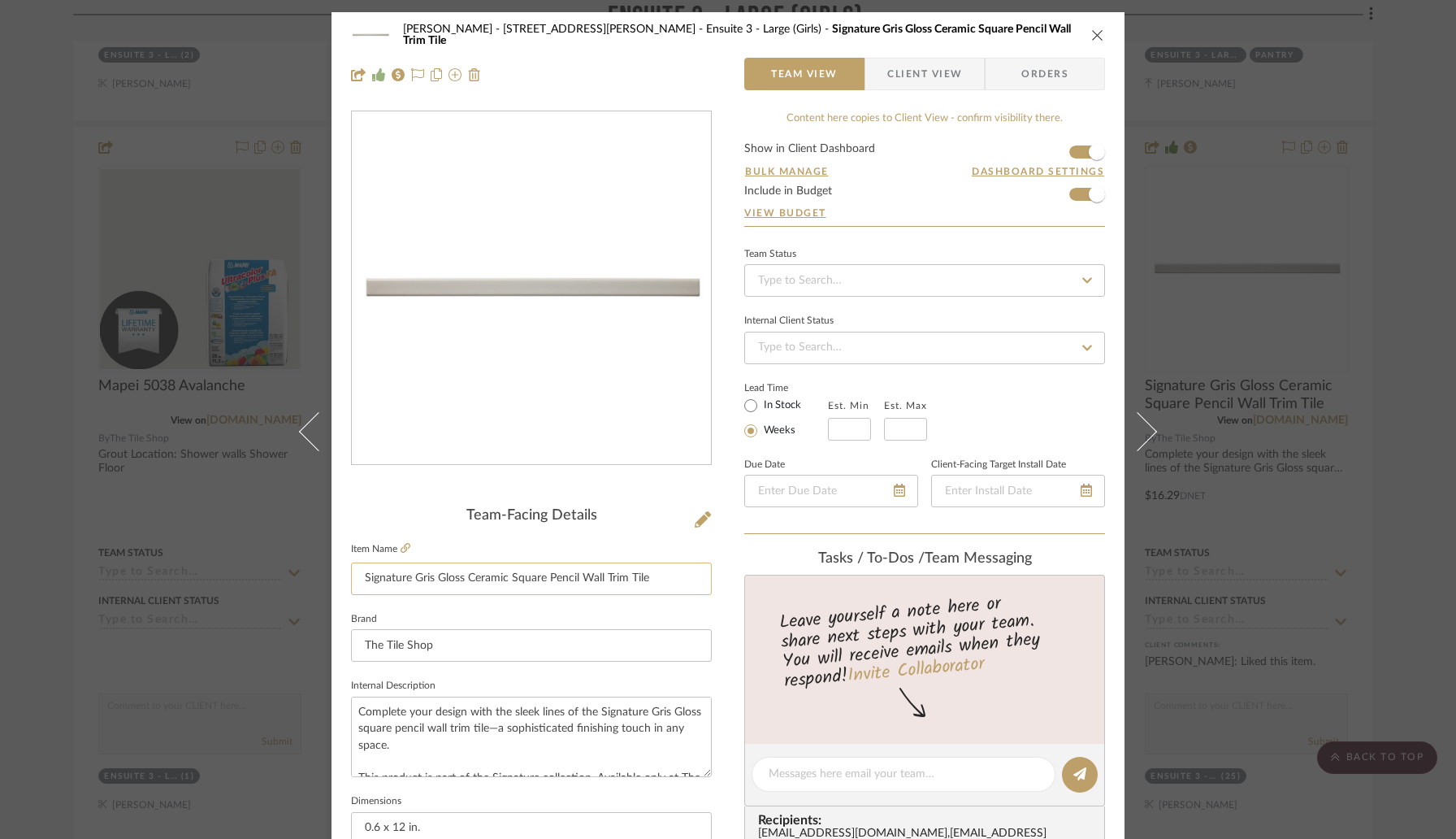
click at [658, 580] on input "Signature Gris Gloss Ceramic Square Pencil Wall Trim Tile" at bounding box center [531, 578] width 361 height 32
click at [1091, 38] on icon "close" at bounding box center [1097, 35] width 13 height 13
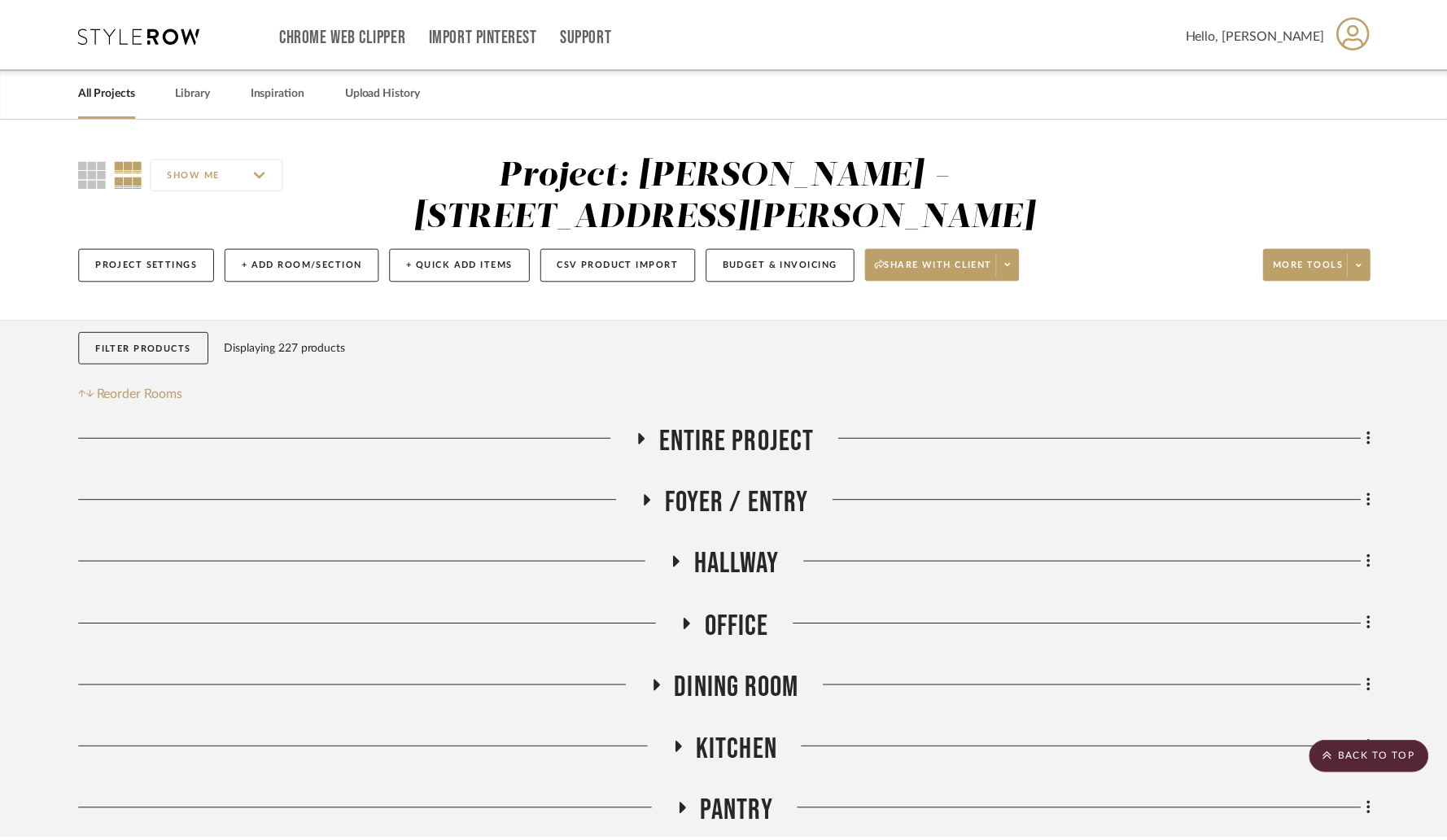
scroll to position [3385, 0]
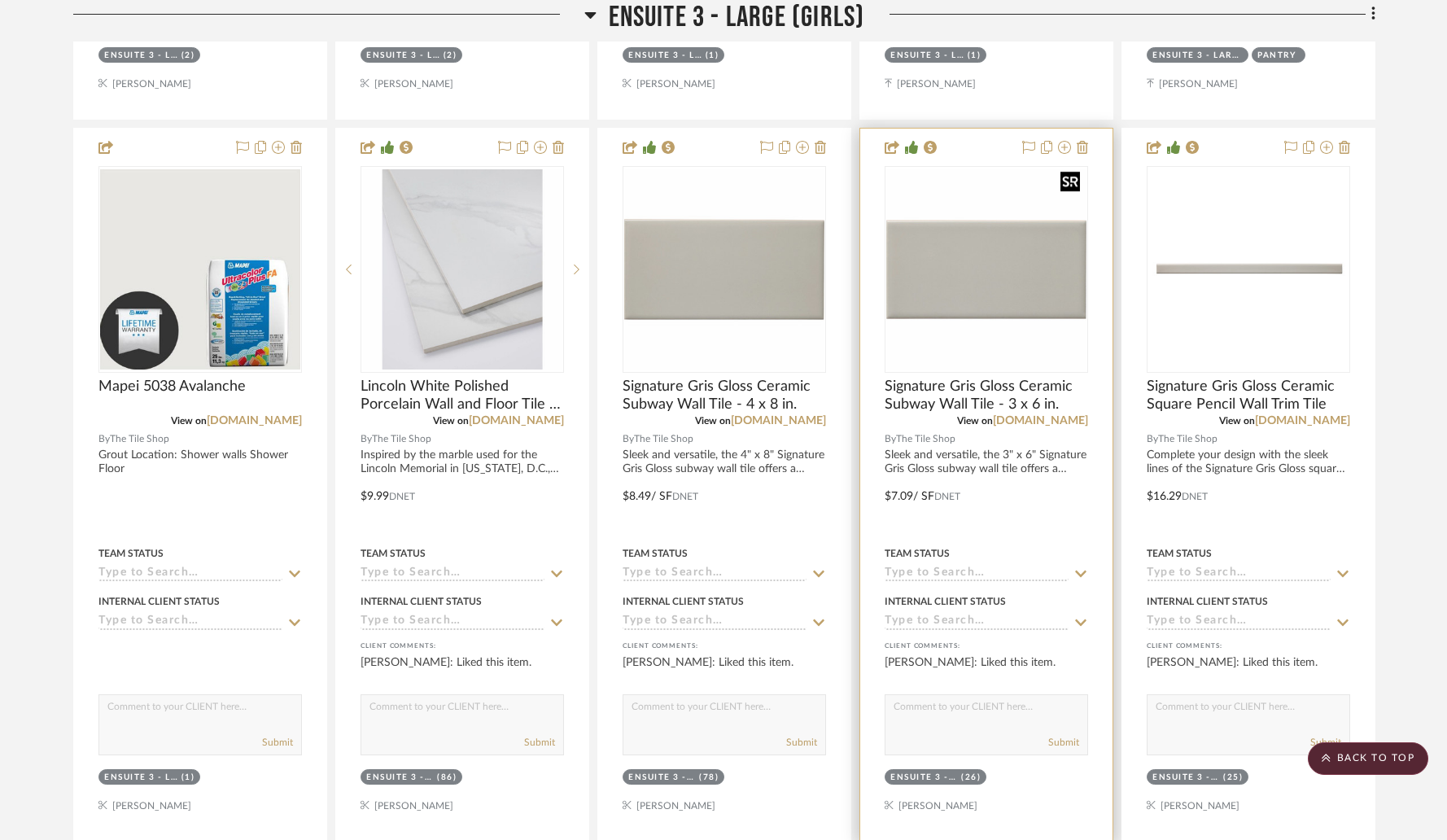
click at [998, 241] on img "0" at bounding box center [986, 269] width 201 height 201
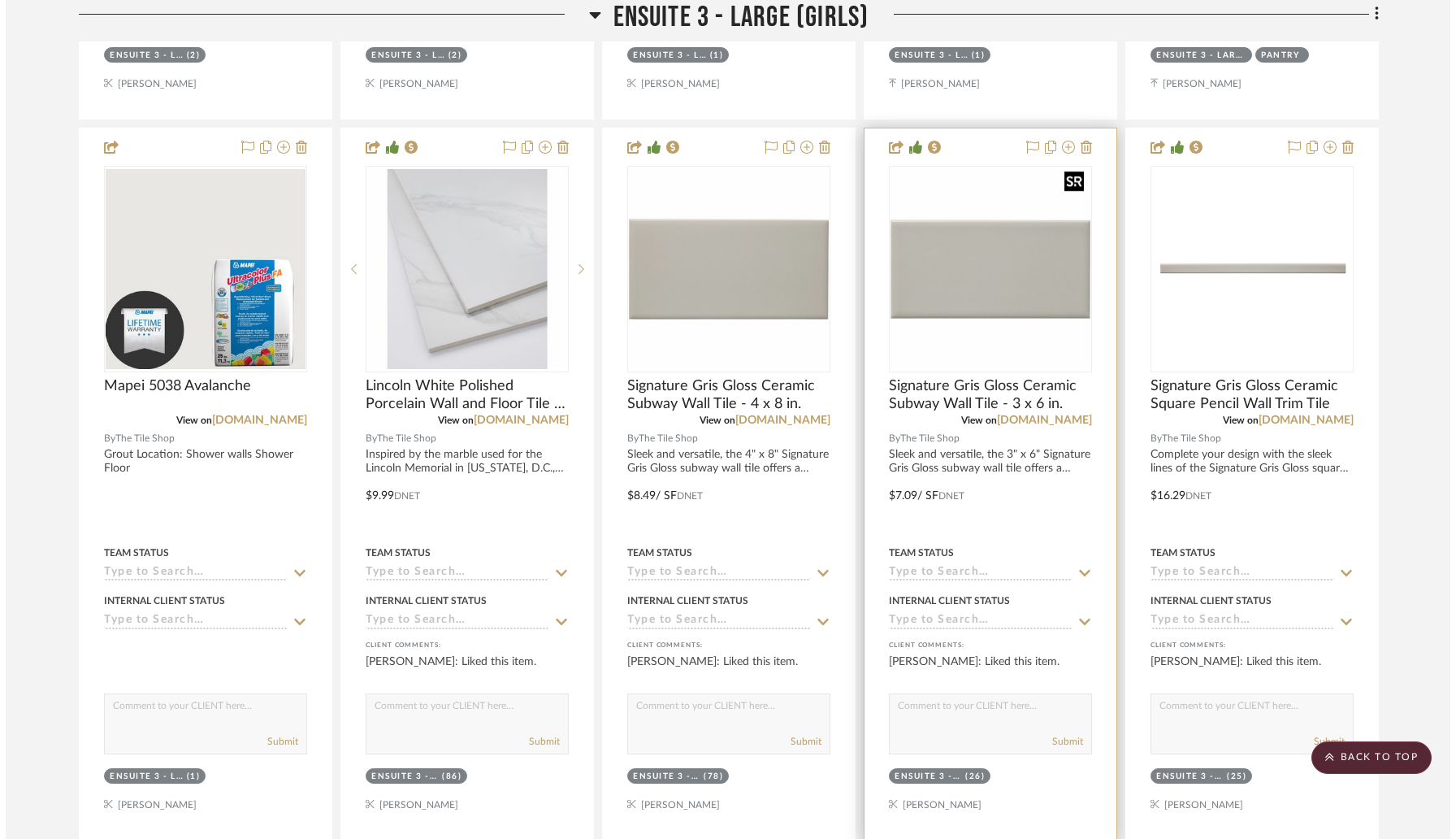
scroll to position [0, 0]
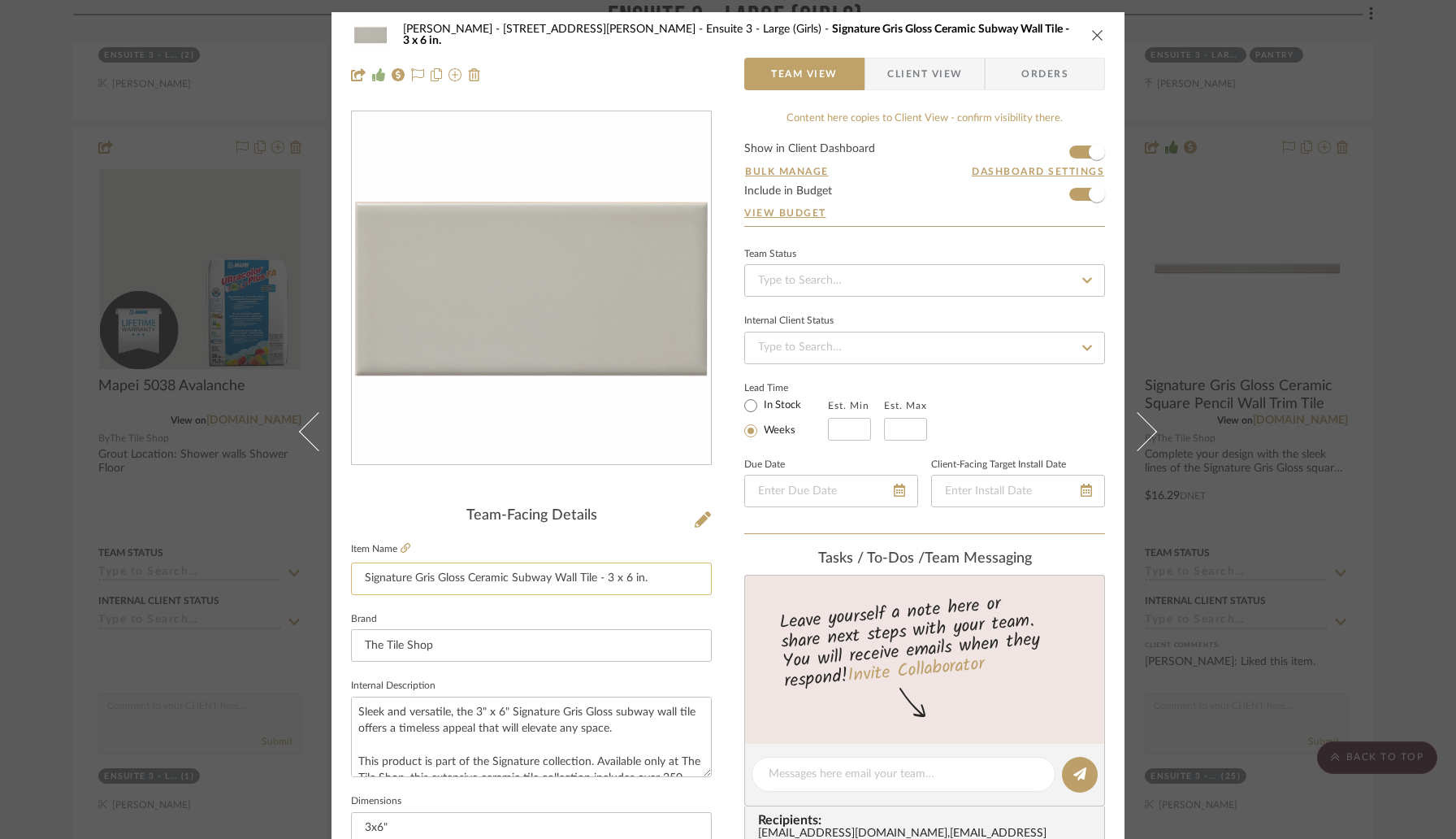
click at [657, 583] on input "Signature Gris Gloss Ceramic Subway Wall Tile - 3 x 6 in." at bounding box center [531, 578] width 361 height 32
click at [1092, 36] on icon "close" at bounding box center [1097, 35] width 13 height 13
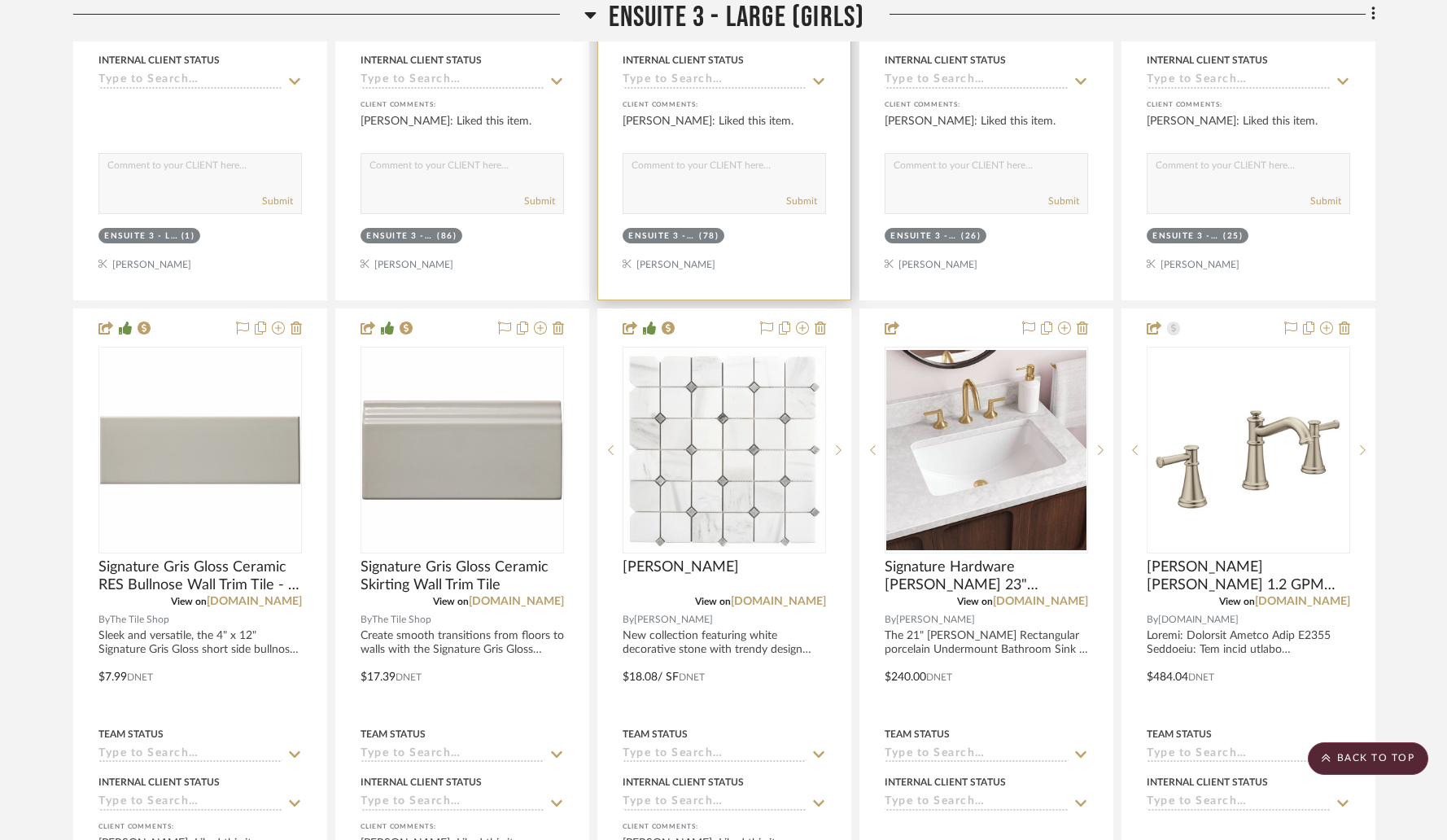
scroll to position [3943, 0]
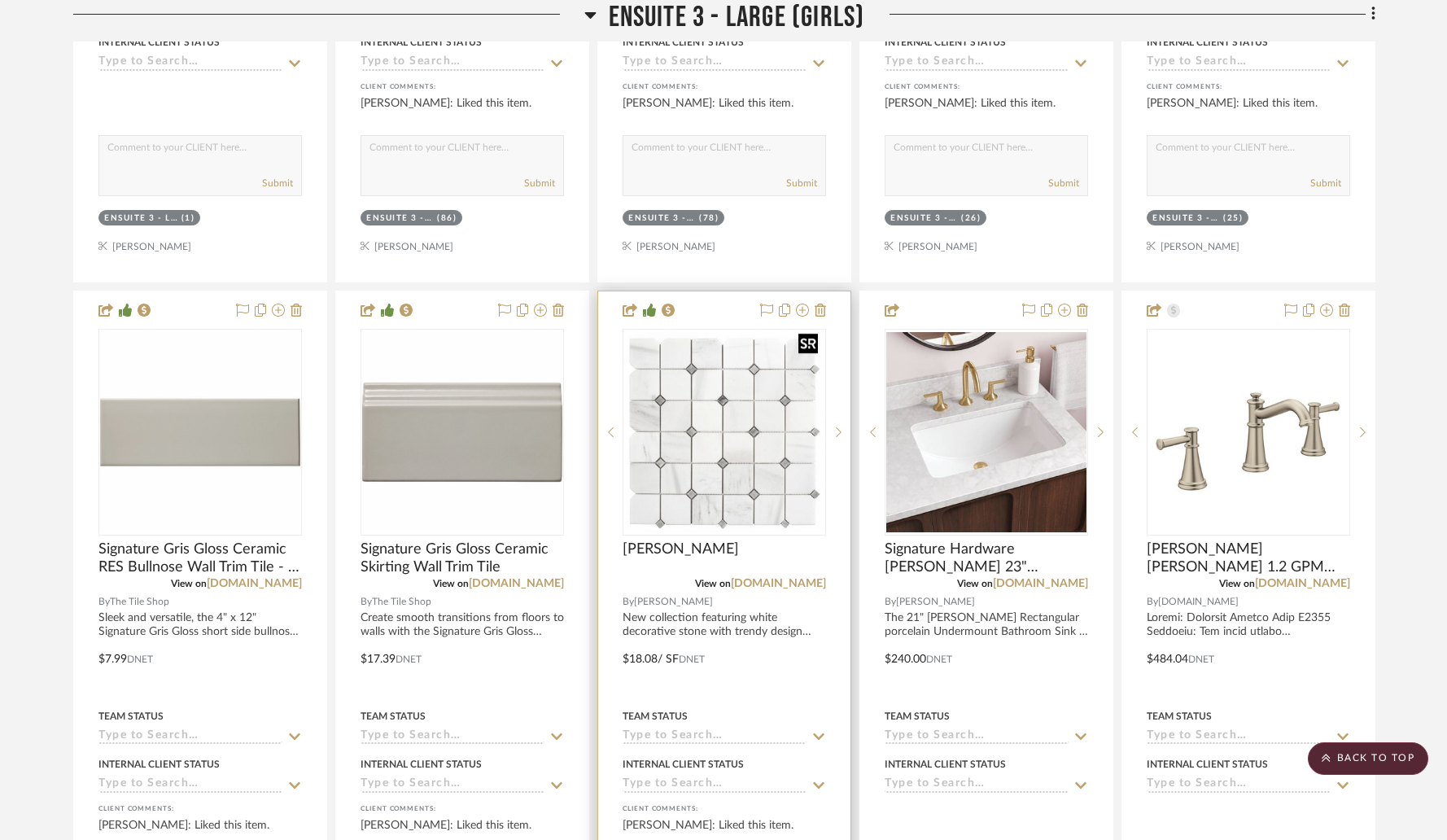
click at [673, 442] on img "0" at bounding box center [724, 432] width 201 height 201
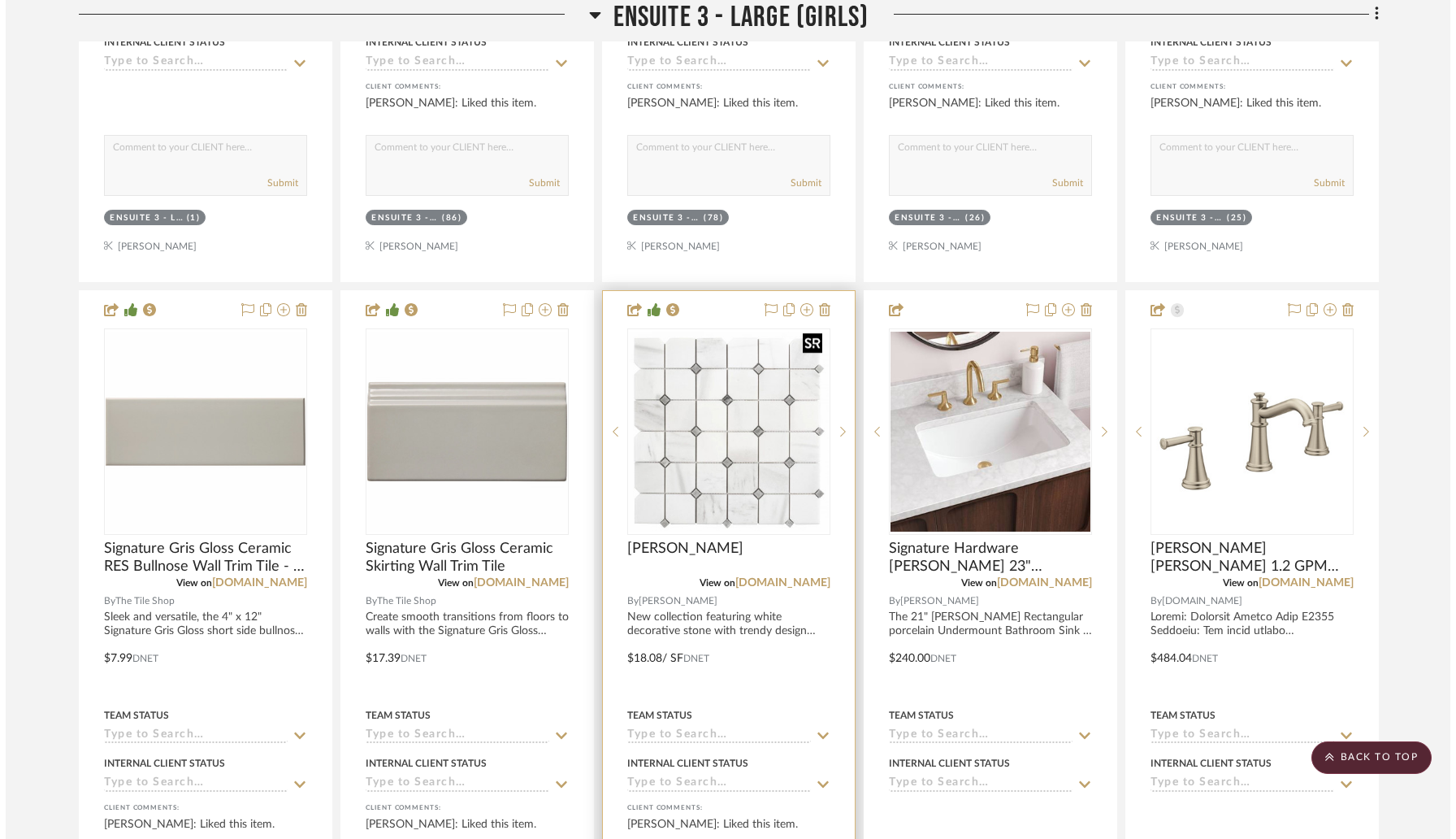
scroll to position [0, 0]
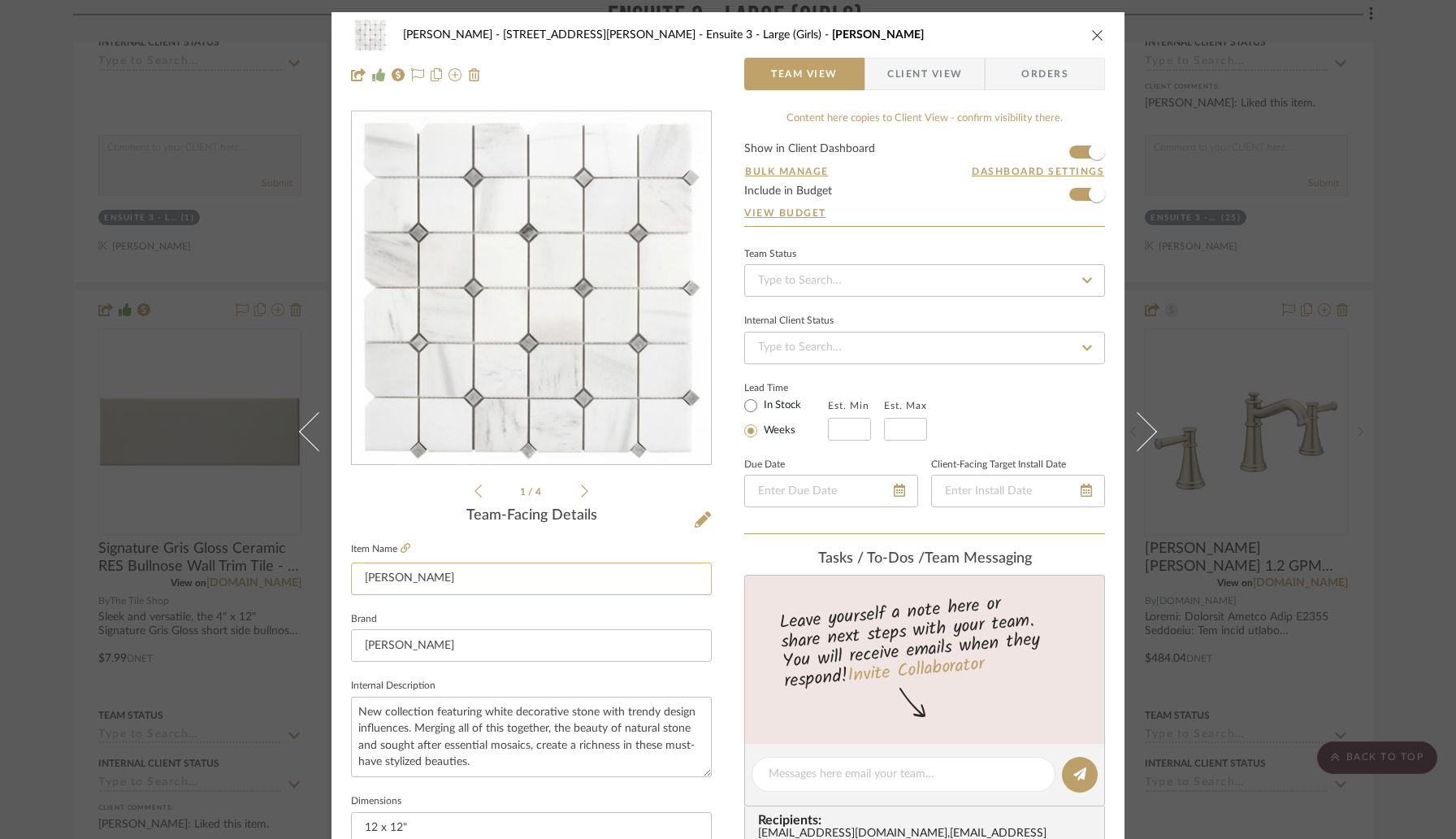
click at [490, 580] on input "BLANCA MOSAIQUE" at bounding box center [531, 578] width 361 height 32
click at [401, 548] on icon at bounding box center [405, 548] width 10 height 10
click at [63, 242] on div "Christina - 4065 Chelsea Green Ensuite 3 - Large (Girls) BLANCA MOSAIQUE Team V…" at bounding box center [728, 419] width 1456 height 839
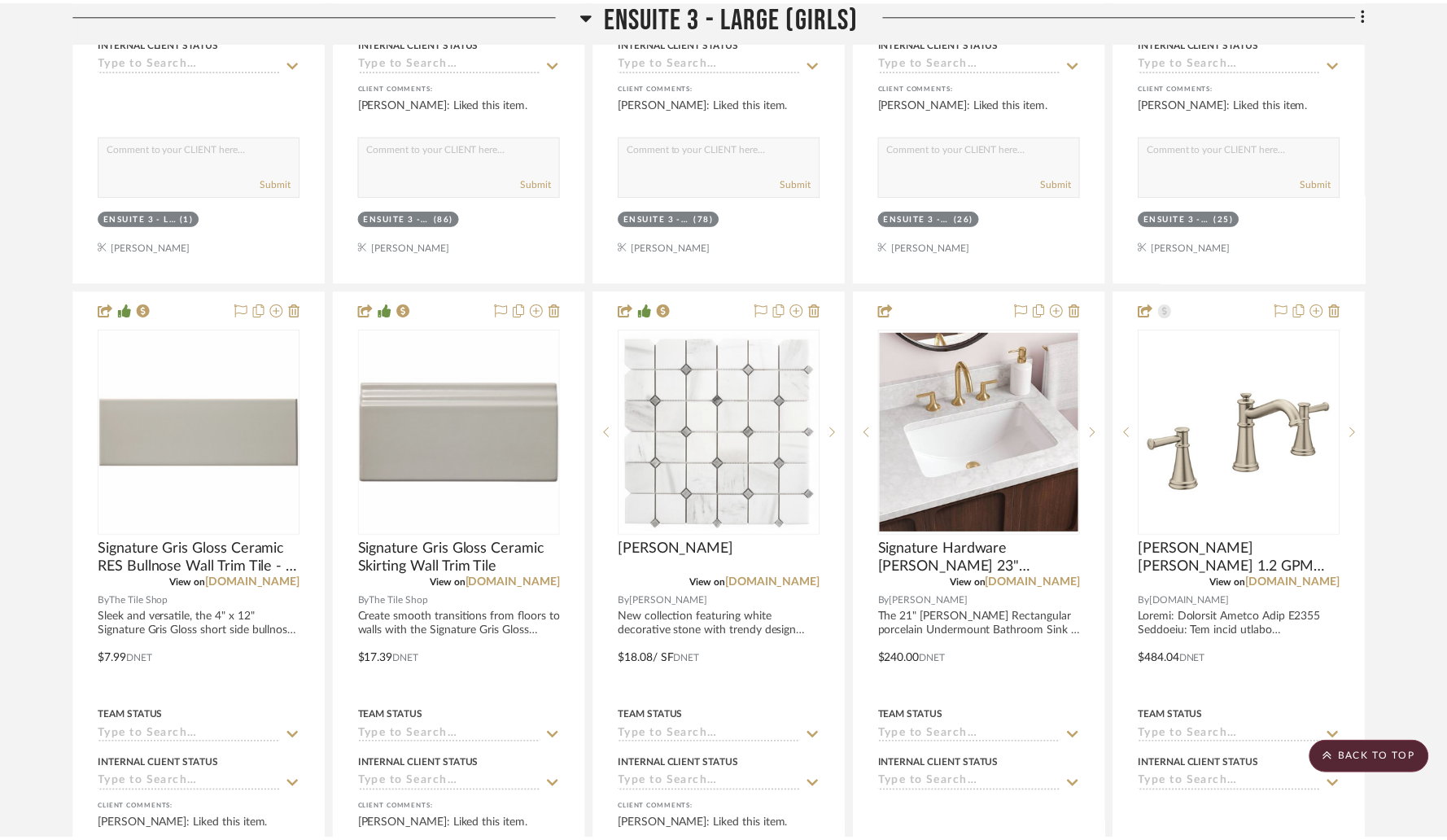
scroll to position [3943, 0]
